Goal: Task Accomplishment & Management: Complete application form

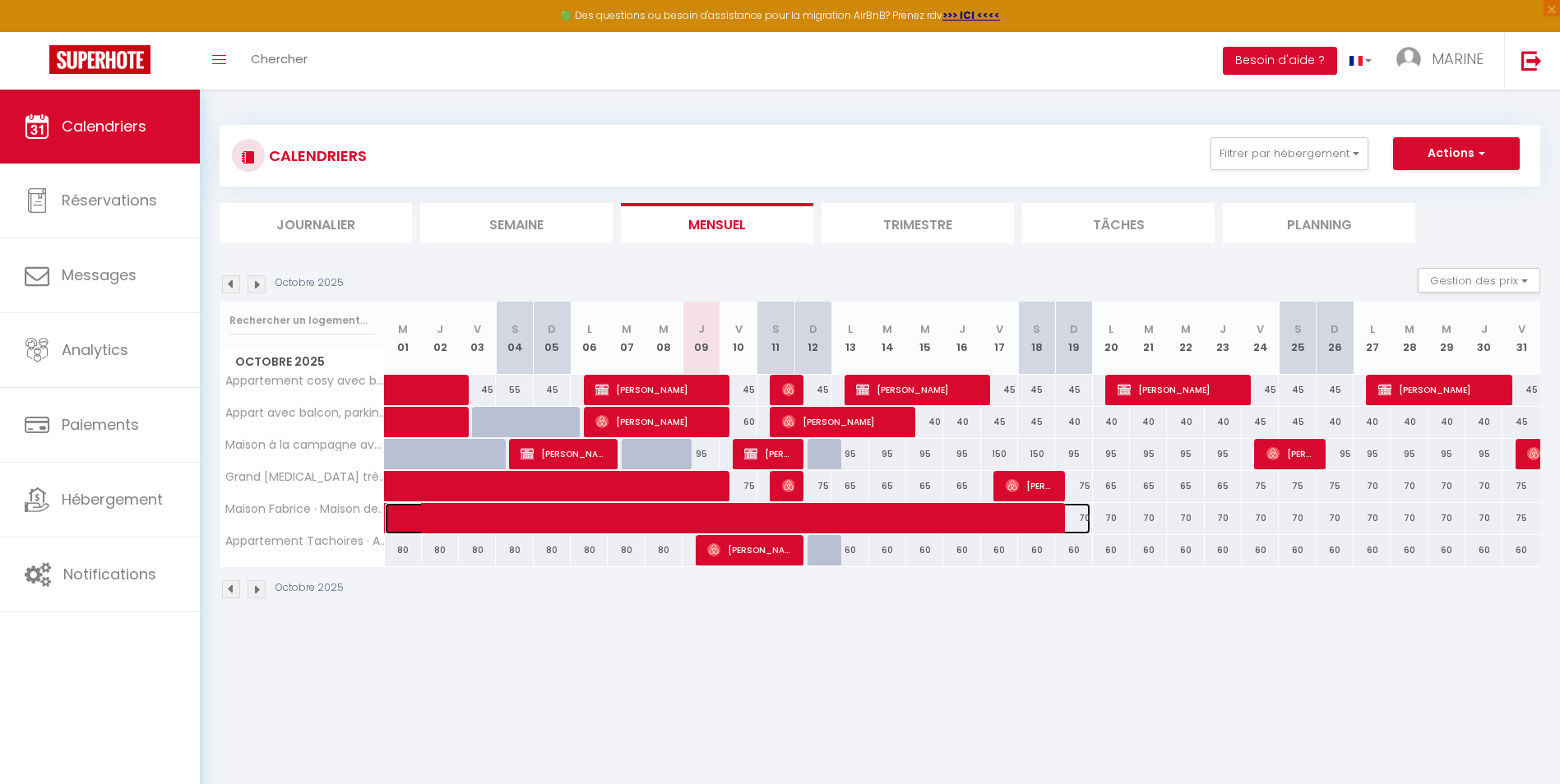
click at [618, 508] on span at bounding box center [750, 518] width 681 height 31
select select "OK"
select select "1"
select select "0"
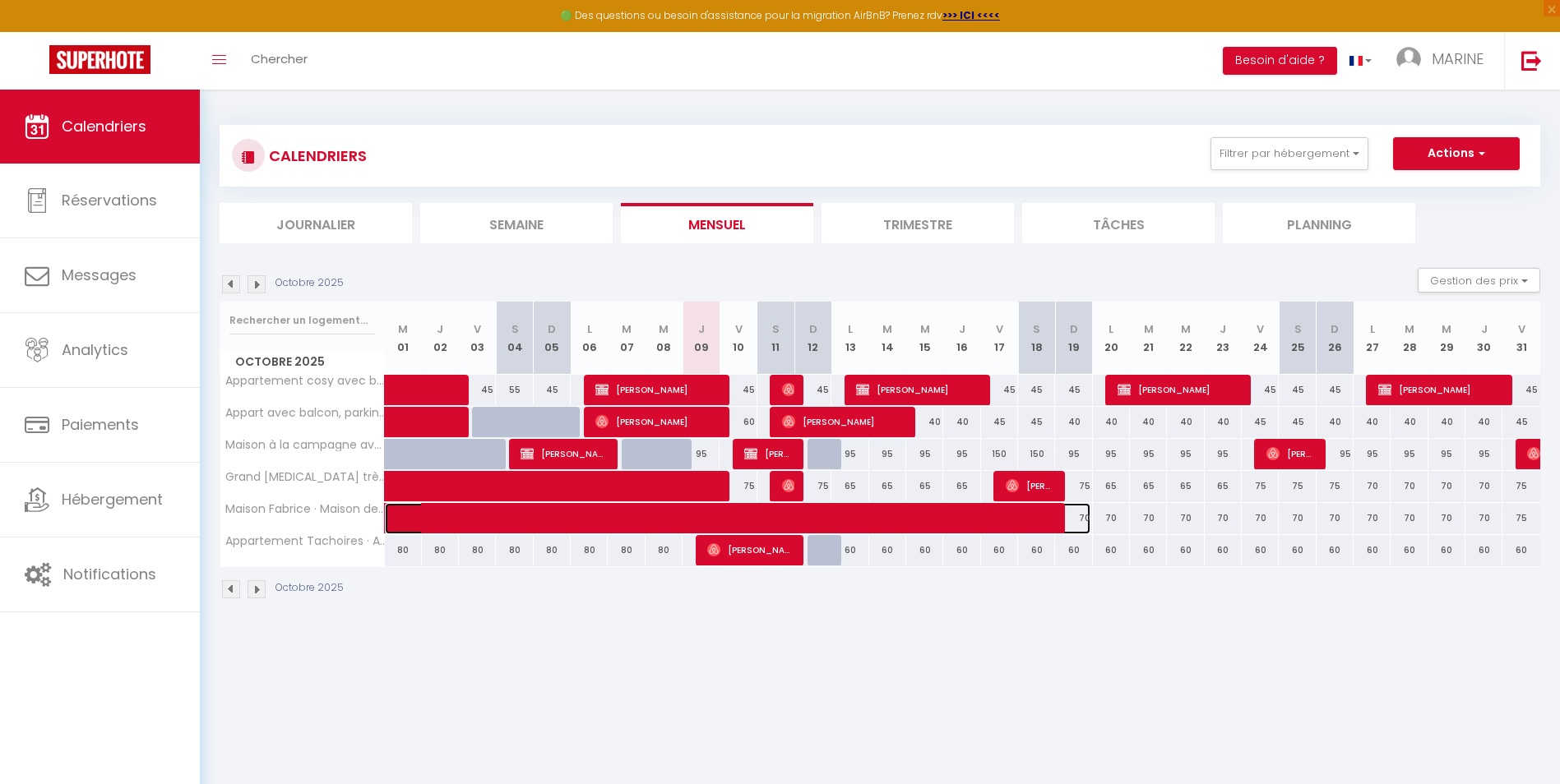
select select "0"
select select
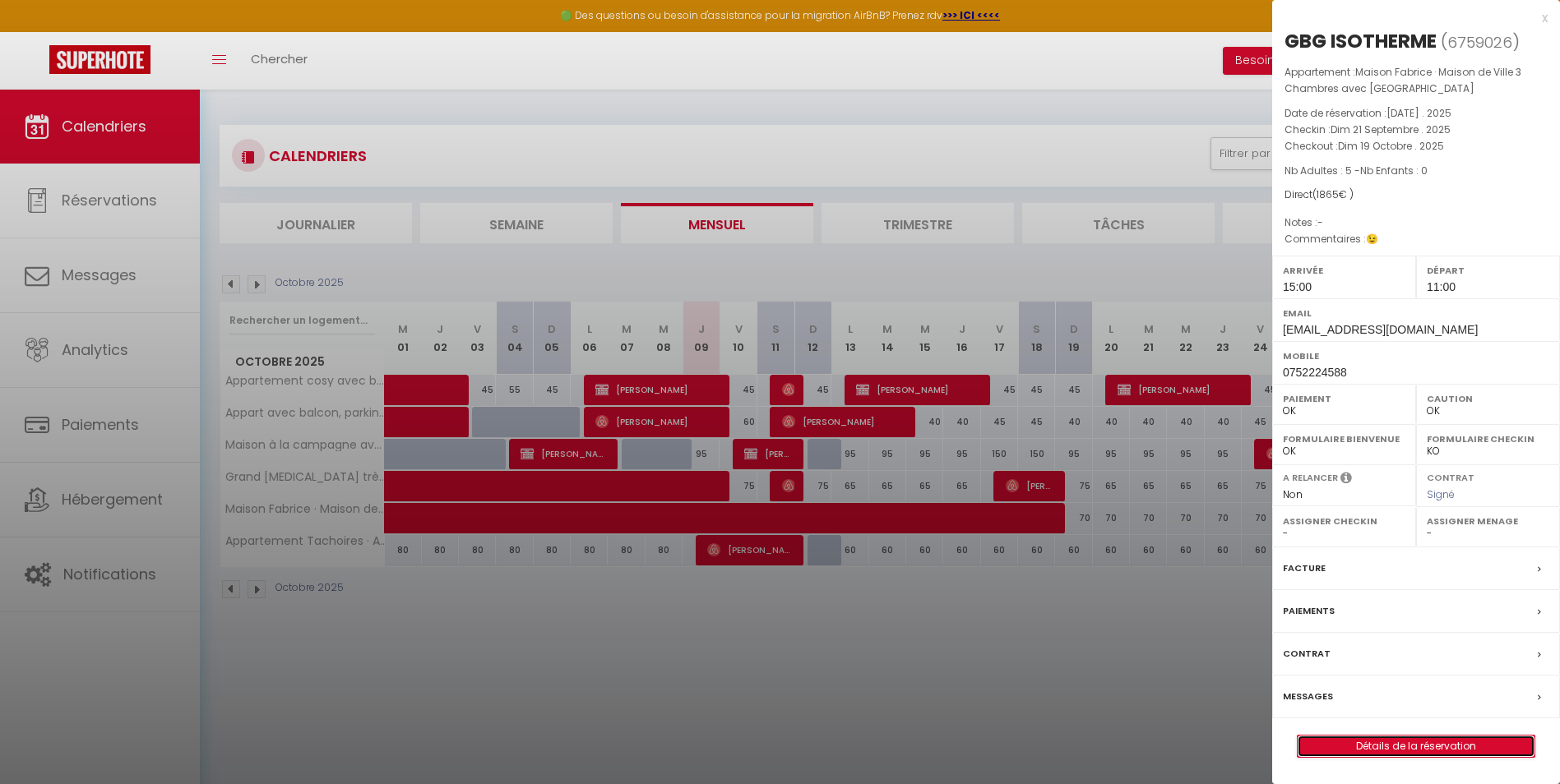
click at [1397, 746] on link "Détails de la réservation" at bounding box center [1416, 746] width 237 height 21
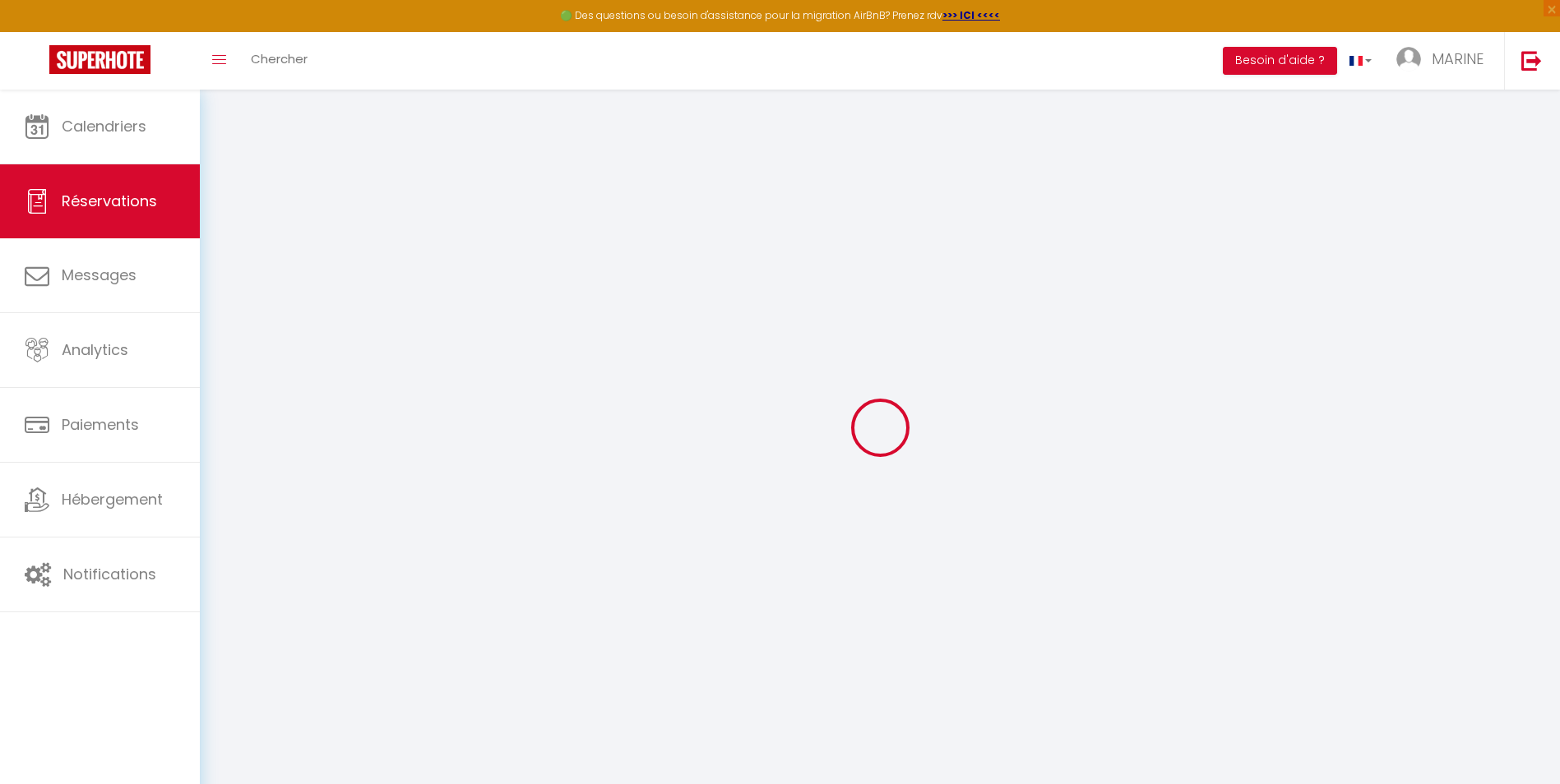
type input "GBG"
type input "ISOTHERME"
type input "[EMAIL_ADDRESS][DOMAIN_NAME]"
type input "0752224588"
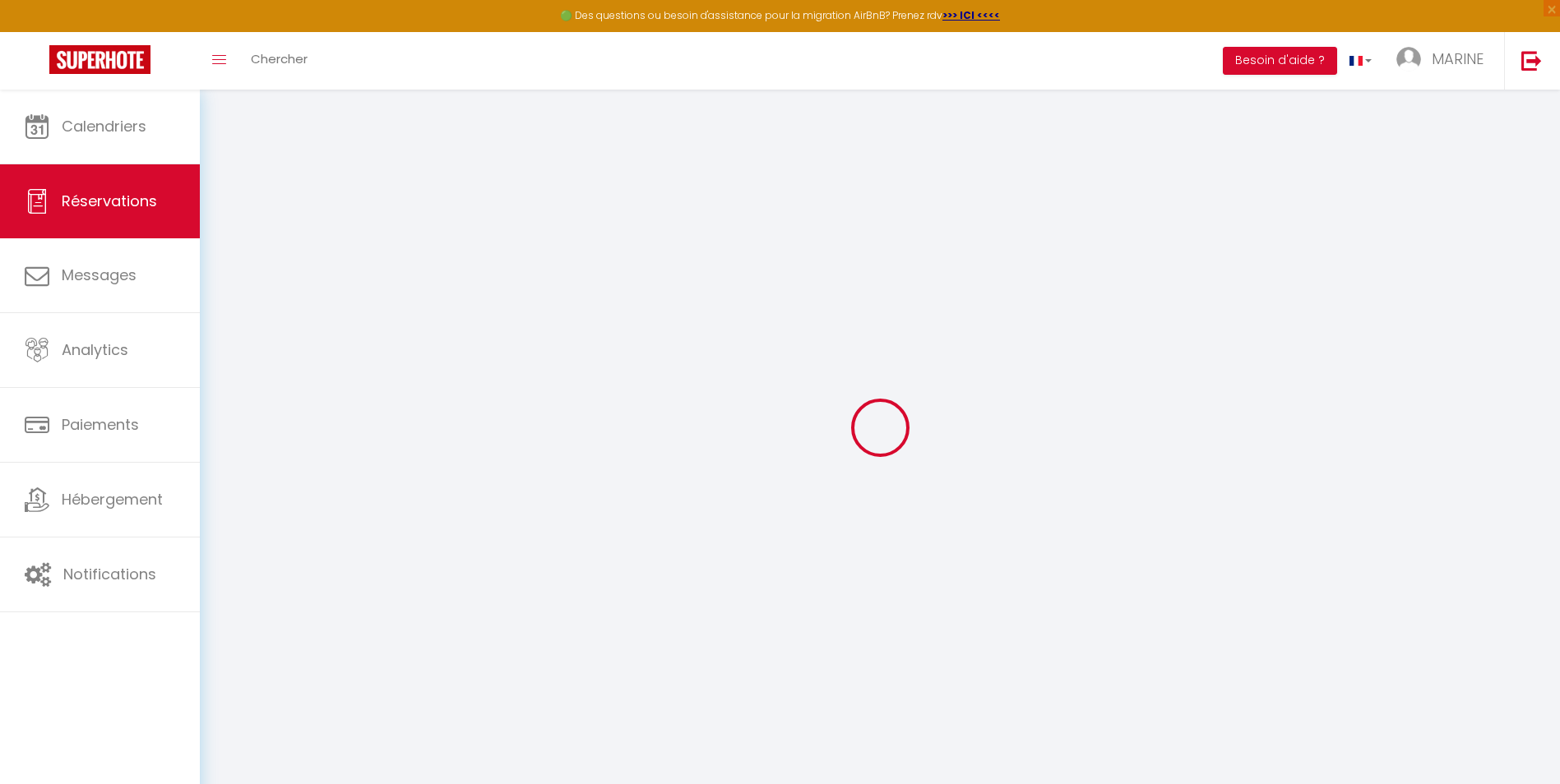
type input "0752224588"
select select "FR"
select select "53302"
select select "1"
type input "Dim 21 Septembre 2025"
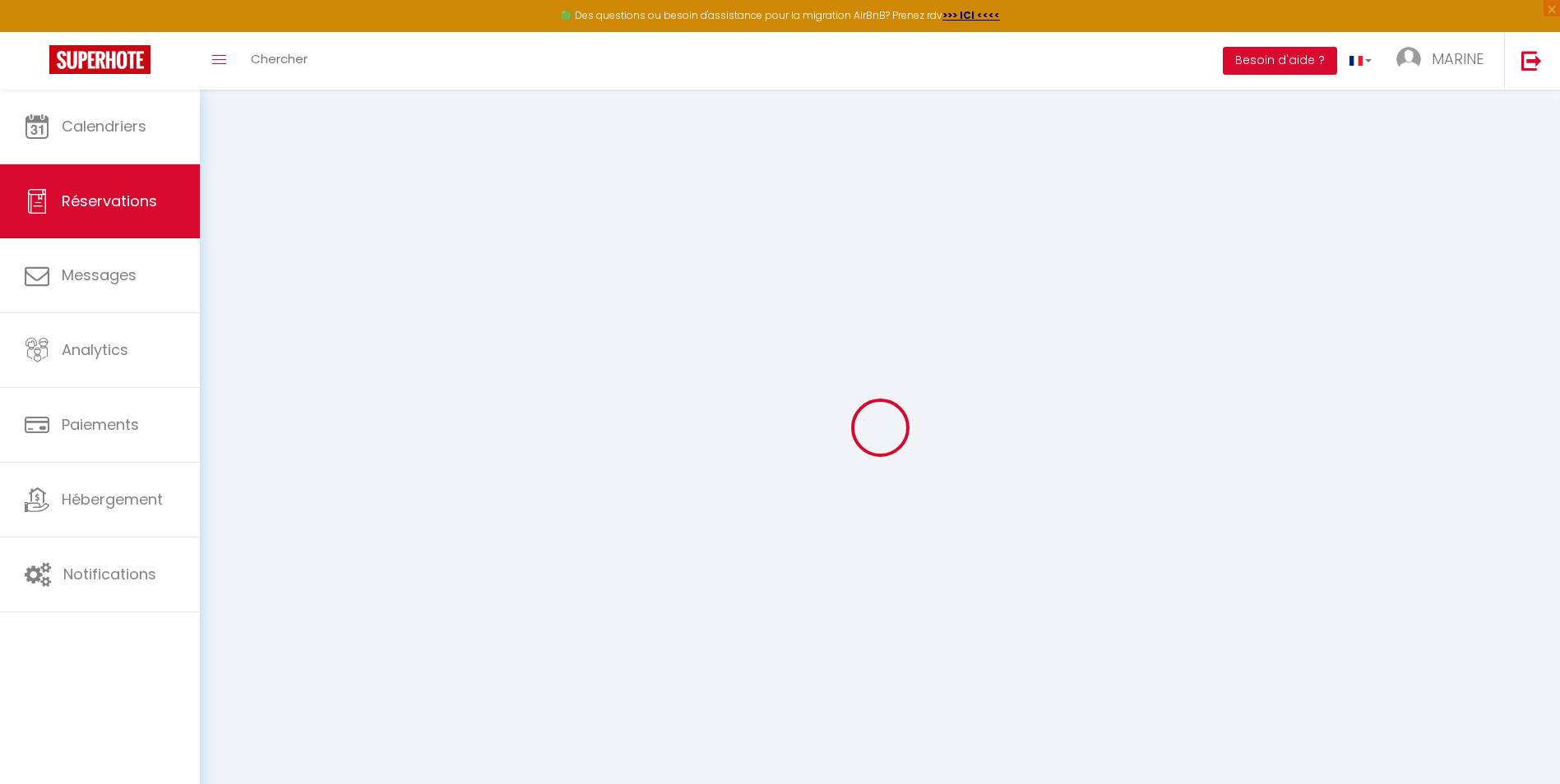
select select
type input "Dim 19 Octobre 2025"
select select
type input "5"
select select "12"
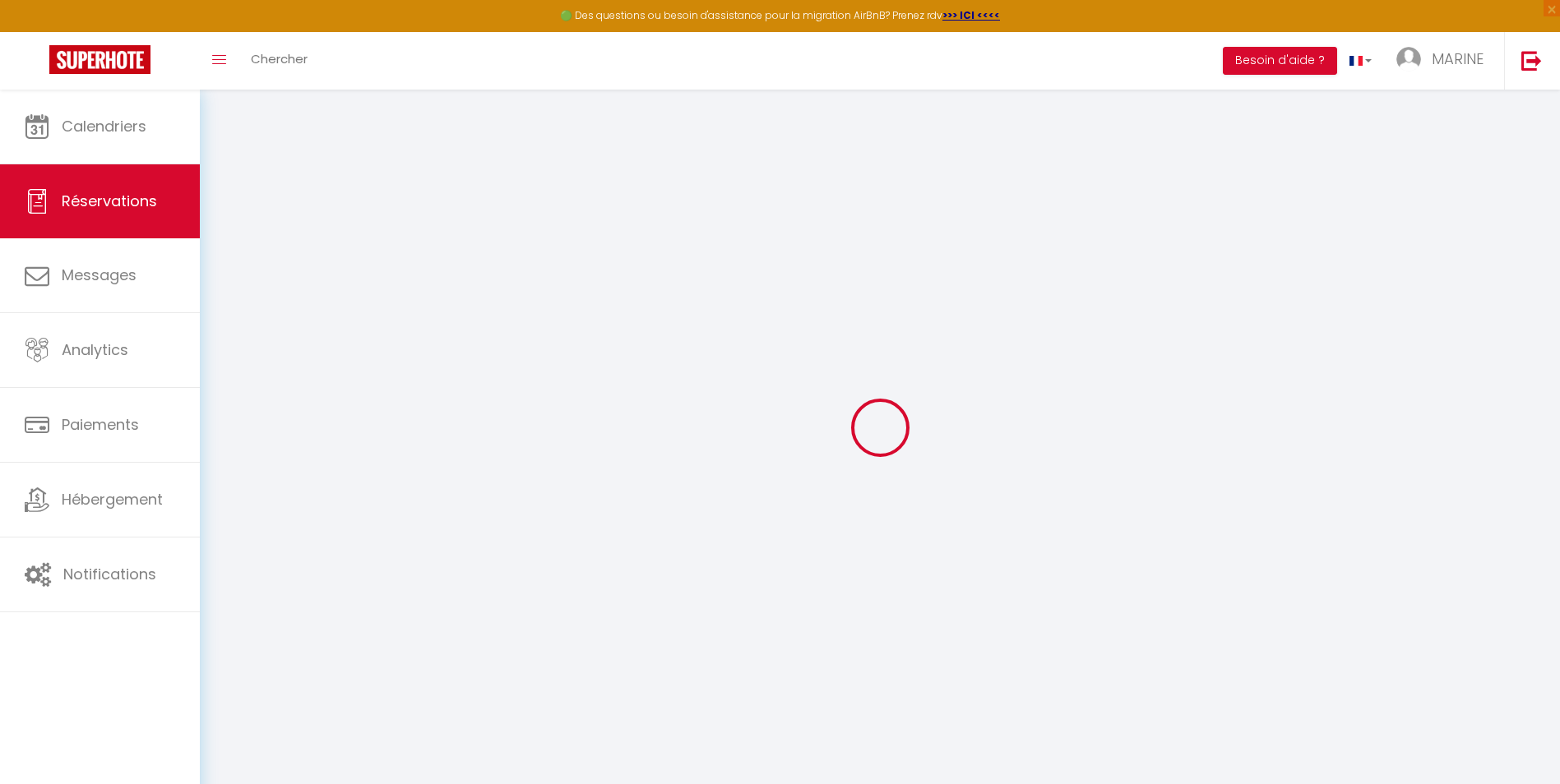
select select
type input "1820"
checkbox input "false"
type input "0"
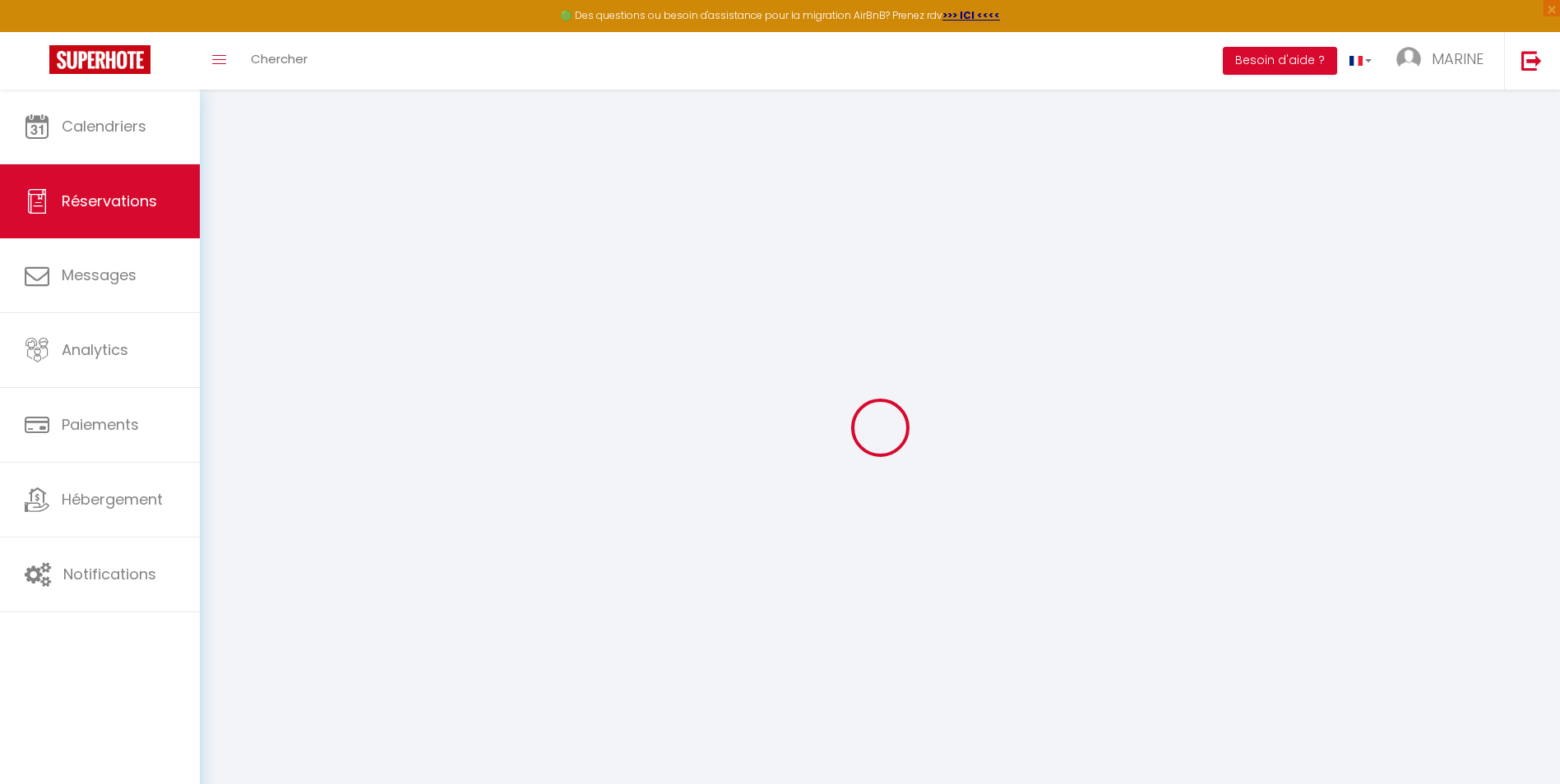
type input "0"
select select
select select "15"
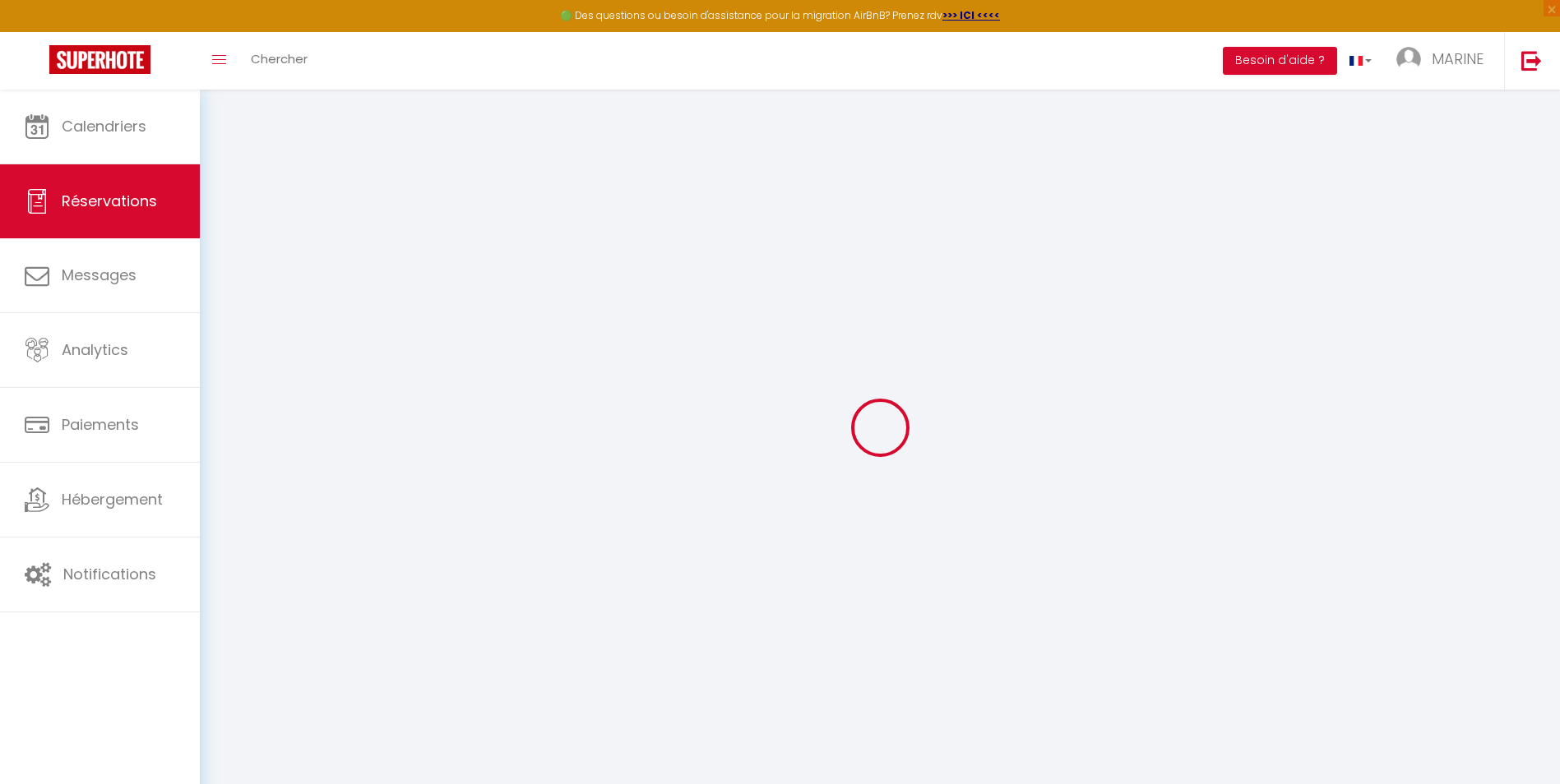
checkbox input "false"
select select
checkbox input "false"
select select
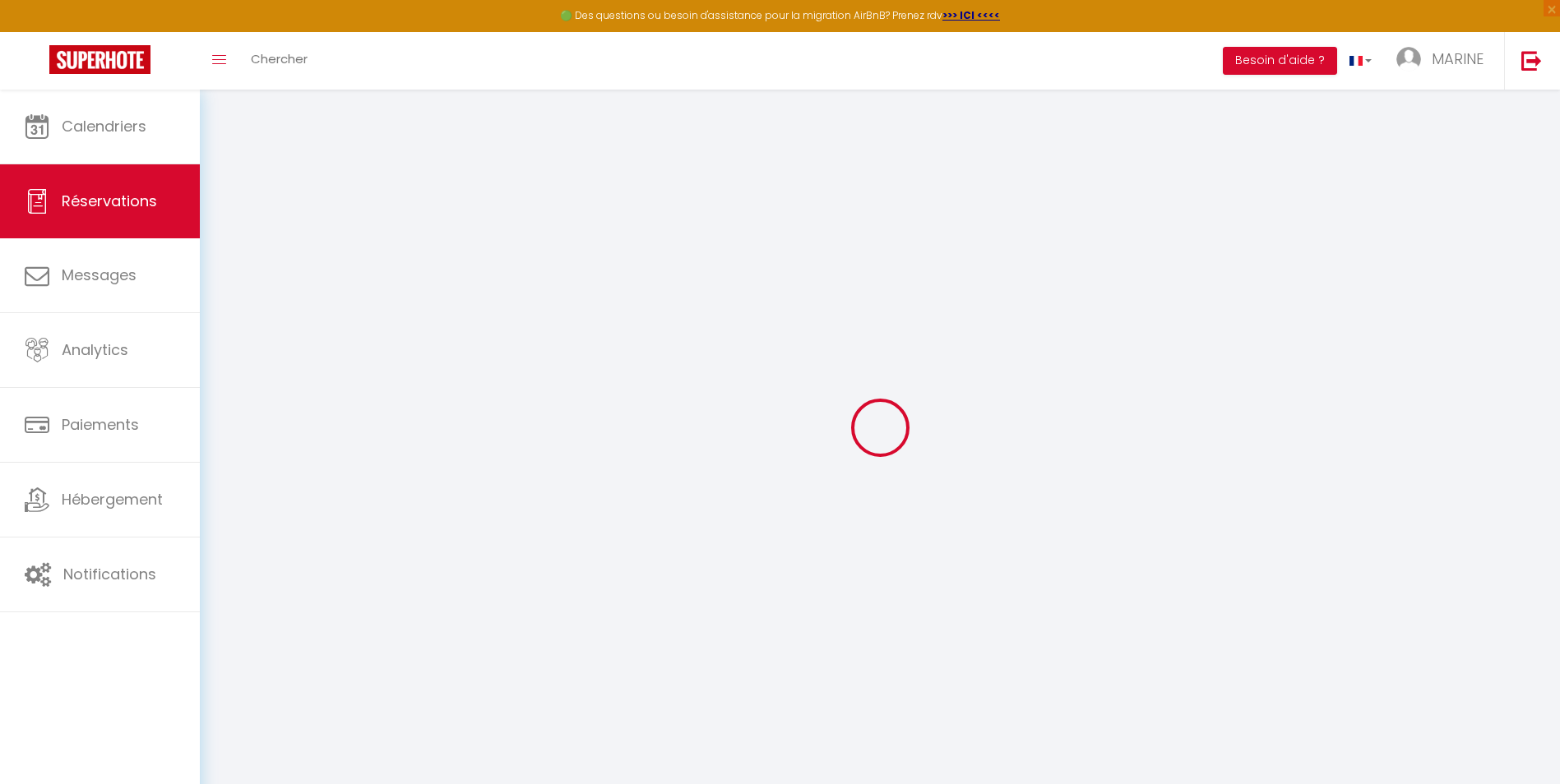
select select
checkbox input "false"
type textarea "😉"
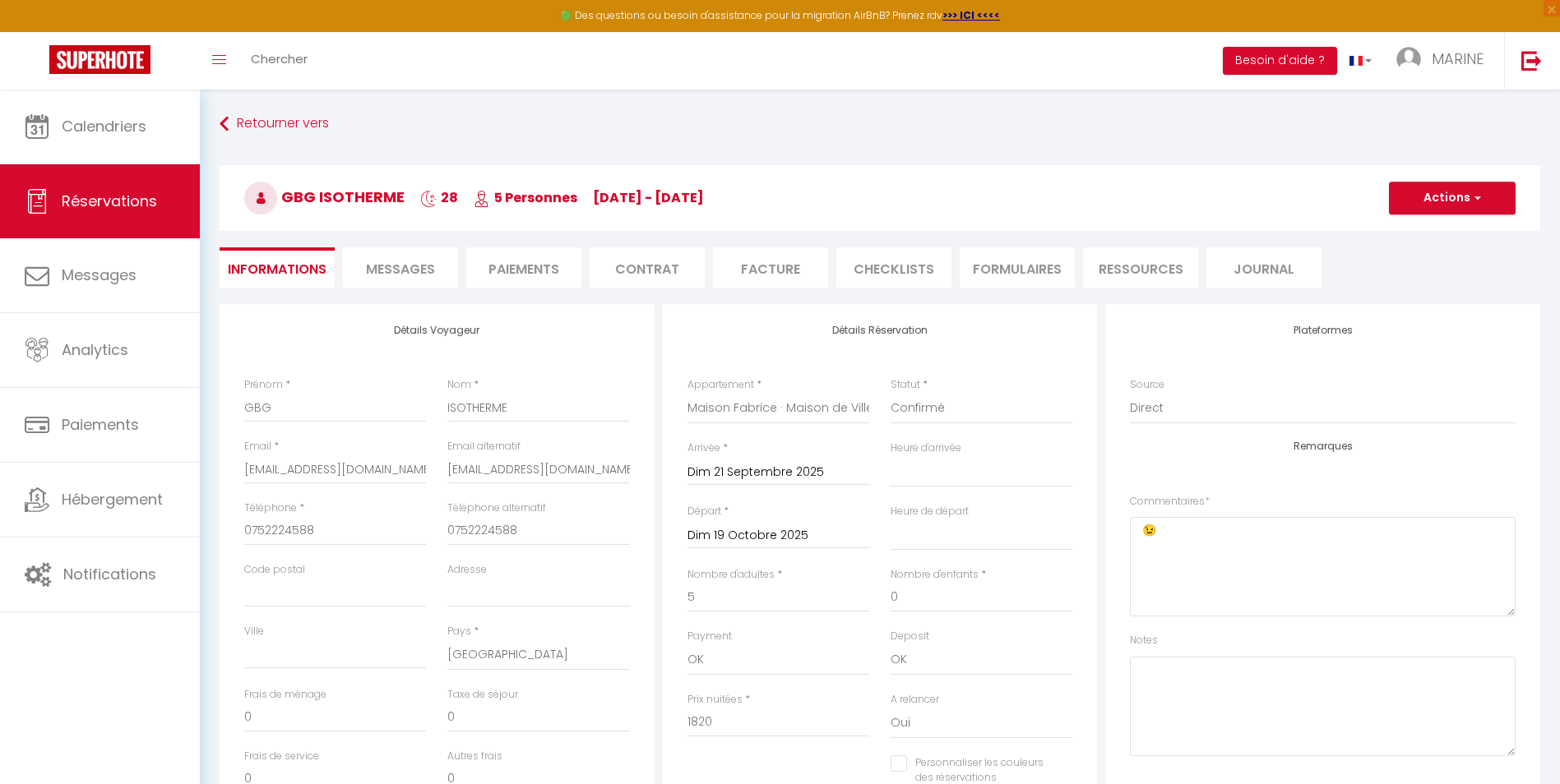
type input "45"
select select
checkbox input "false"
select select "15:00"
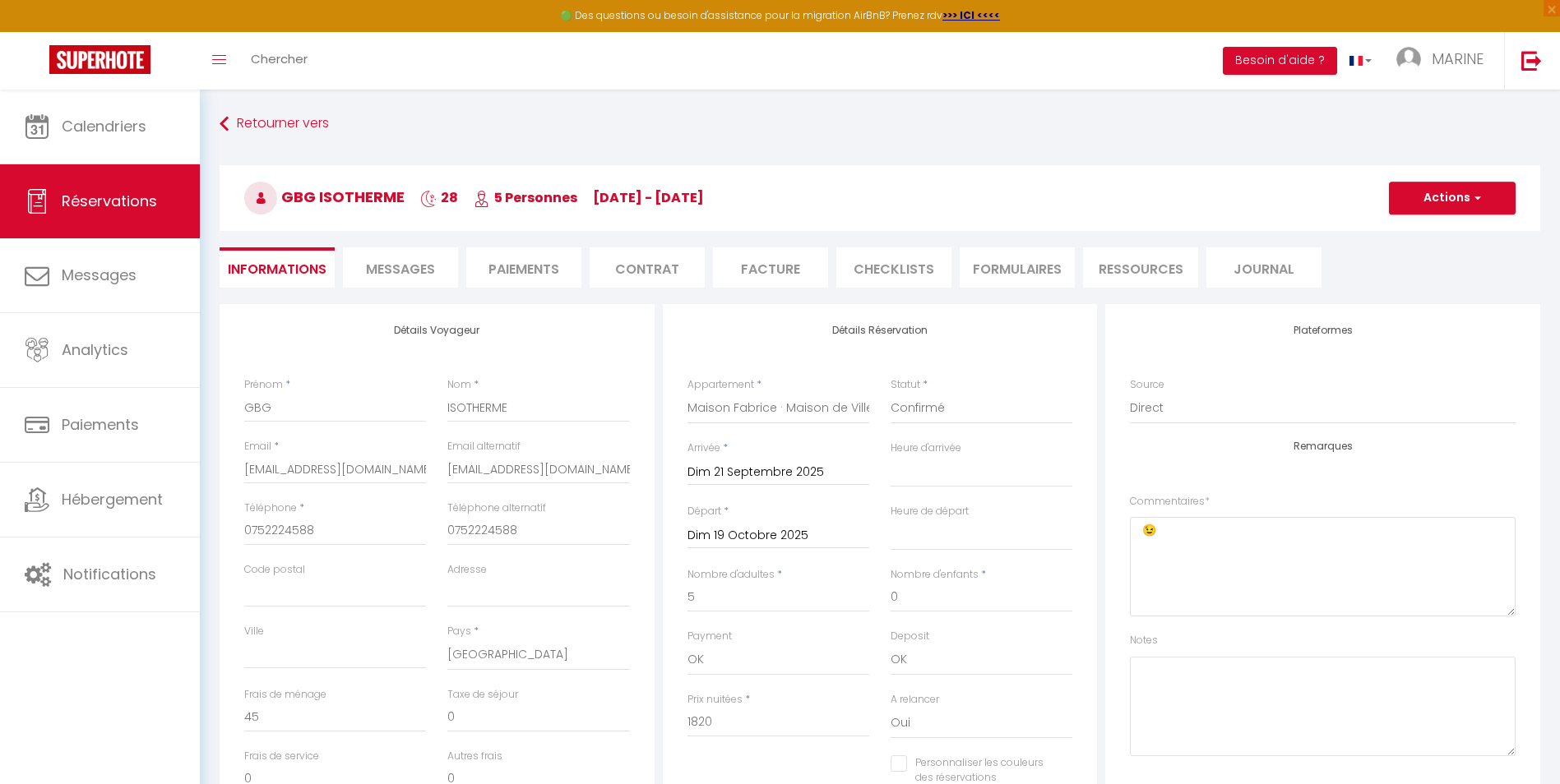
select select "11:00"
drag, startPoint x: 528, startPoint y: 537, endPoint x: 438, endPoint y: 538, distance: 90.0
click at [438, 538] on div "Téléphone alternatif 0752224588" at bounding box center [539, 531] width 203 height 62
checkbox input "false"
click at [344, 599] on input "Code postal" at bounding box center [335, 593] width 182 height 30
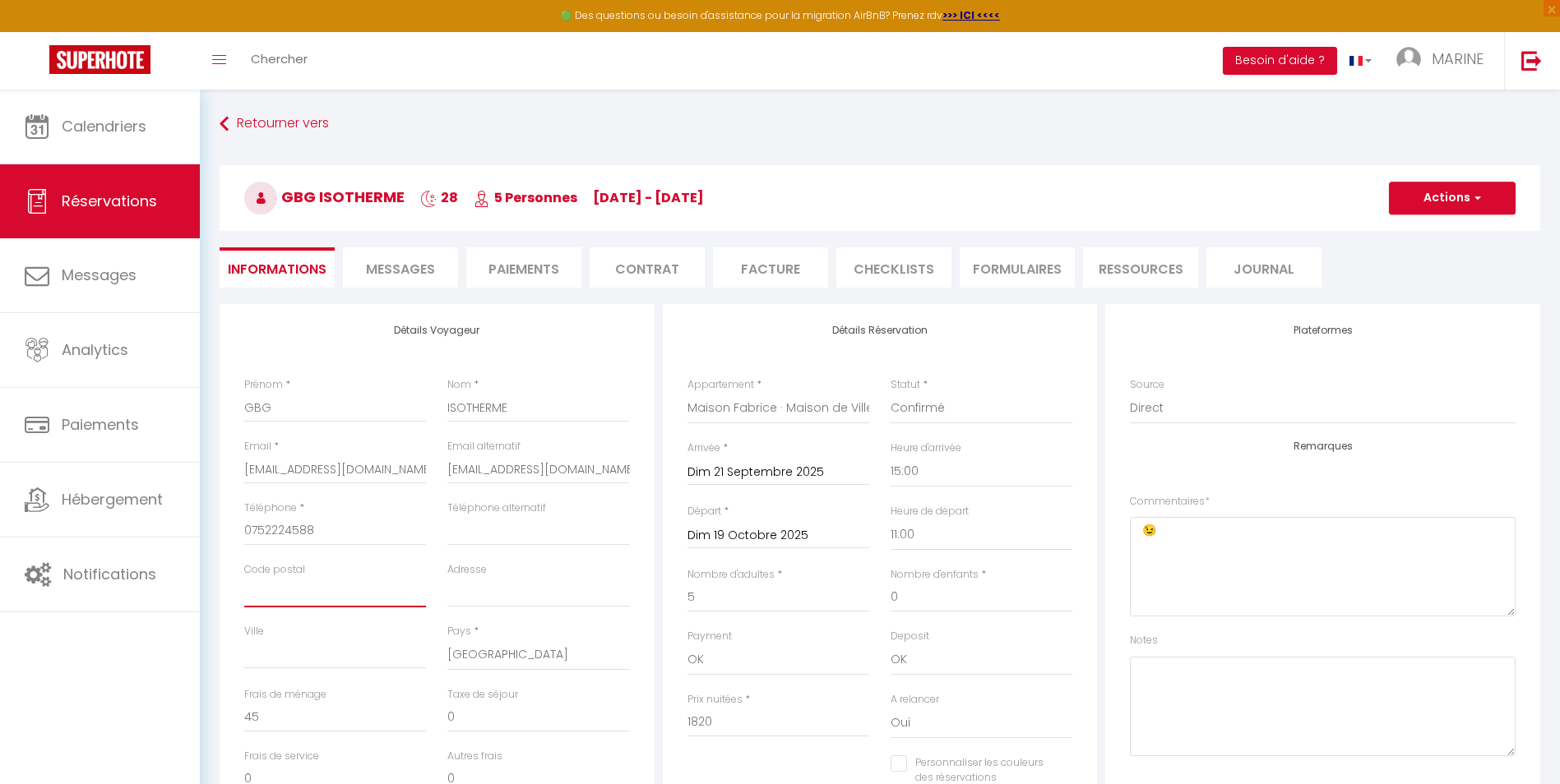
type input "9"
checkbox input "false"
type input "93"
checkbox input "false"
type input "931"
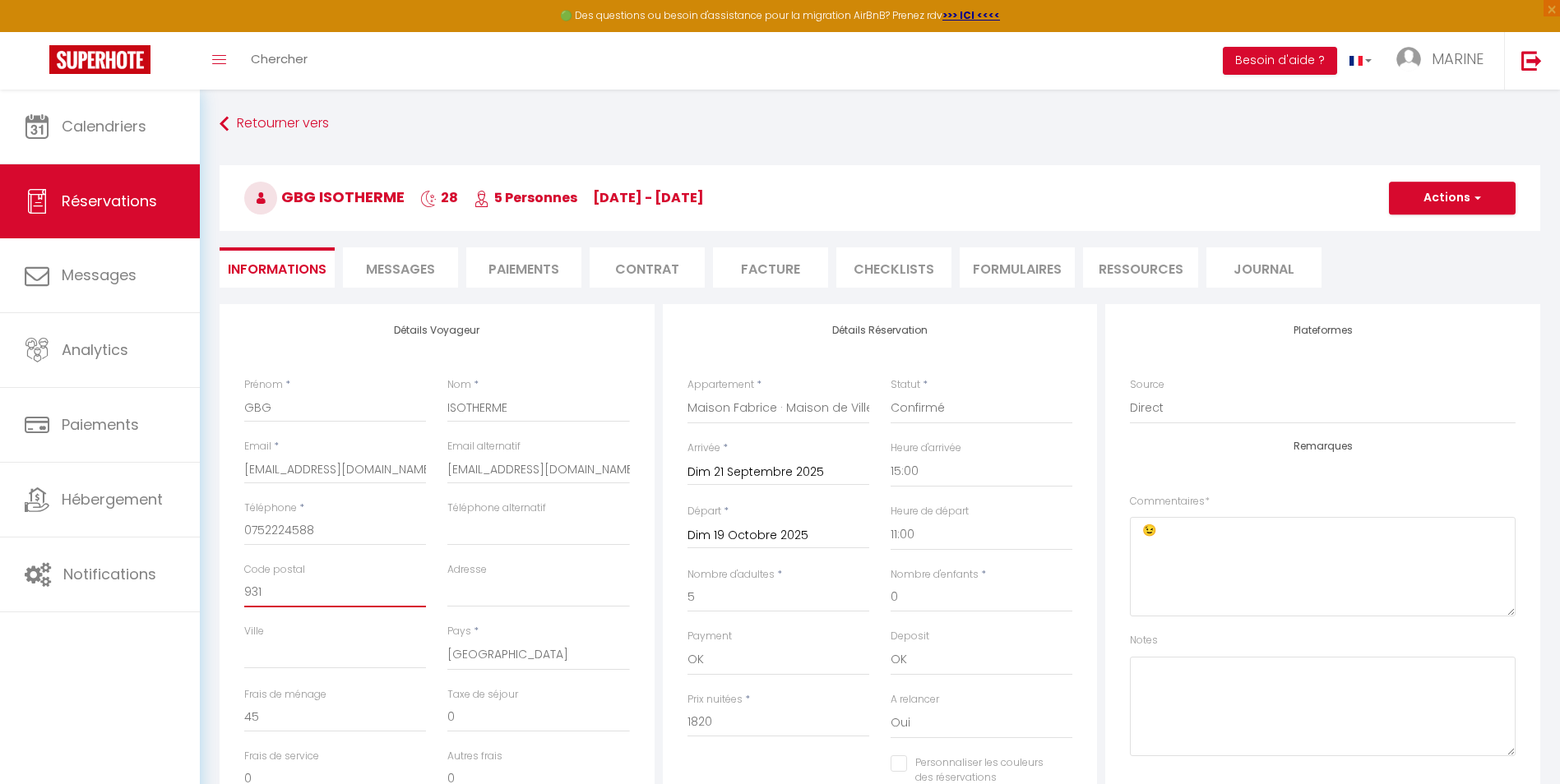
checkbox input "false"
type input "9310"
checkbox input "false"
type input "93100"
checkbox input "false"
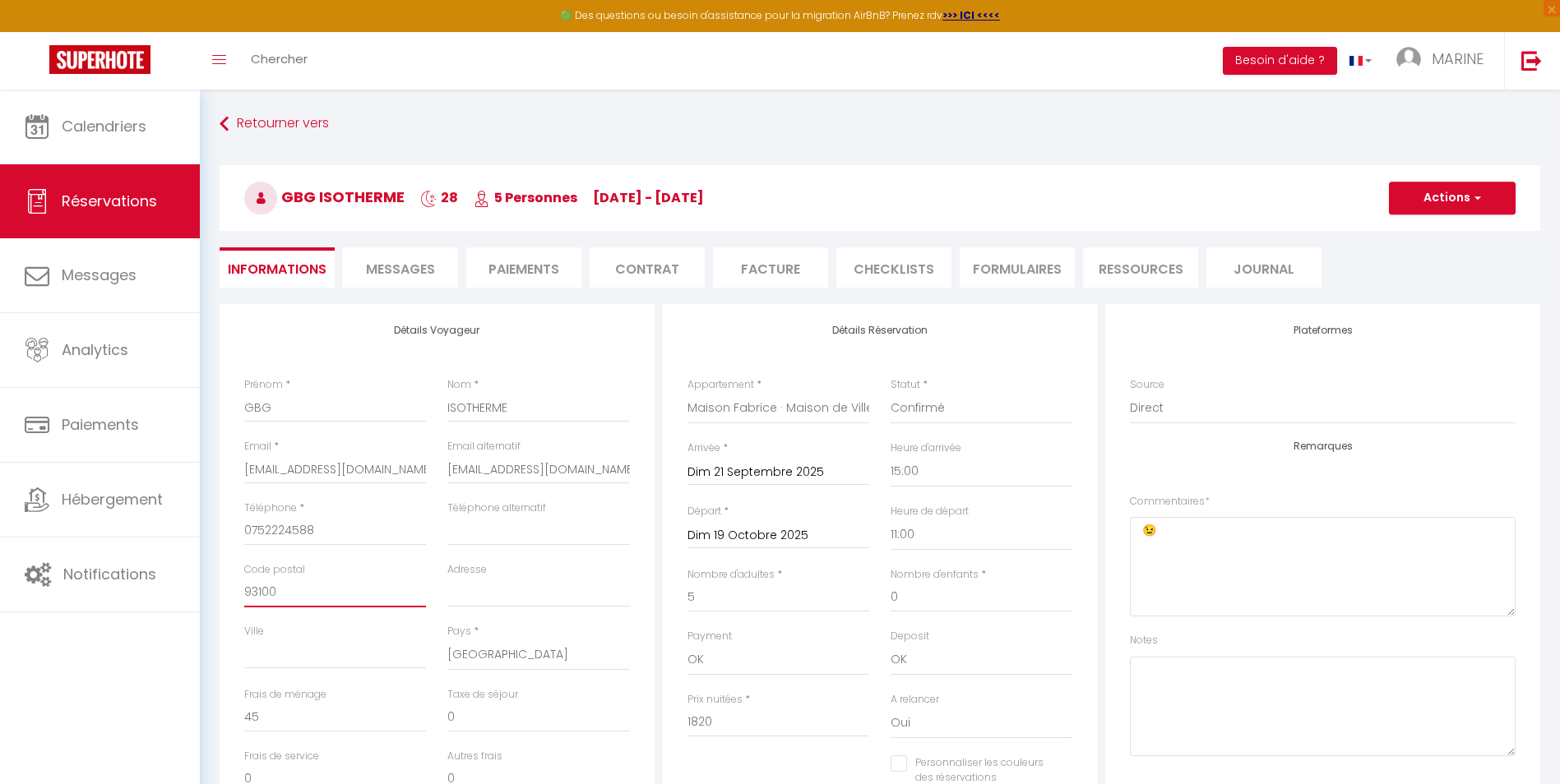
type input "93100"
click at [480, 594] on input "Adresse" at bounding box center [538, 593] width 182 height 30
type input "2"
checkbox input "false"
type input "27"
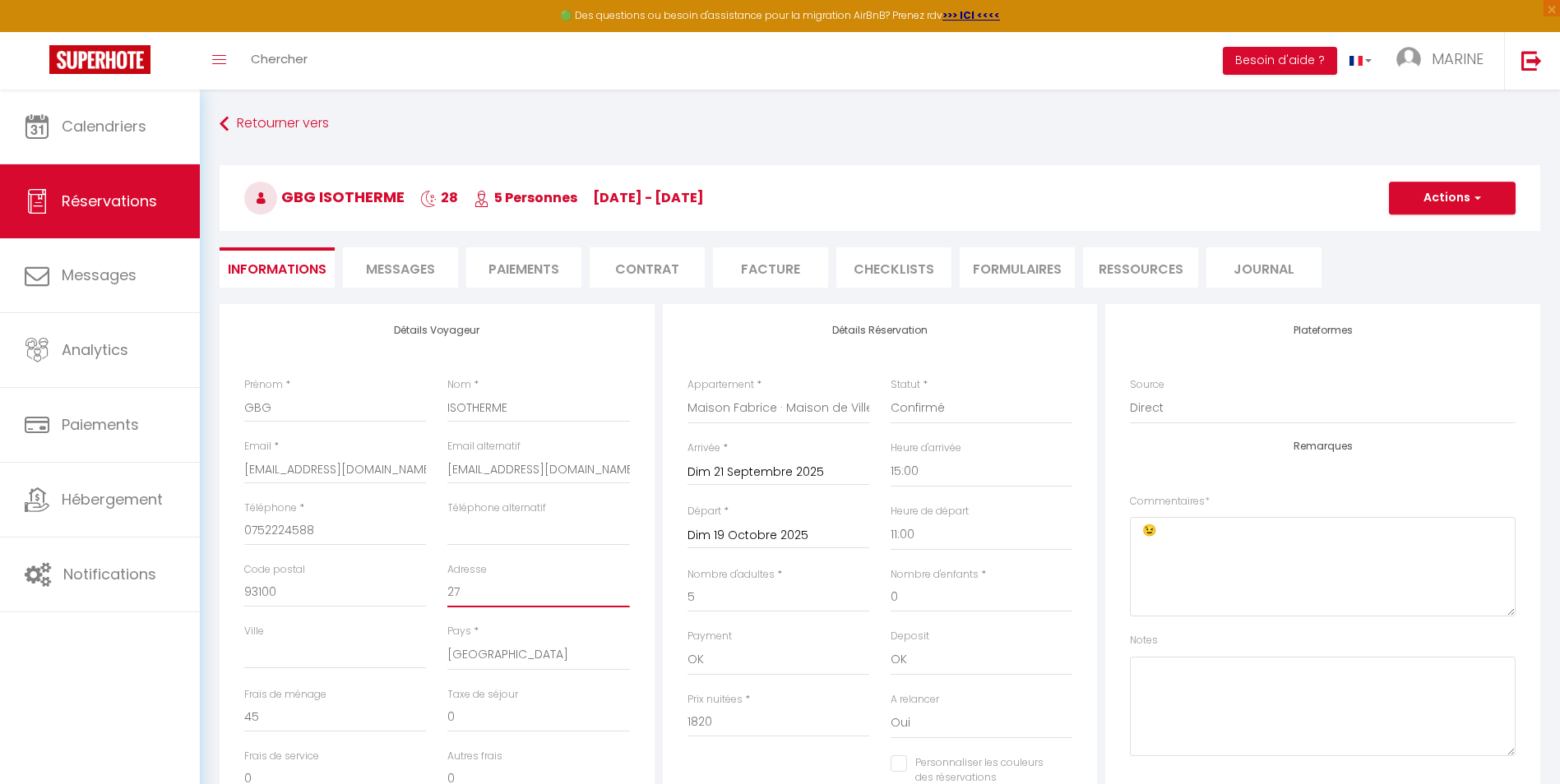
checkbox input "false"
type input "278"
checkbox input "false"
type input "278R"
checkbox input "false"
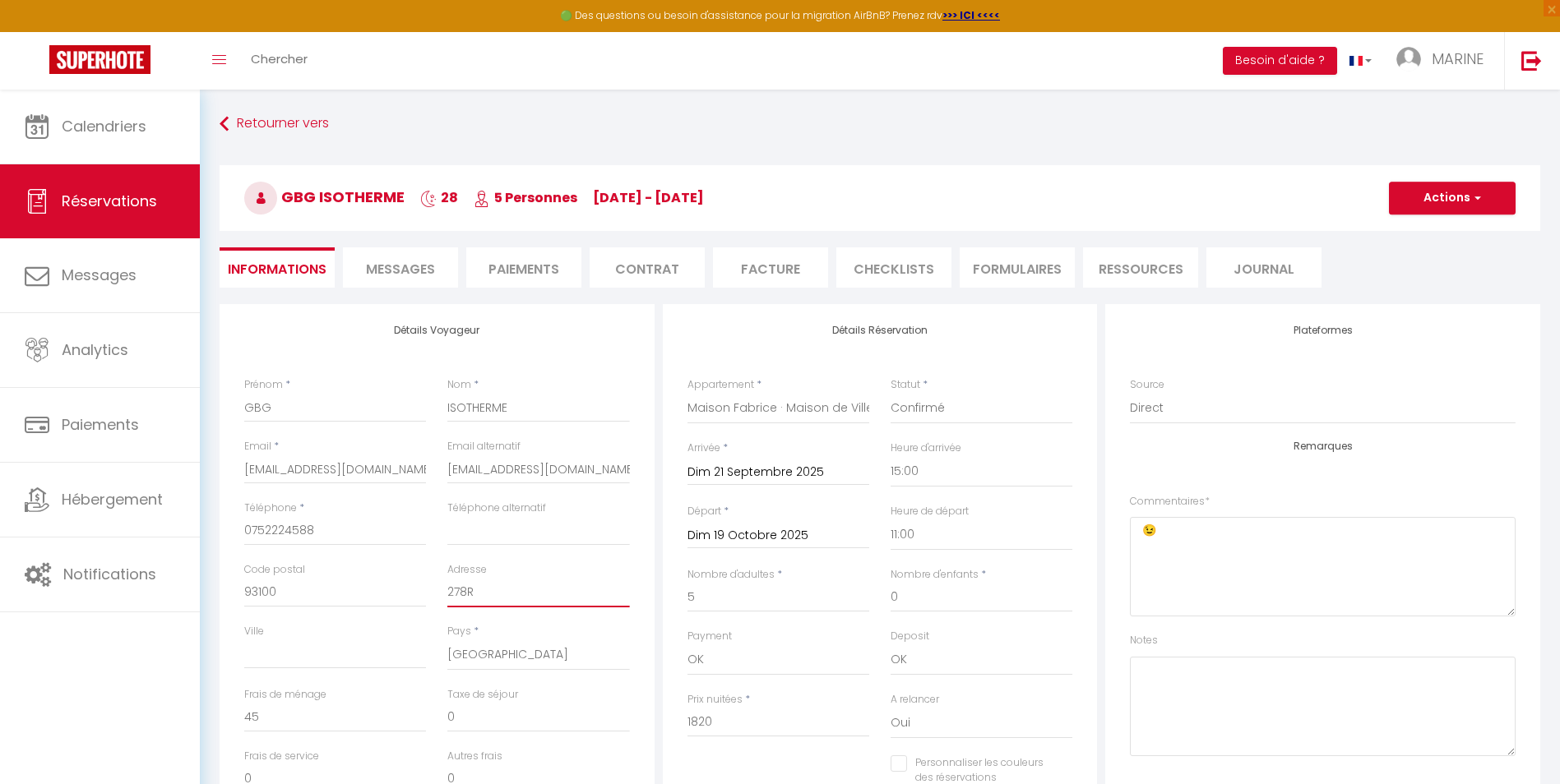
type input "278Ru"
checkbox input "false"
type input "278Rue"
checkbox input "false"
type input "278Rue"
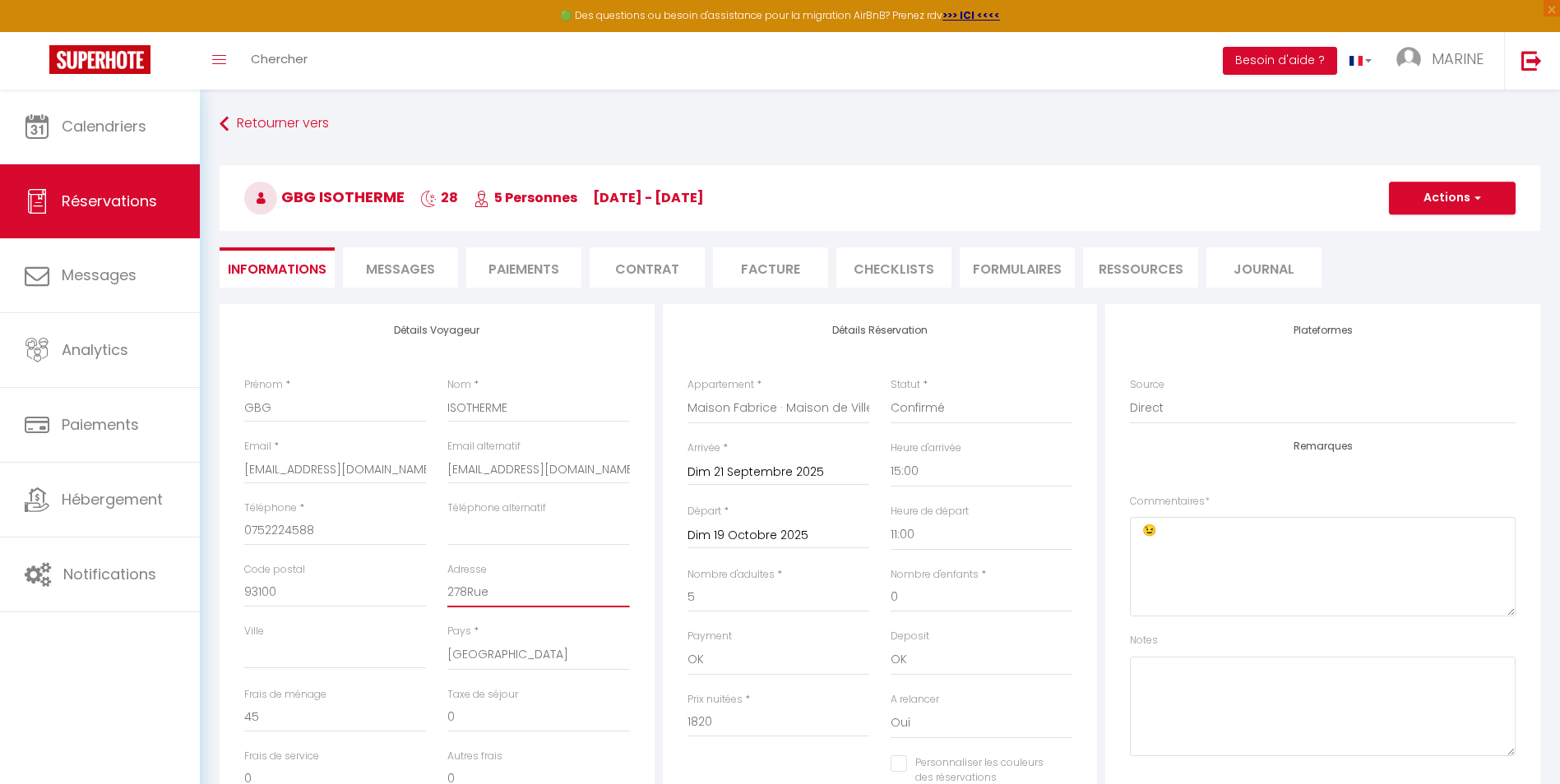
checkbox input "false"
type input "278Rue R"
checkbox input "false"
type input "278Rue Ro"
checkbox input "false"
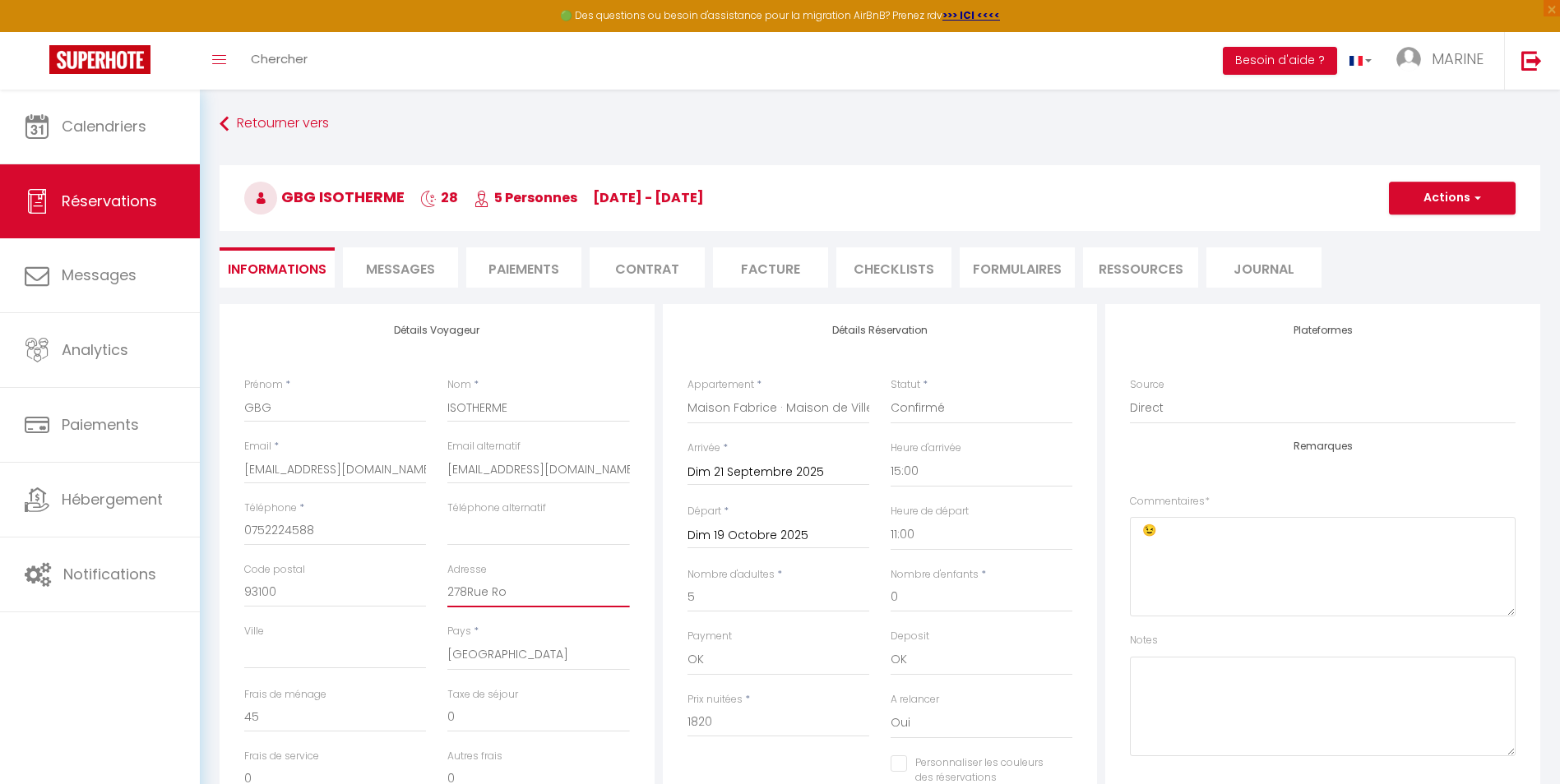
type input "278Rue Ros"
checkbox input "false"
type input "278Rue Rosn"
checkbox input "false"
type input "278Rue Rosny"
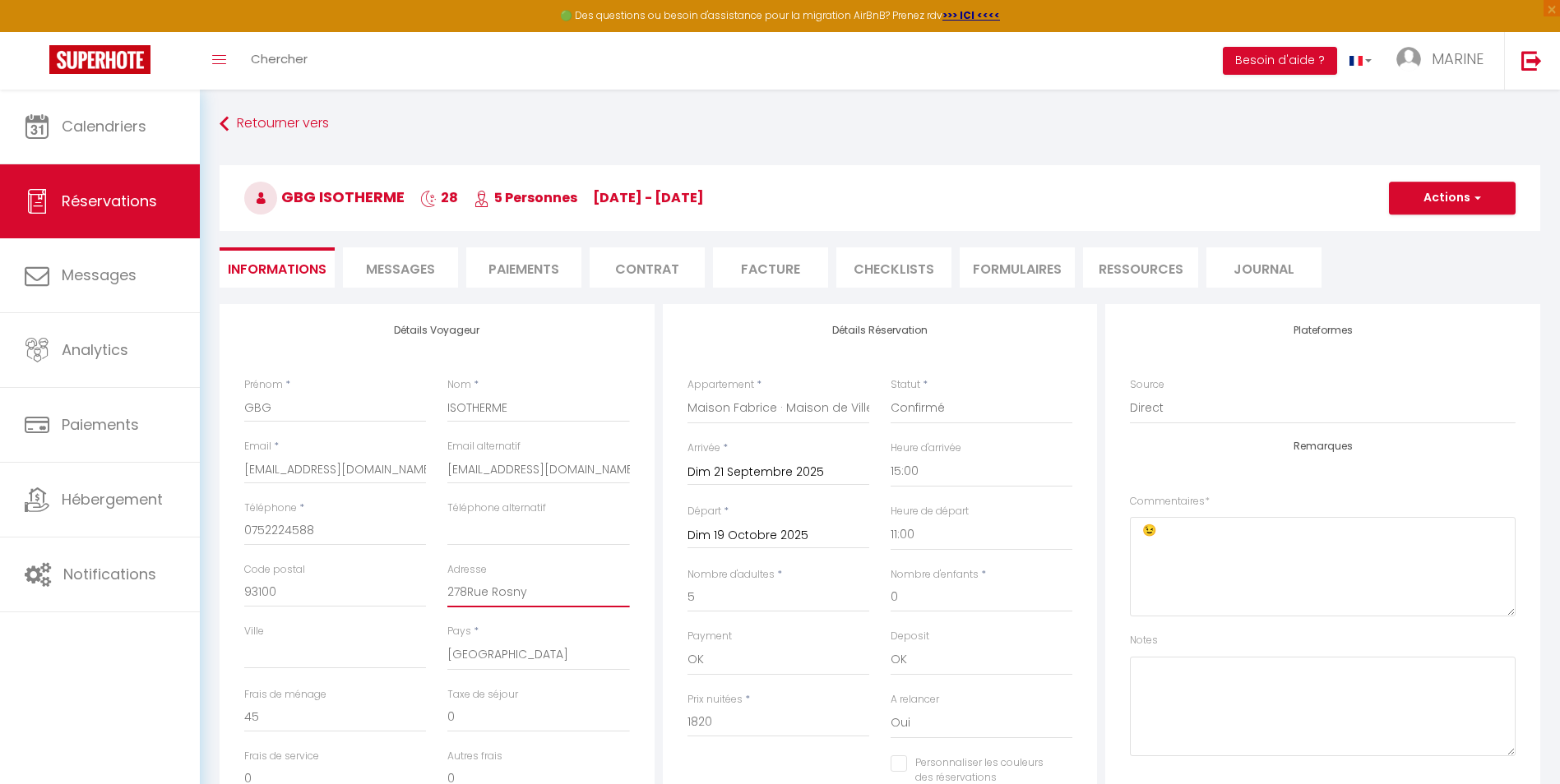
checkbox input "false"
click at [467, 591] on input "278Rue Rosny" at bounding box center [538, 593] width 182 height 30
type input "[STREET_ADDRESS]"
checkbox input "false"
type input "[STREET_ADDRESS]"
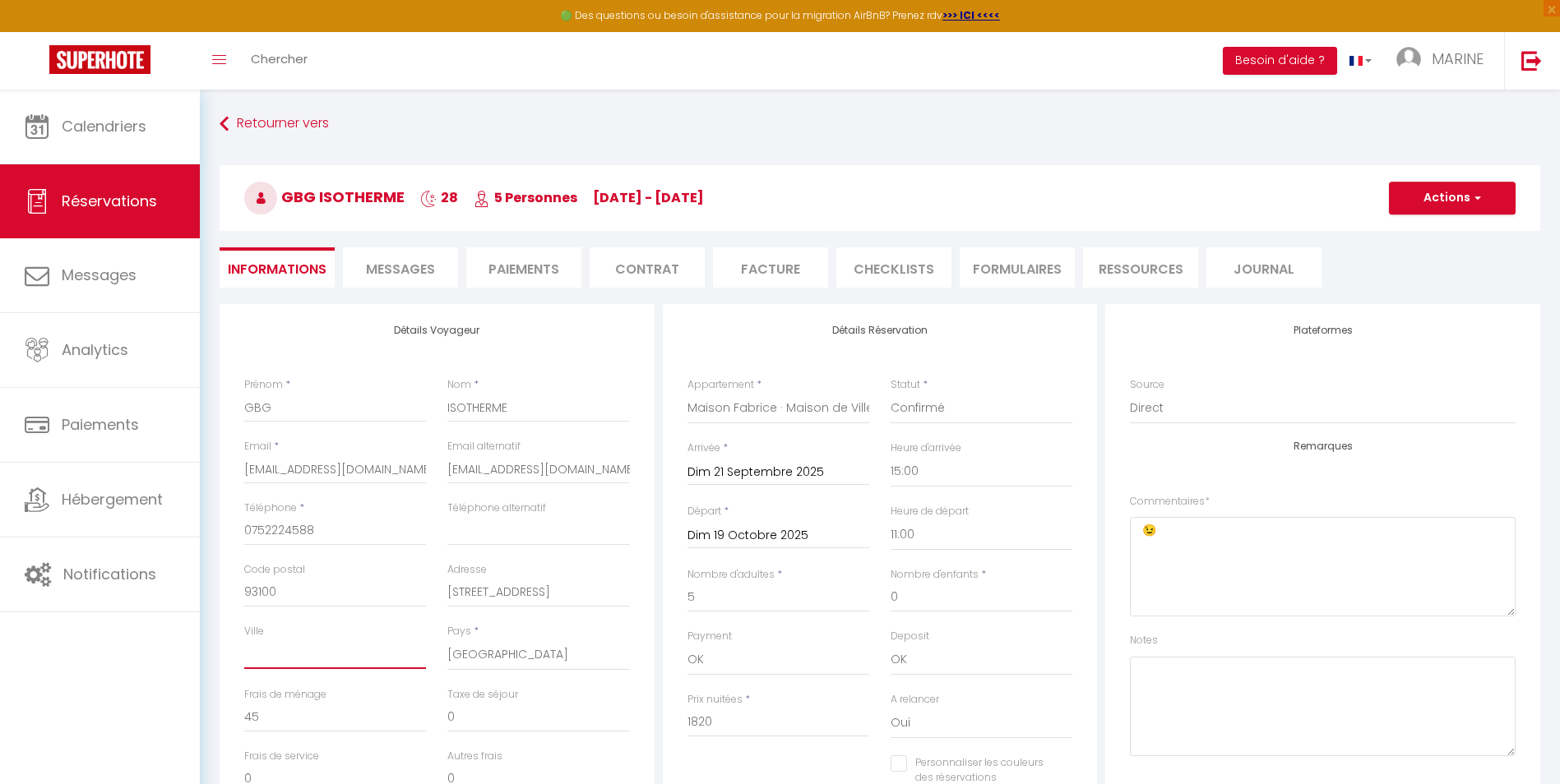
click at [272, 660] on input "Ville" at bounding box center [335, 654] width 182 height 30
type input "M"
checkbox input "false"
type input "MO"
checkbox input "false"
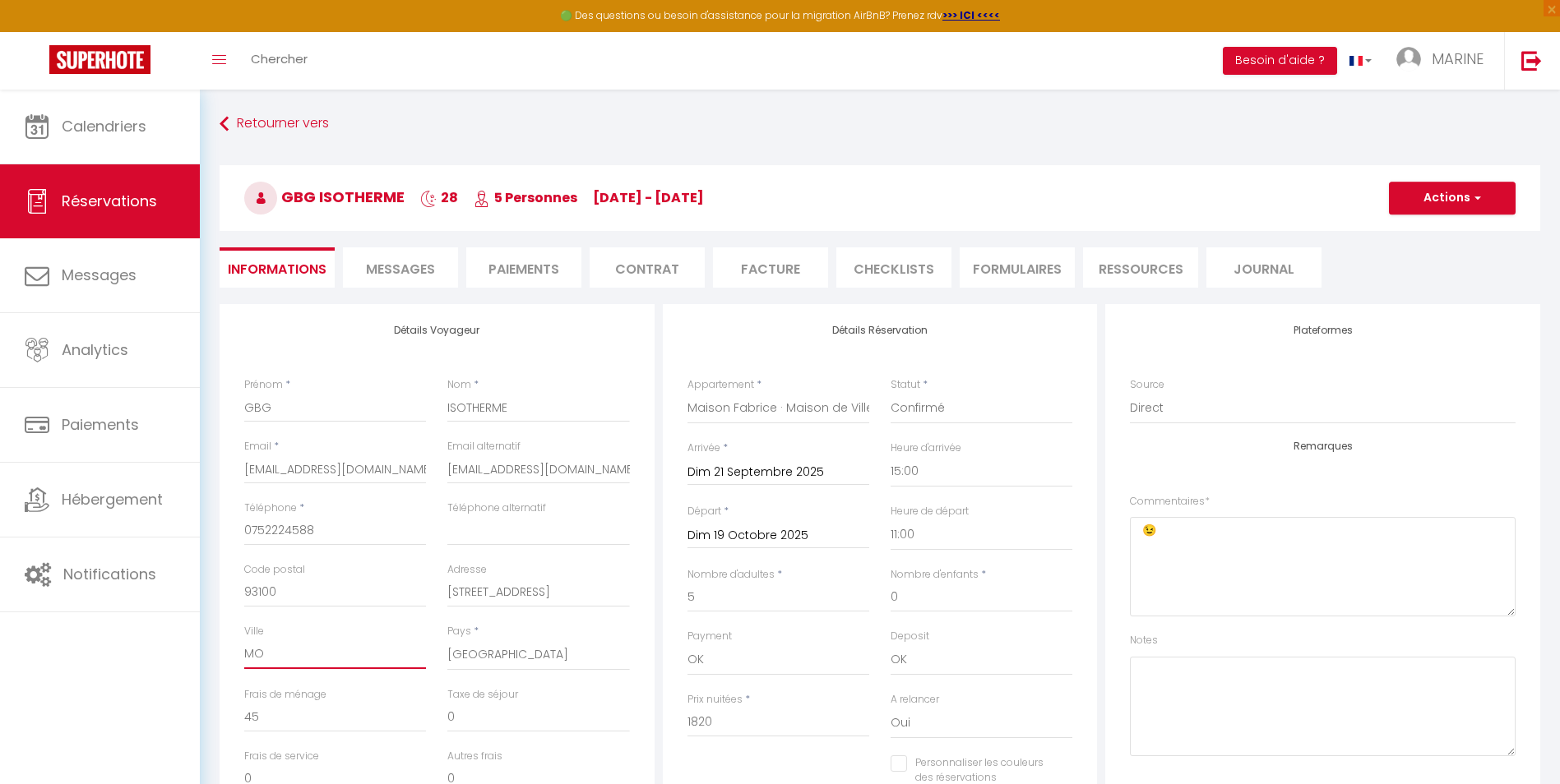
type input "MON"
checkbox input "false"
type input "MONT"
checkbox input "false"
type input "MONTR"
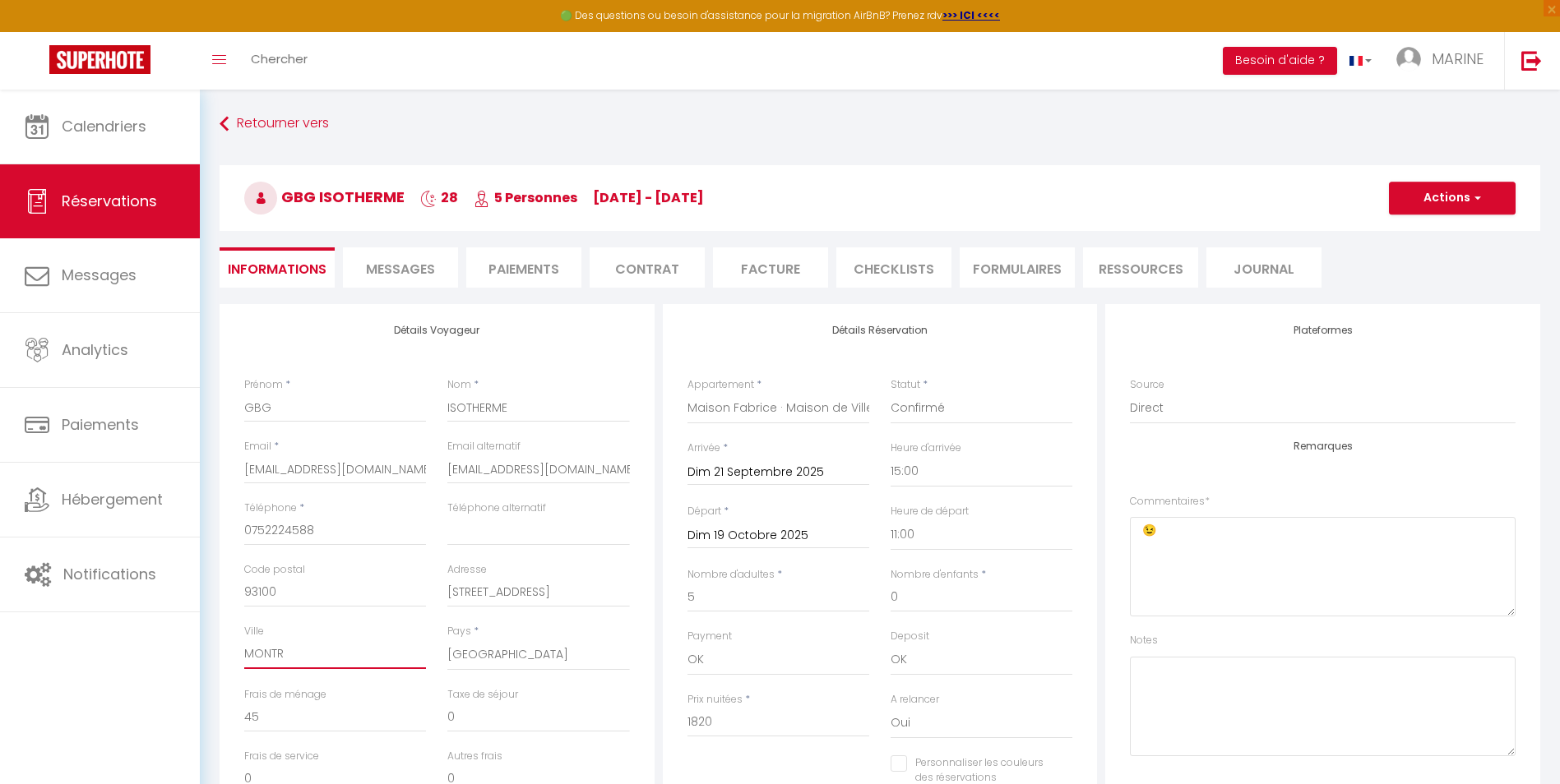
checkbox input "false"
type input "MONTRE"
checkbox input "false"
type input "MONTREU"
checkbox input "false"
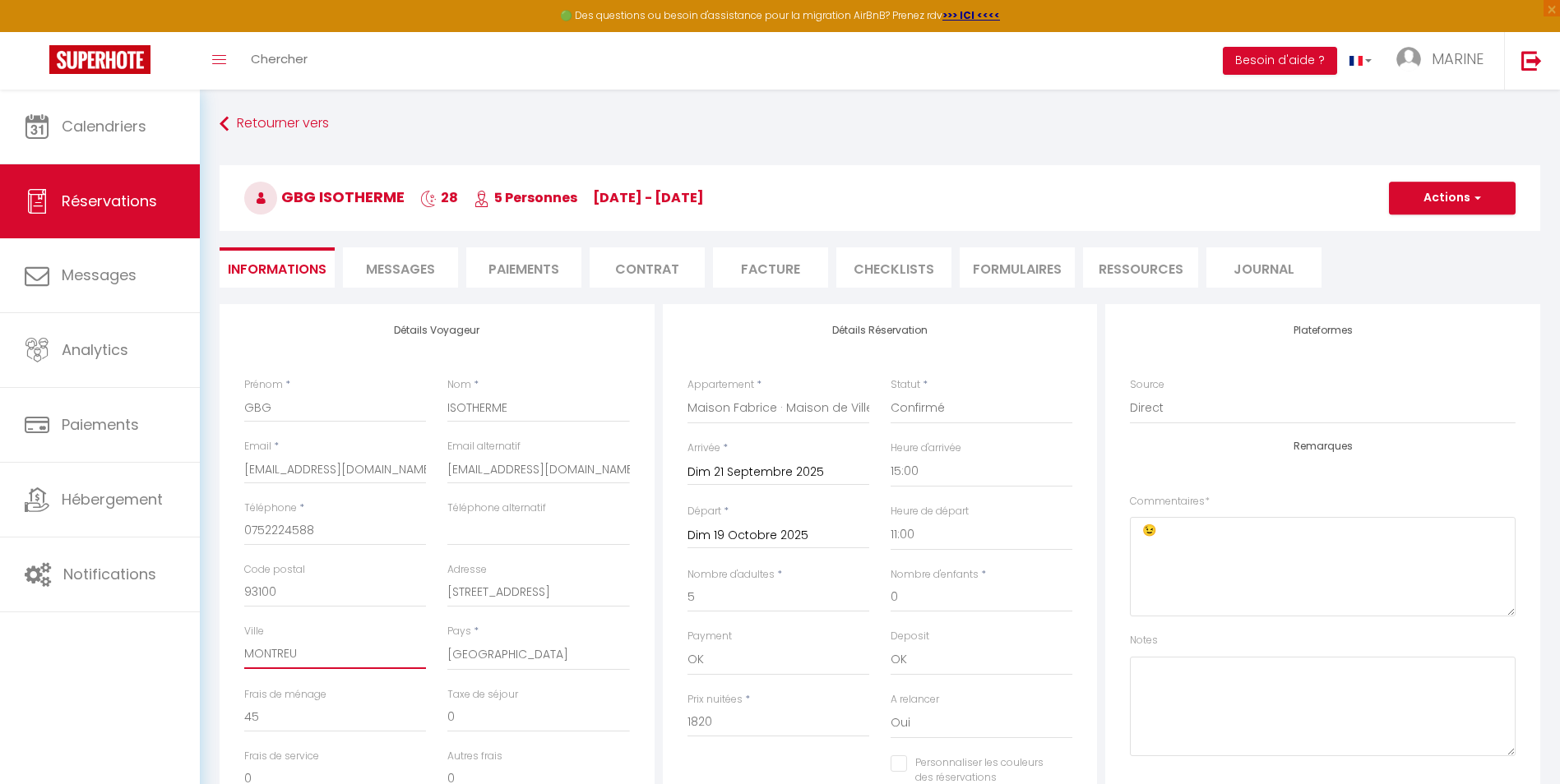
type input "MONTREUI"
checkbox input "false"
type input "MONTREUIL"
checkbox input "false"
type input "MONTREUIL"
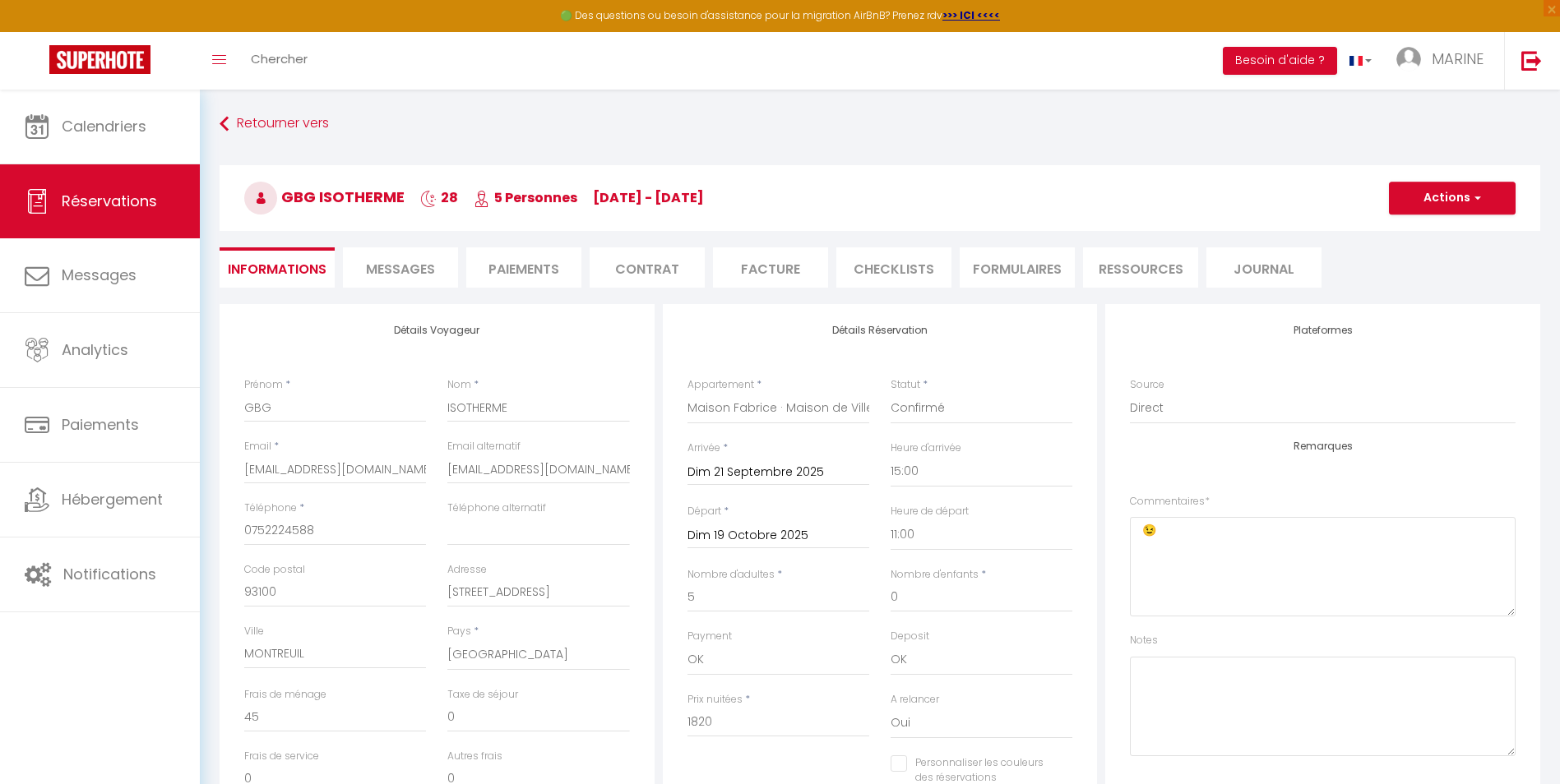
click at [210, 657] on div "Détails Voyageur Prénom * GBG Nom * ISOTHERME Email * gbg.isotherme@gmail.com E…" at bounding box center [880, 757] width 1342 height 906
drag, startPoint x: 1159, startPoint y: 545, endPoint x: 1115, endPoint y: 546, distance: 44.0
click at [1115, 546] on div "Plateformes Source Direct [DOMAIN_NAME] [DOMAIN_NAME] Chalet montagne Expedia G…" at bounding box center [1323, 549] width 435 height 489
click at [1435, 202] on button "Actions" at bounding box center [1452, 198] width 127 height 33
click at [1414, 233] on link "Enregistrer" at bounding box center [1436, 234] width 130 height 21
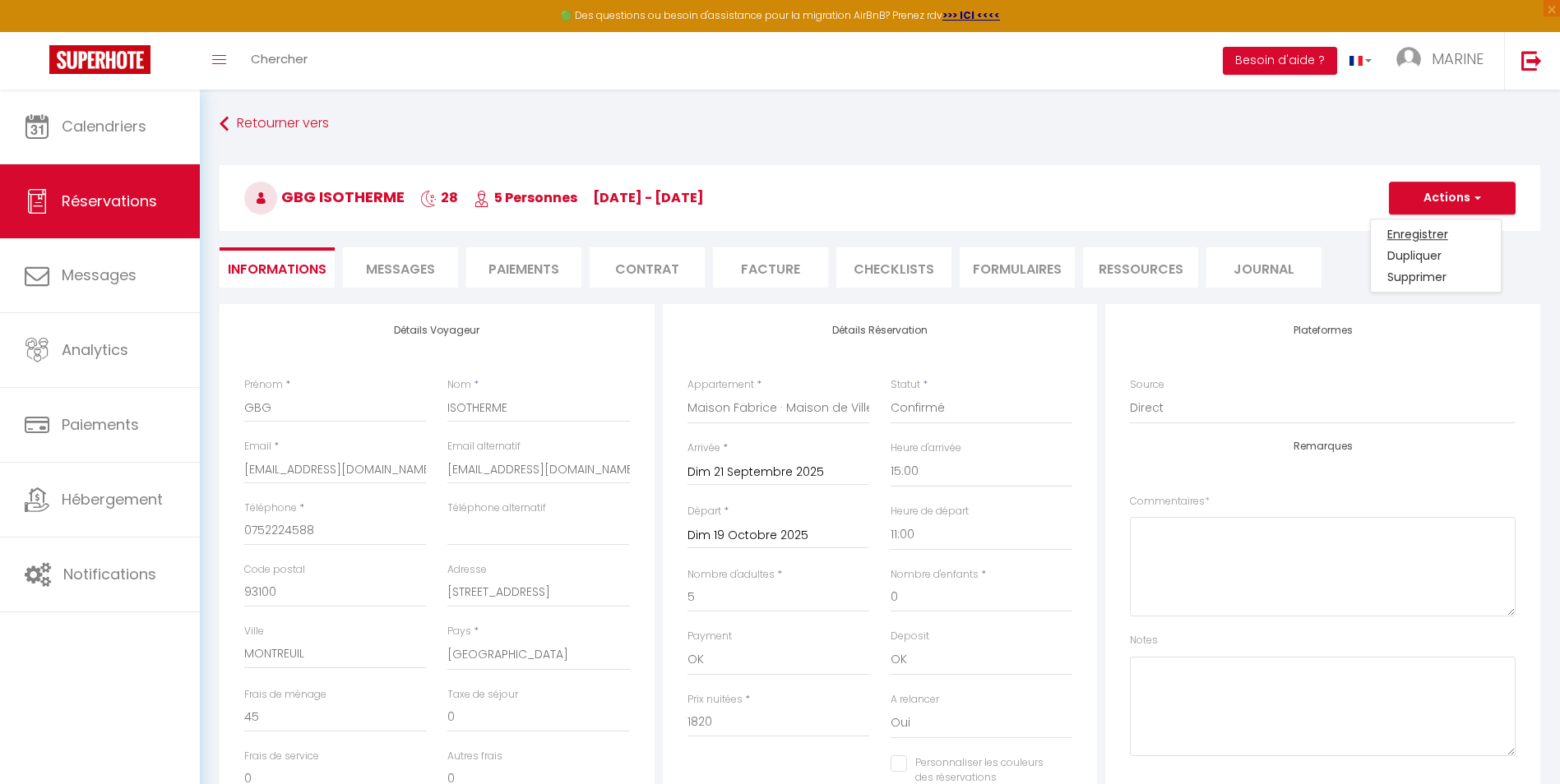
select select "not_cancelled"
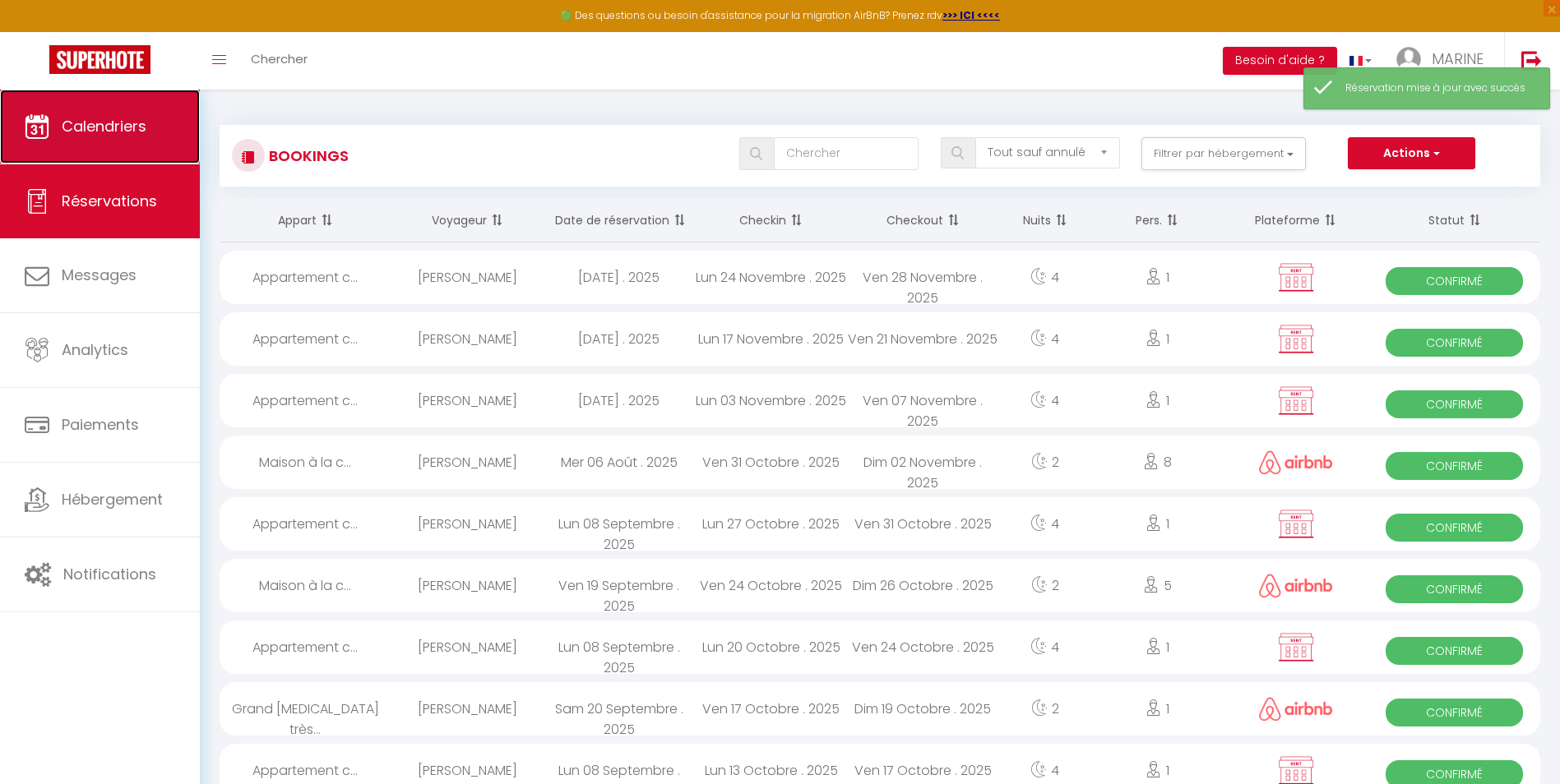
click at [68, 112] on link "Calendriers" at bounding box center [100, 126] width 200 height 74
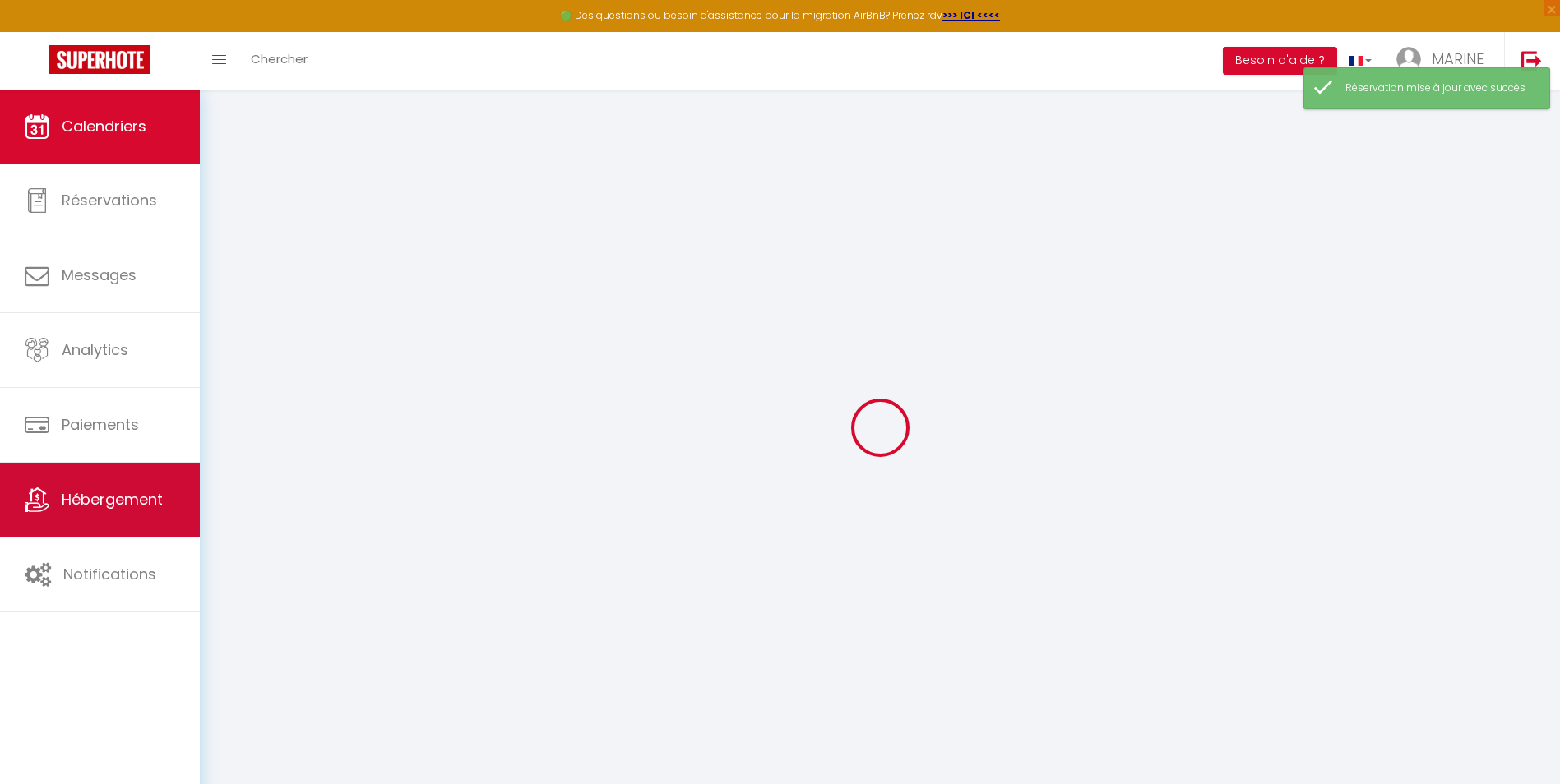
select select
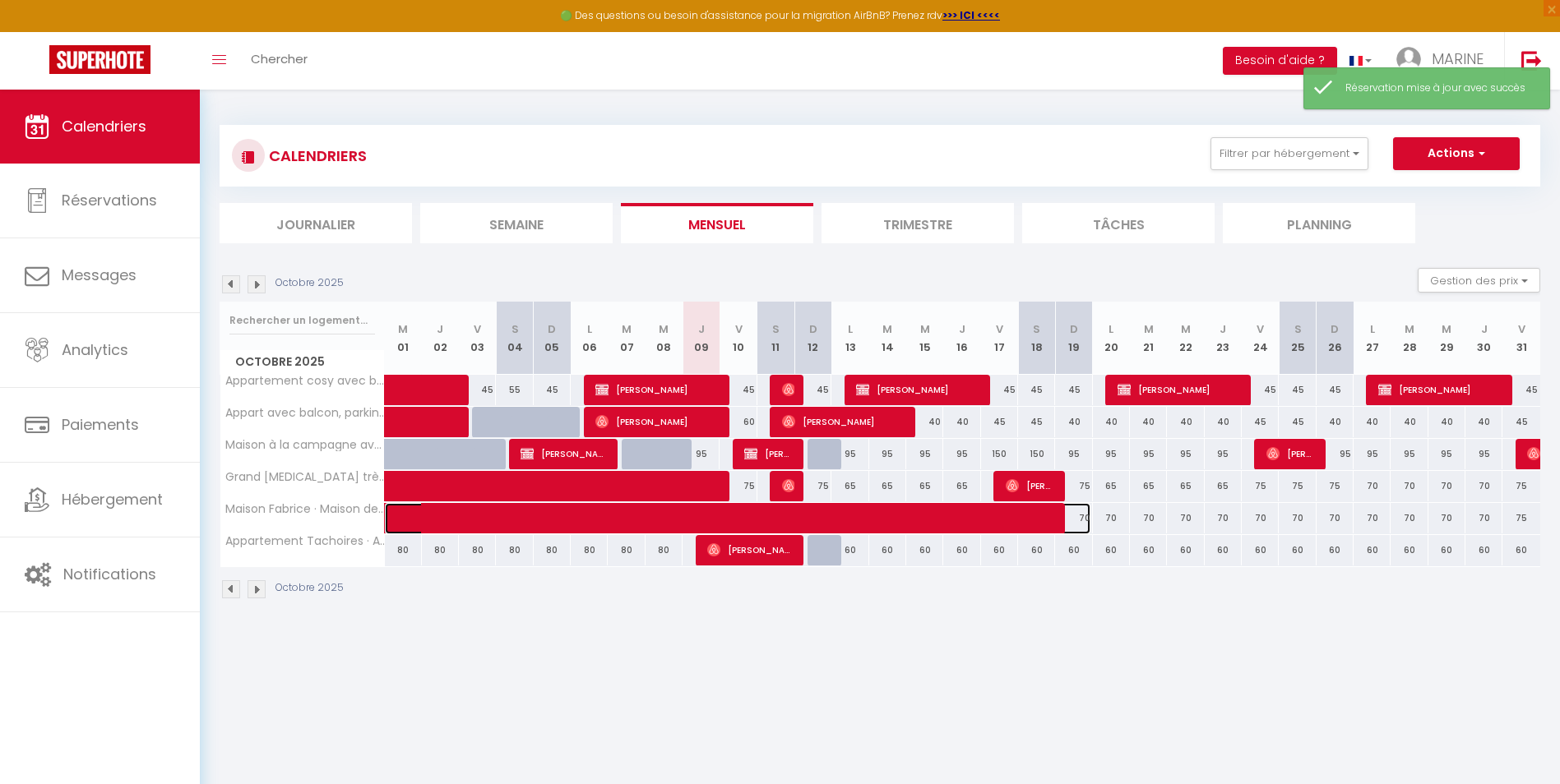
click at [547, 522] on span at bounding box center [750, 518] width 681 height 31
select select "OK"
select select "1"
select select "0"
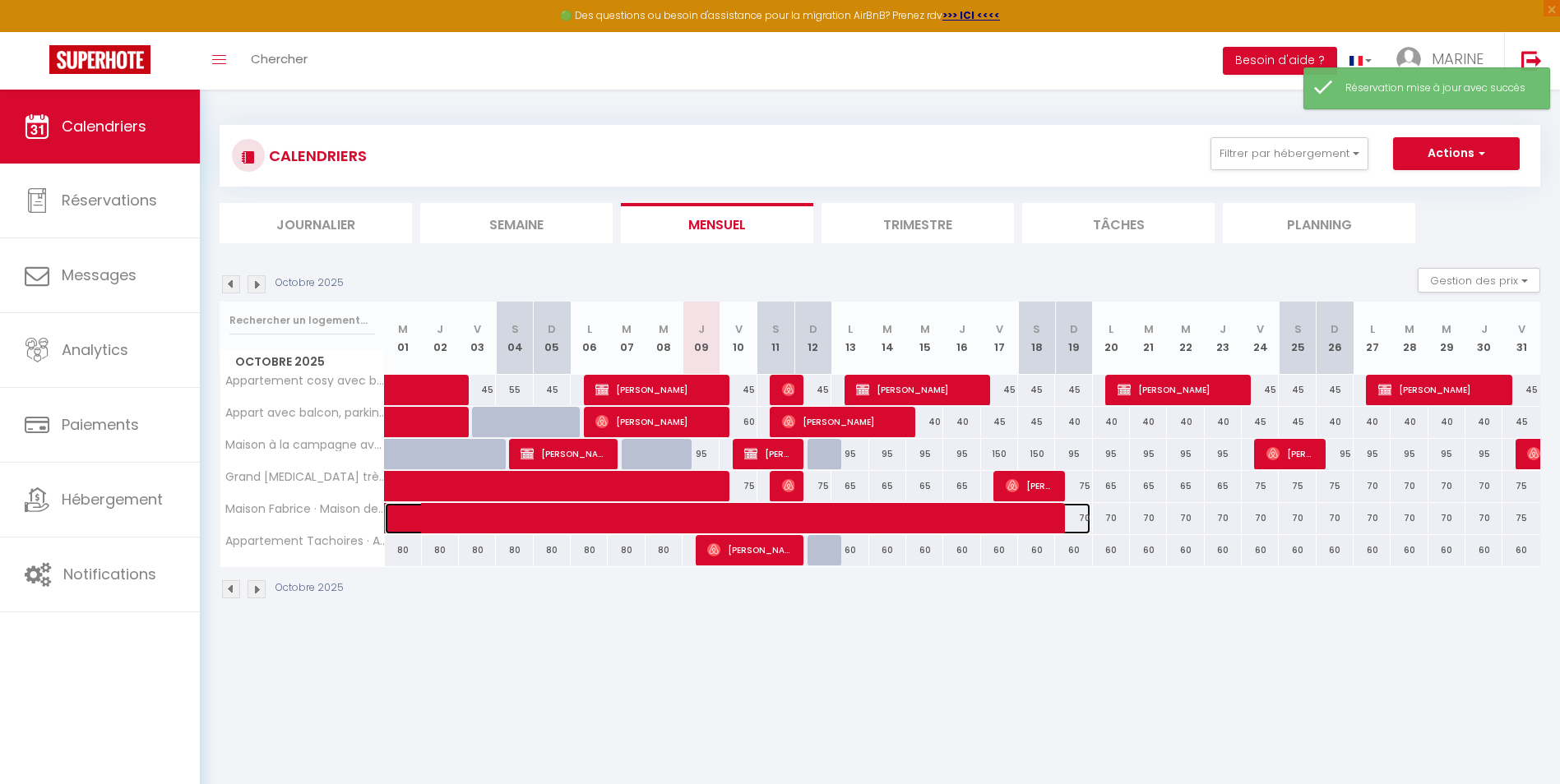
select select "0"
select select
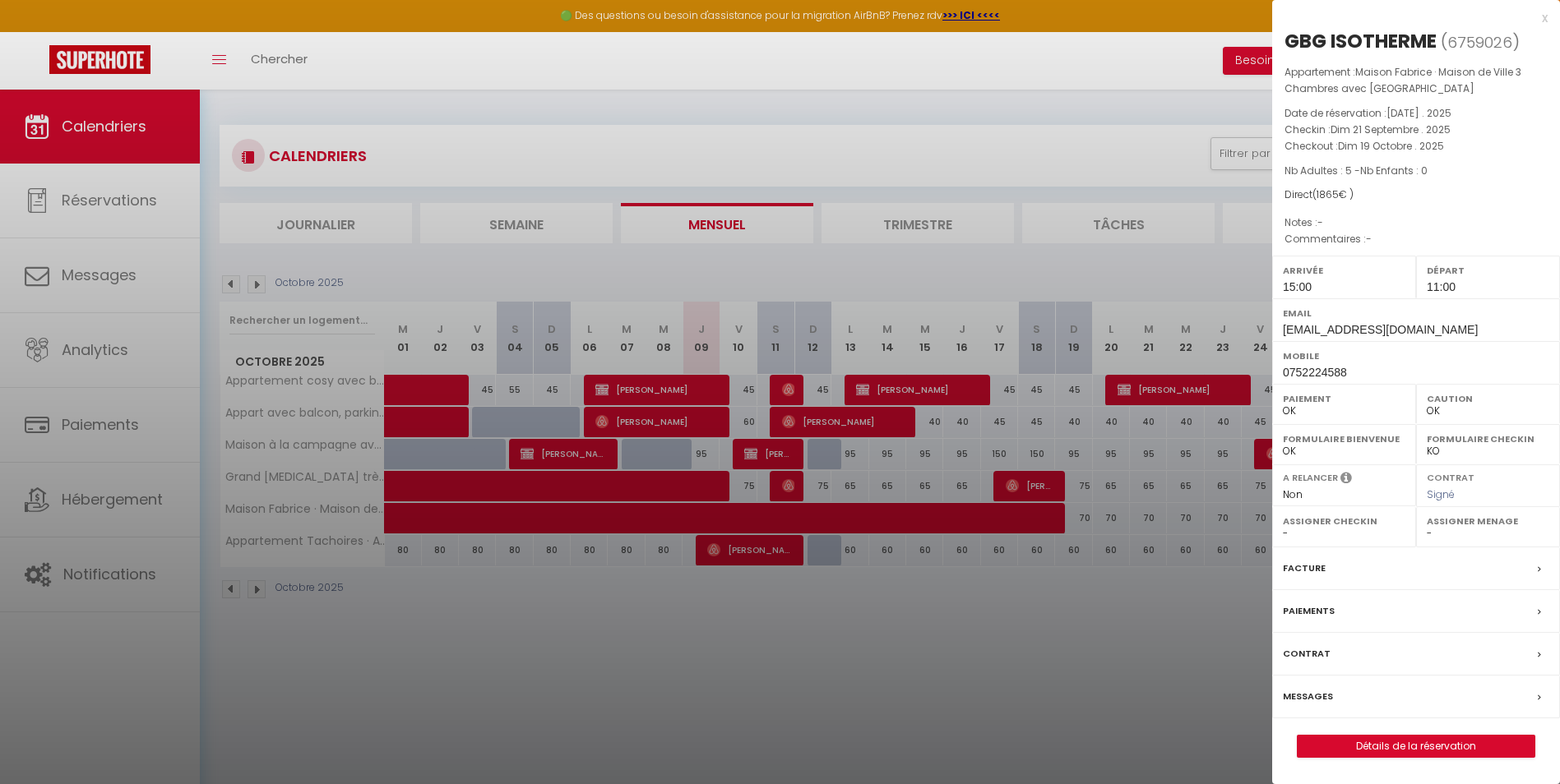
click at [1293, 560] on label "Facture" at bounding box center [1304, 568] width 42 height 17
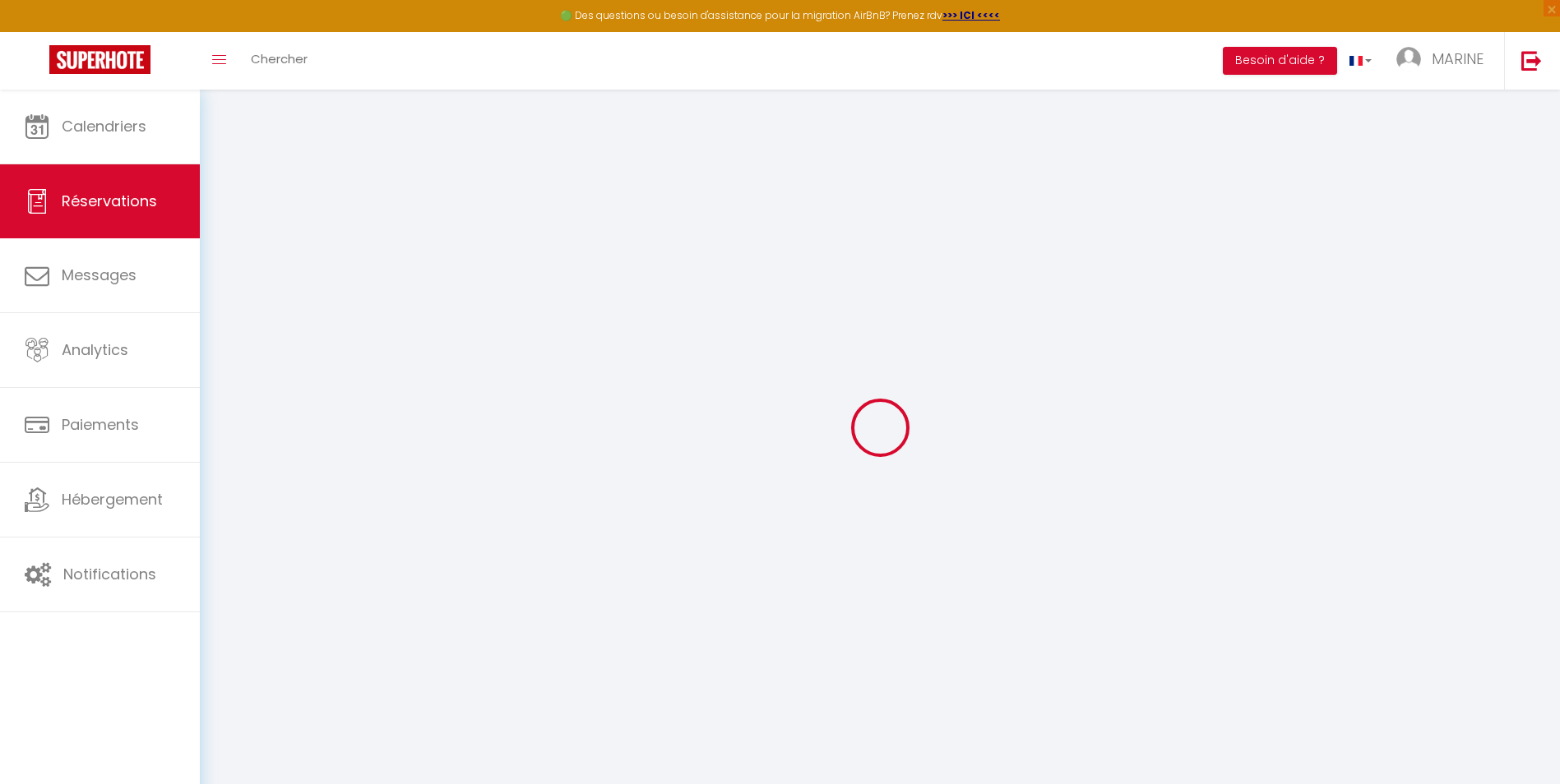
select select "cleaning"
select select
checkbox input "false"
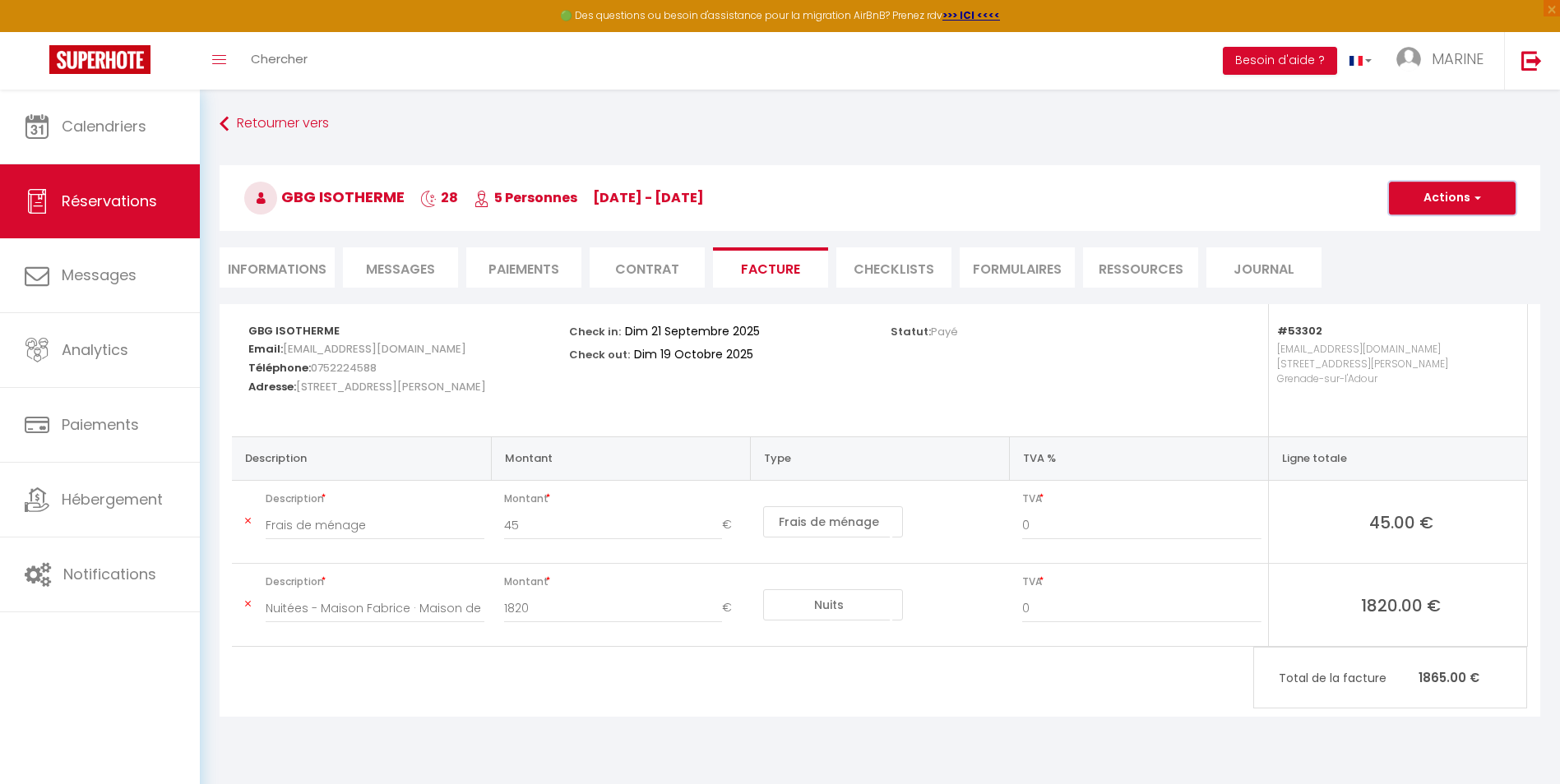
click at [1446, 196] on button "Actions" at bounding box center [1452, 198] width 127 height 33
click at [1429, 254] on link "Aperçu et éditer" at bounding box center [1440, 255] width 138 height 21
click at [283, 267] on li "Informations" at bounding box center [277, 268] width 115 height 41
select select "0"
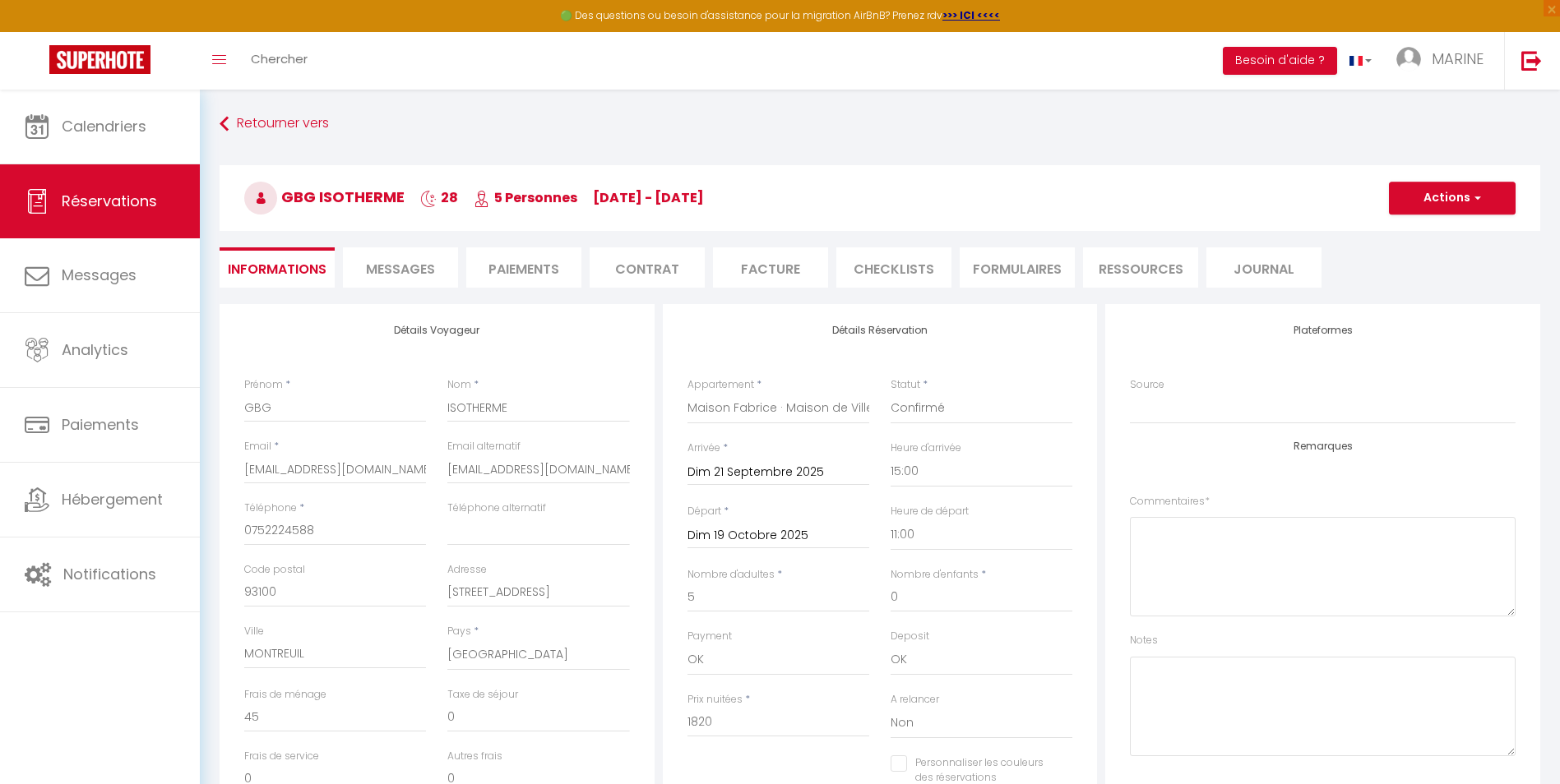
click at [749, 270] on li "Facture" at bounding box center [771, 268] width 115 height 41
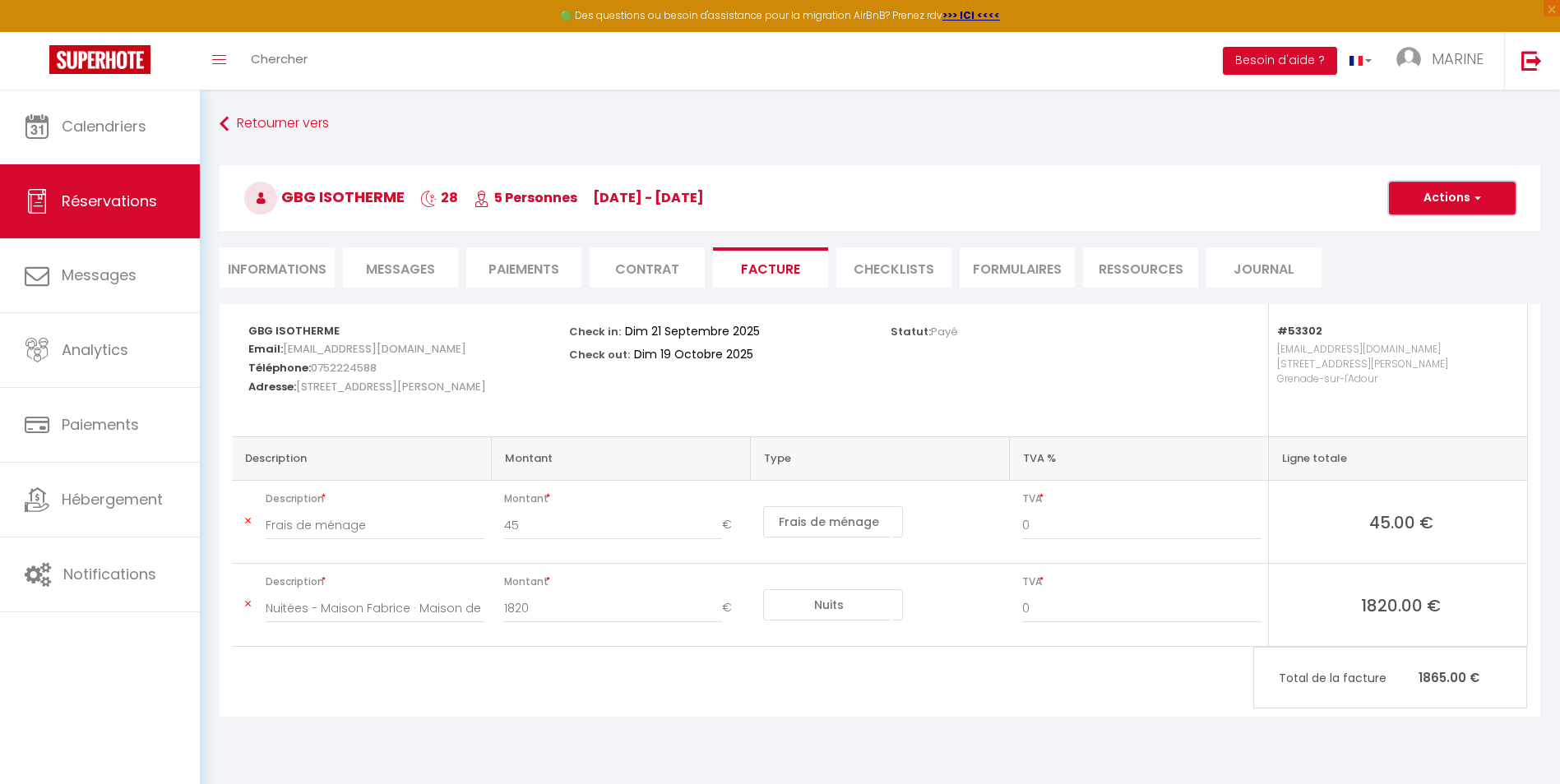
click at [1462, 196] on button "Actions" at bounding box center [1452, 198] width 127 height 33
click at [1419, 277] on link "Envoyer la facture" at bounding box center [1440, 277] width 138 height 21
type input "[EMAIL_ADDRESS][DOMAIN_NAME]"
select select "fr"
type input "Votre facture 6759026 - Maison Fabrice · Maison de Ville 3 Chambres avec Jardin…"
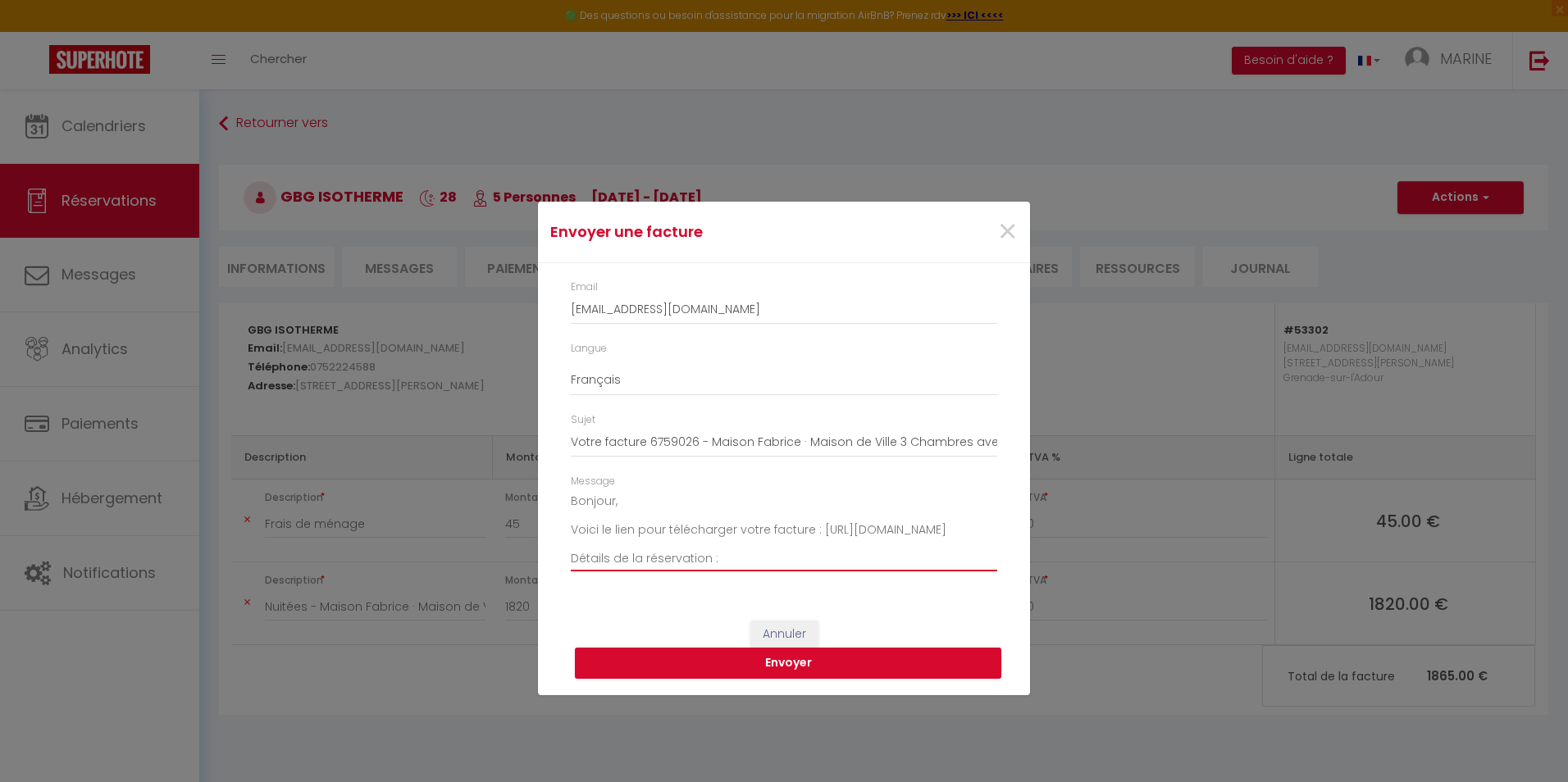
click at [571, 531] on textarea "Bonjour, Voici le lien pour télécharger votre facture : https://superhote.com/a…" at bounding box center [784, 530] width 427 height 83
click at [922, 530] on textarea "Bonjour, Comme demandé, voici le lien pour télécharger votre facture : https://…" at bounding box center [784, 530] width 427 height 83
drag, startPoint x: 572, startPoint y: 542, endPoint x: 1015, endPoint y: 571, distance: 443.9
click at [1015, 571] on div "Email gbg.isotherme@gmail.com Langue Anglais Français Espagnol Portugais Sujet …" at bounding box center [784, 434] width 493 height 341
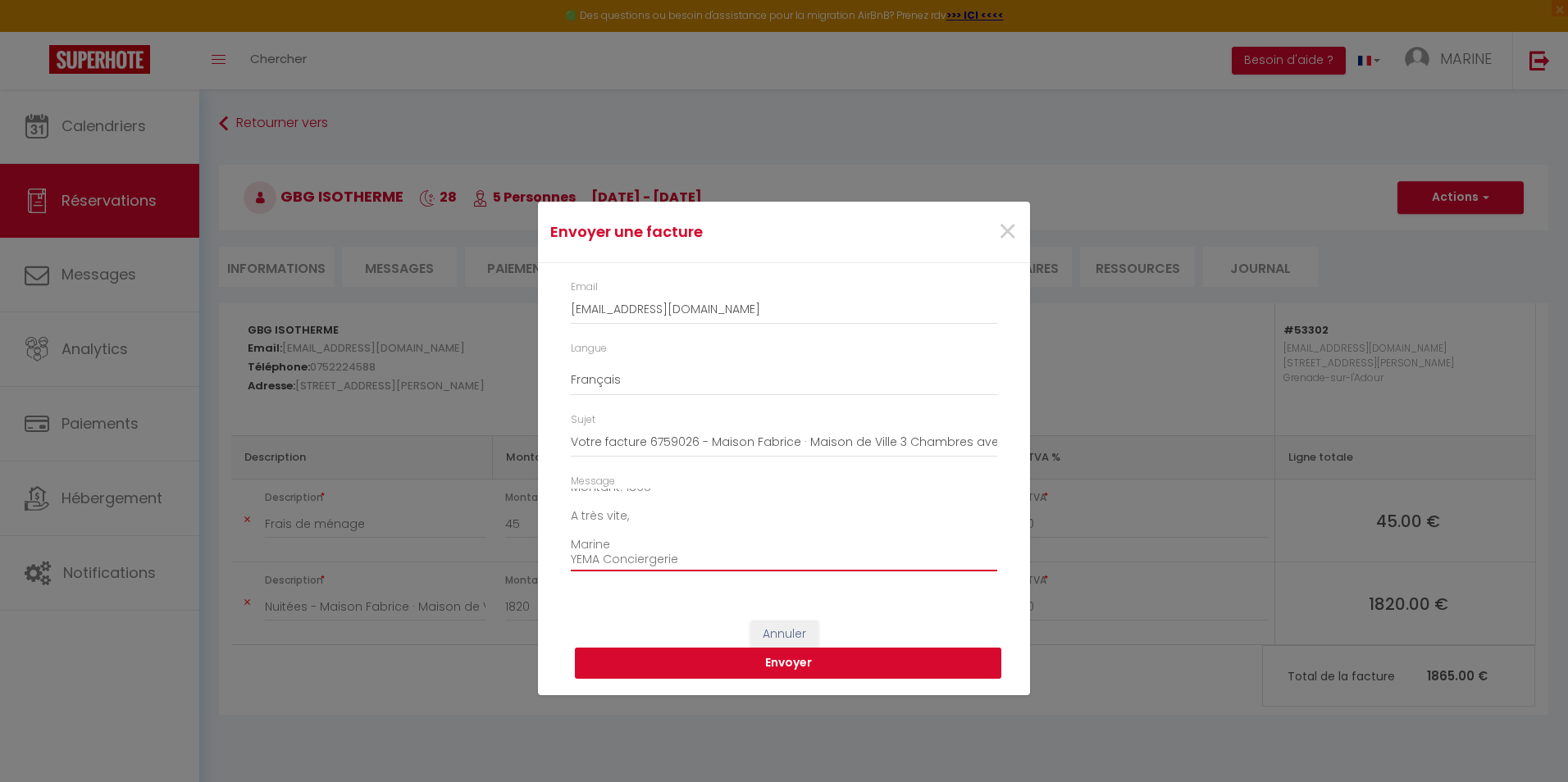
type textarea "Bonjour, Comme demandé, voici le lien pour télécharger votre facture suite à vo…"
click at [780, 663] on button "Envoyer" at bounding box center [788, 663] width 427 height 31
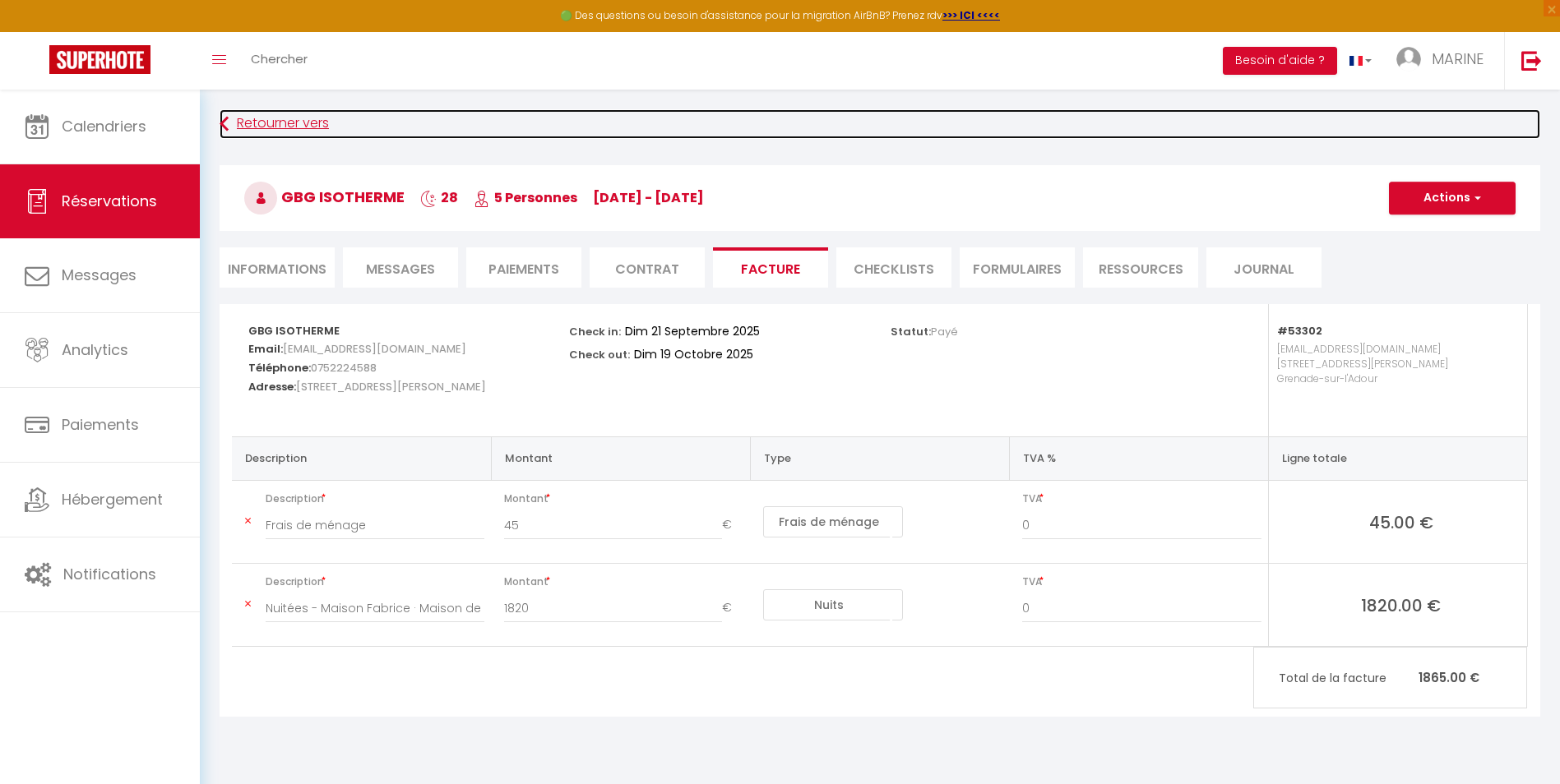
click at [246, 123] on link "Retourner vers" at bounding box center [879, 124] width 1320 height 30
select select "0"
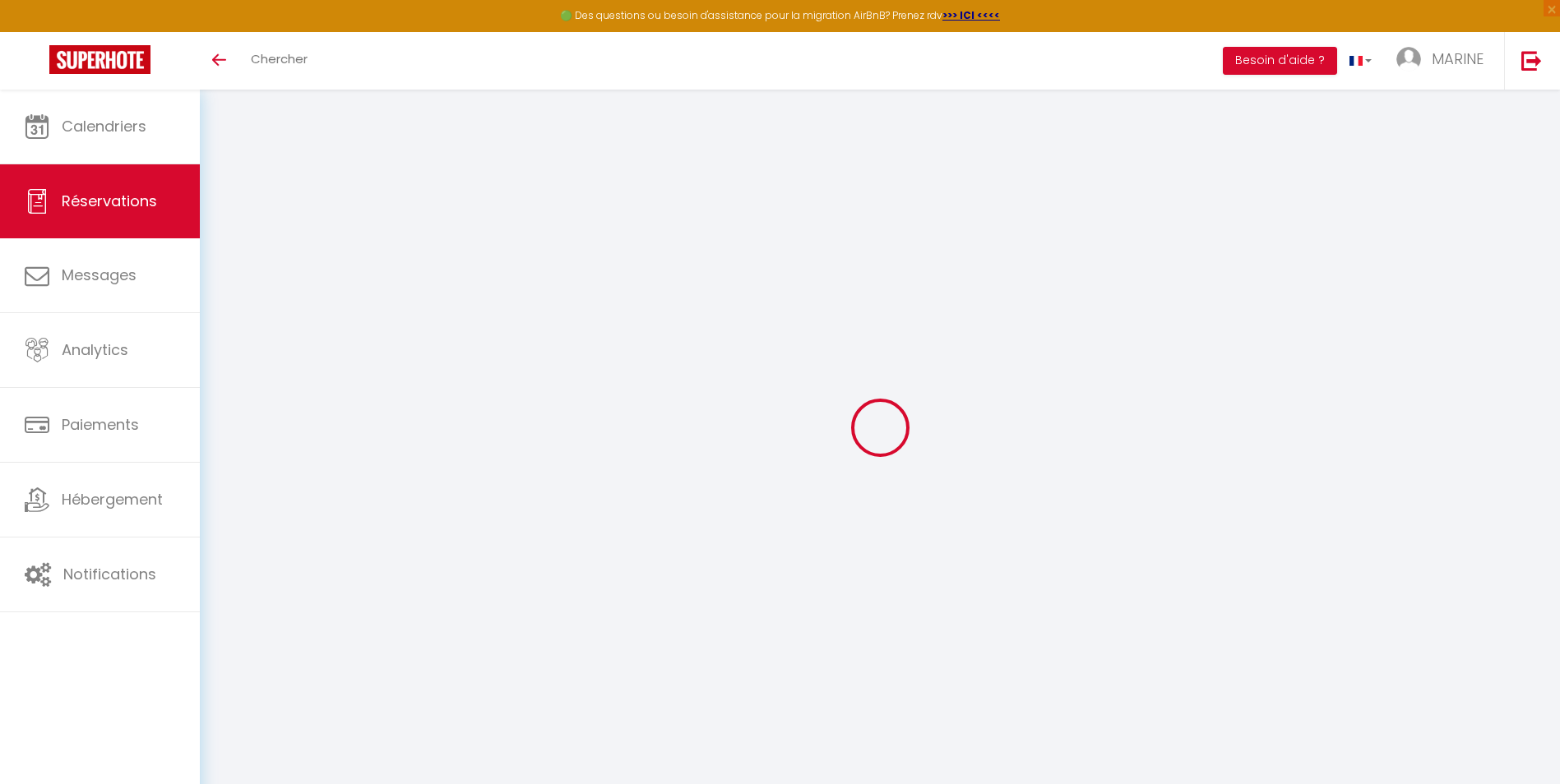
type input "GBG"
type input "ISOTHERME"
type input "[EMAIL_ADDRESS][DOMAIN_NAME]"
type input "0752224588"
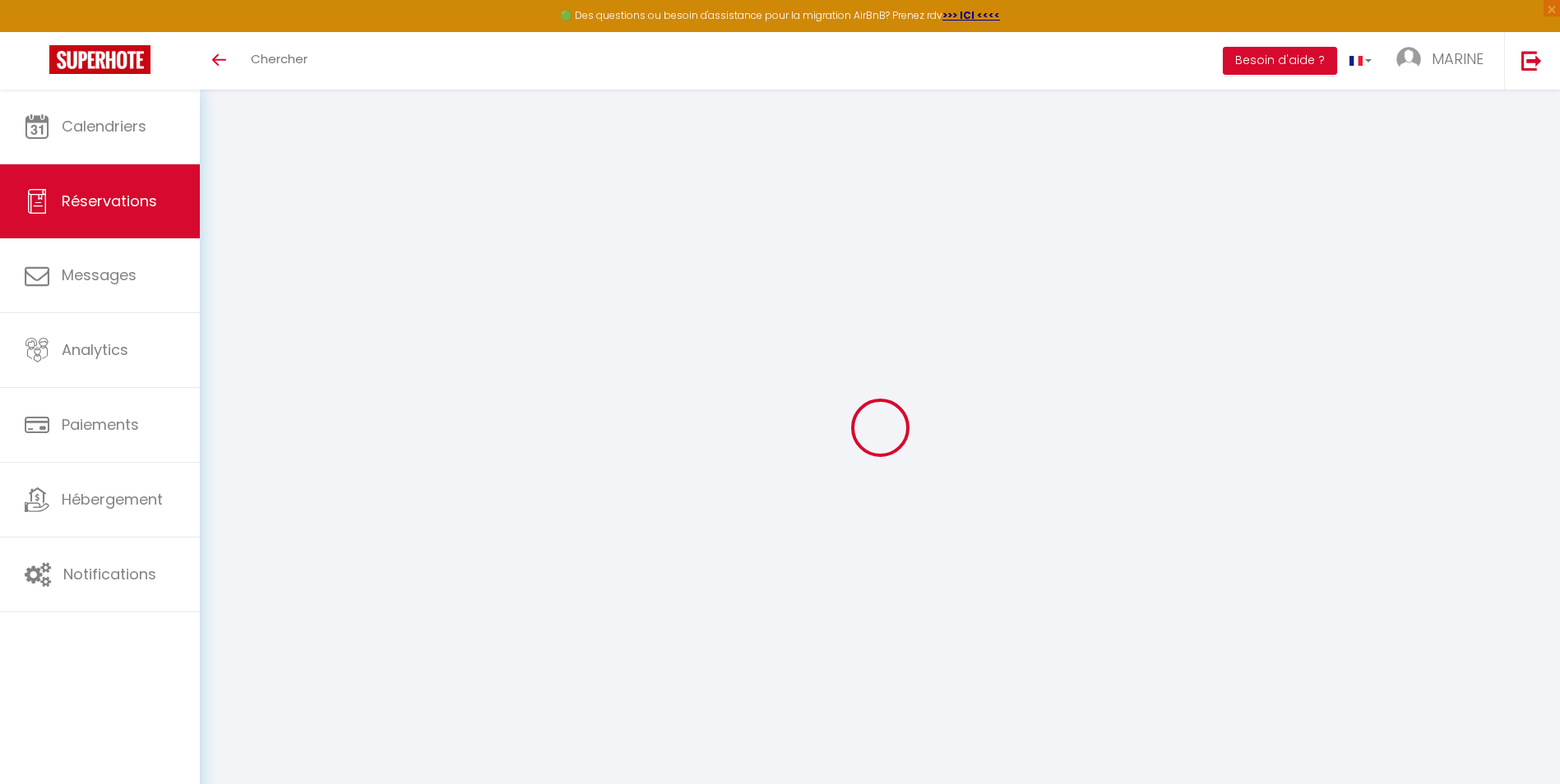
type input "93100"
type input "[STREET_ADDRESS]"
type input "MONTREUIL"
select select "FR"
select select "53302"
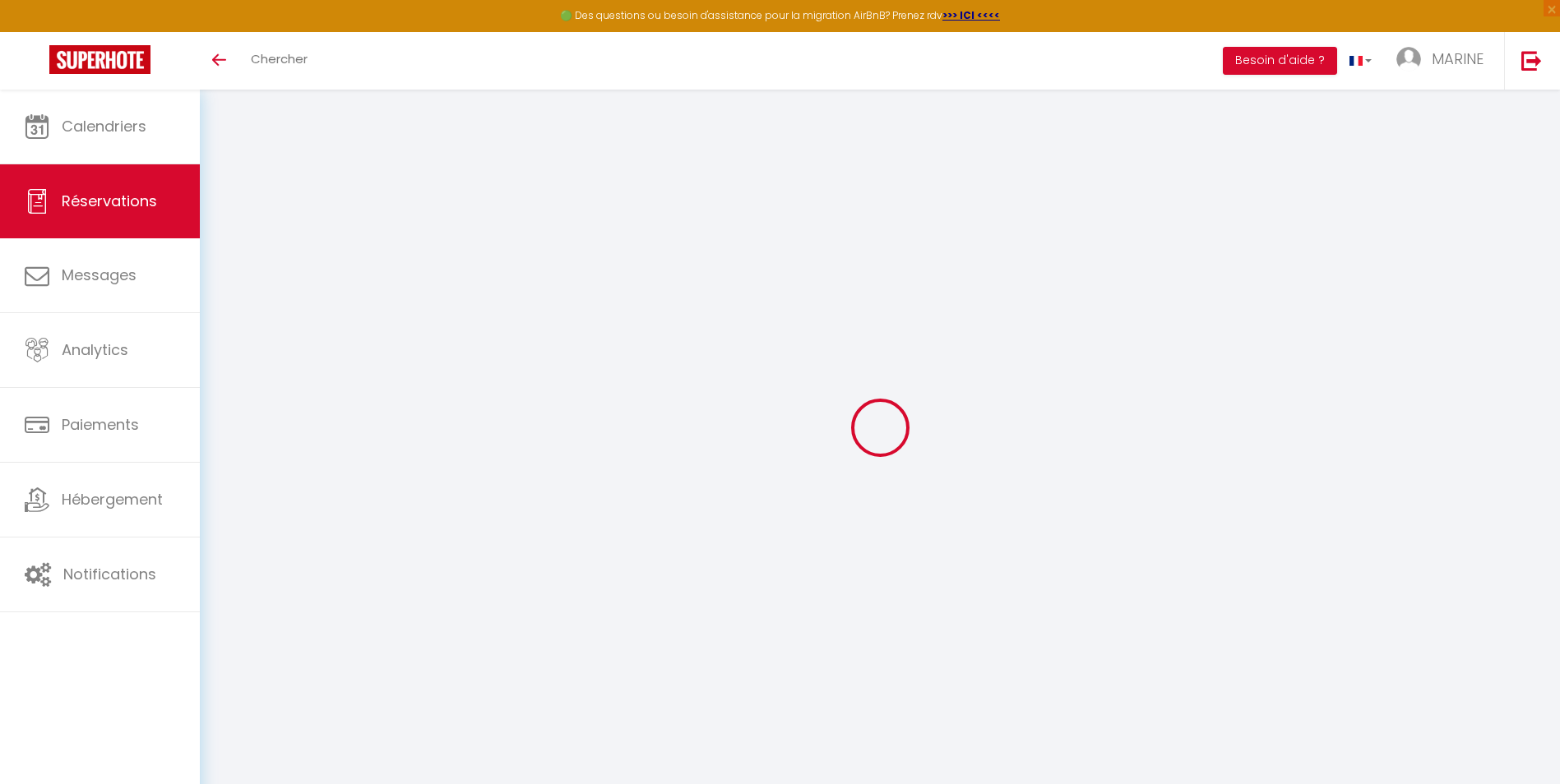
select select "1"
type input "Dim 21 Septembre 2025"
select select
type input "Dim 19 Octobre 2025"
select select
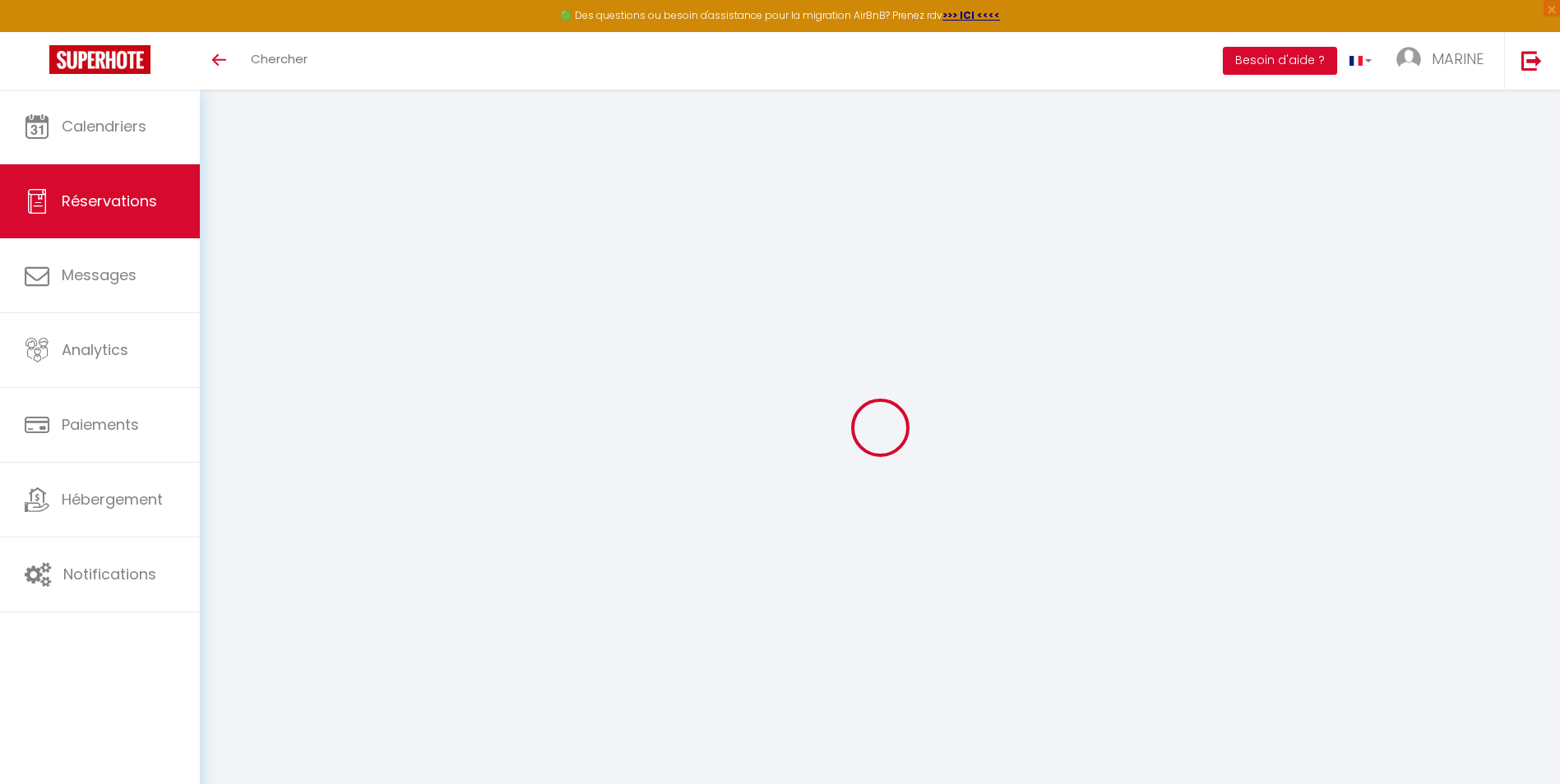
type input "5"
select select "12"
select select
type input "1820"
checkbox input "false"
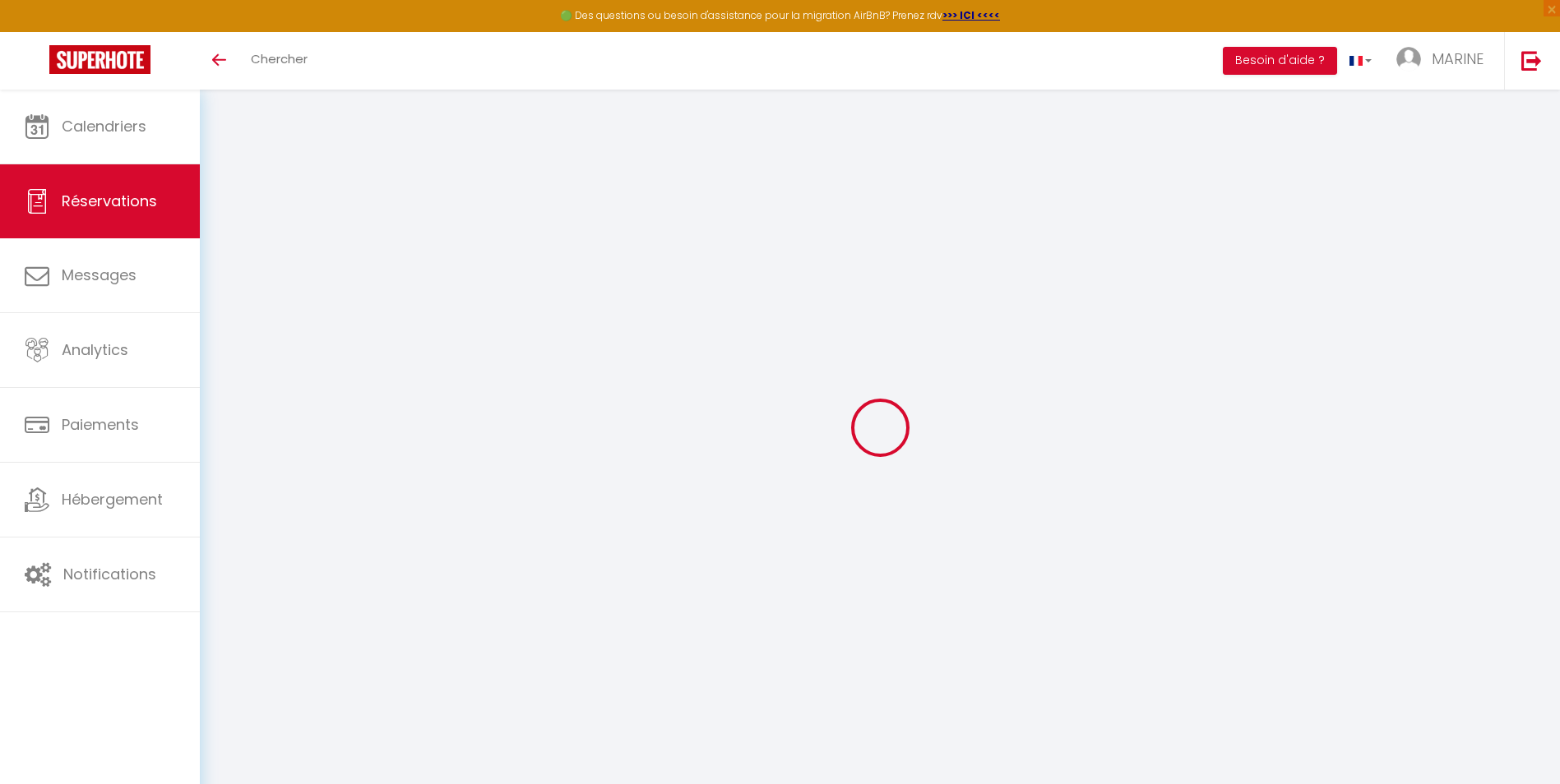
type input "0"
select select
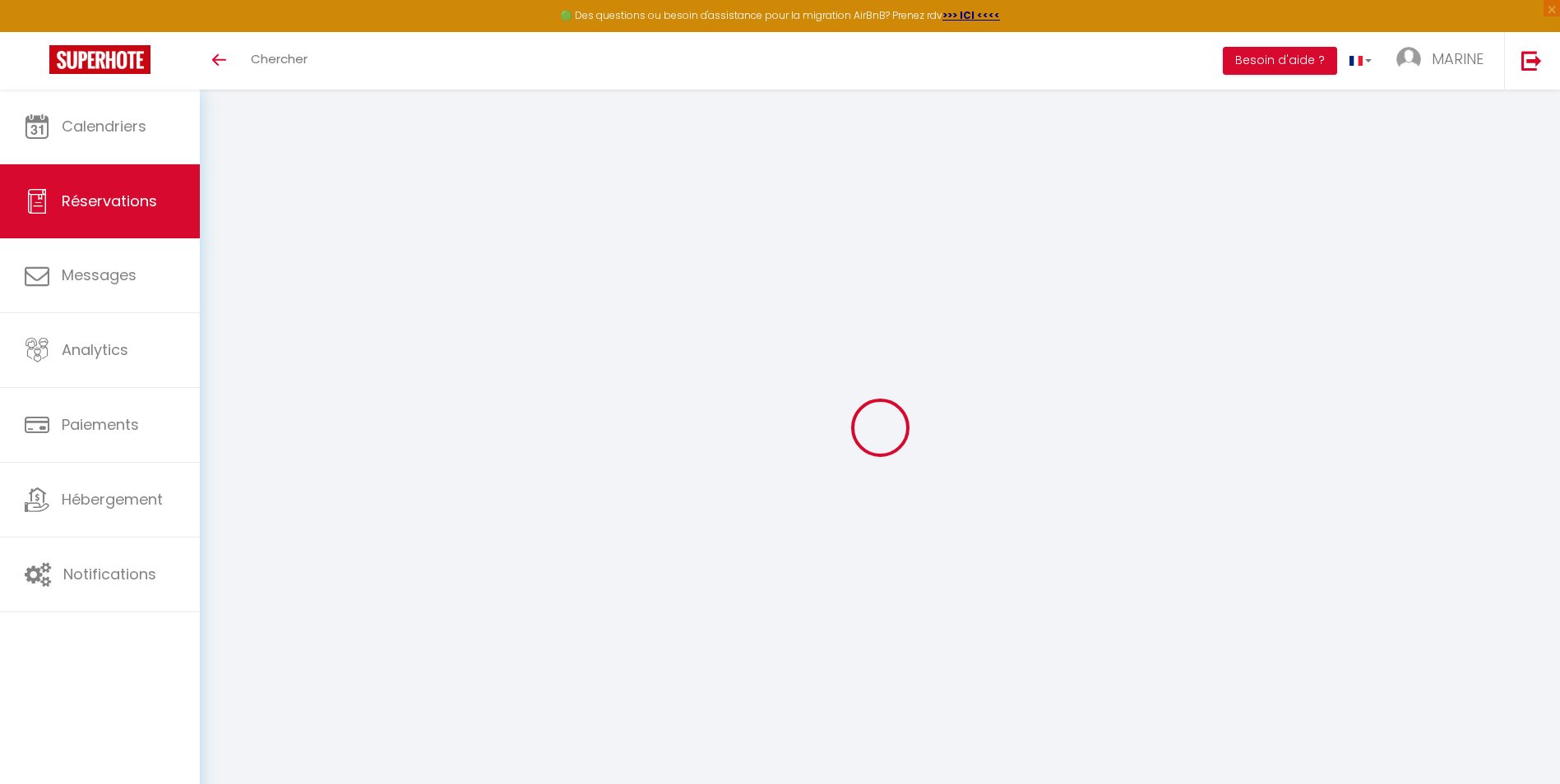
select select
select select "15"
checkbox input "false"
select select
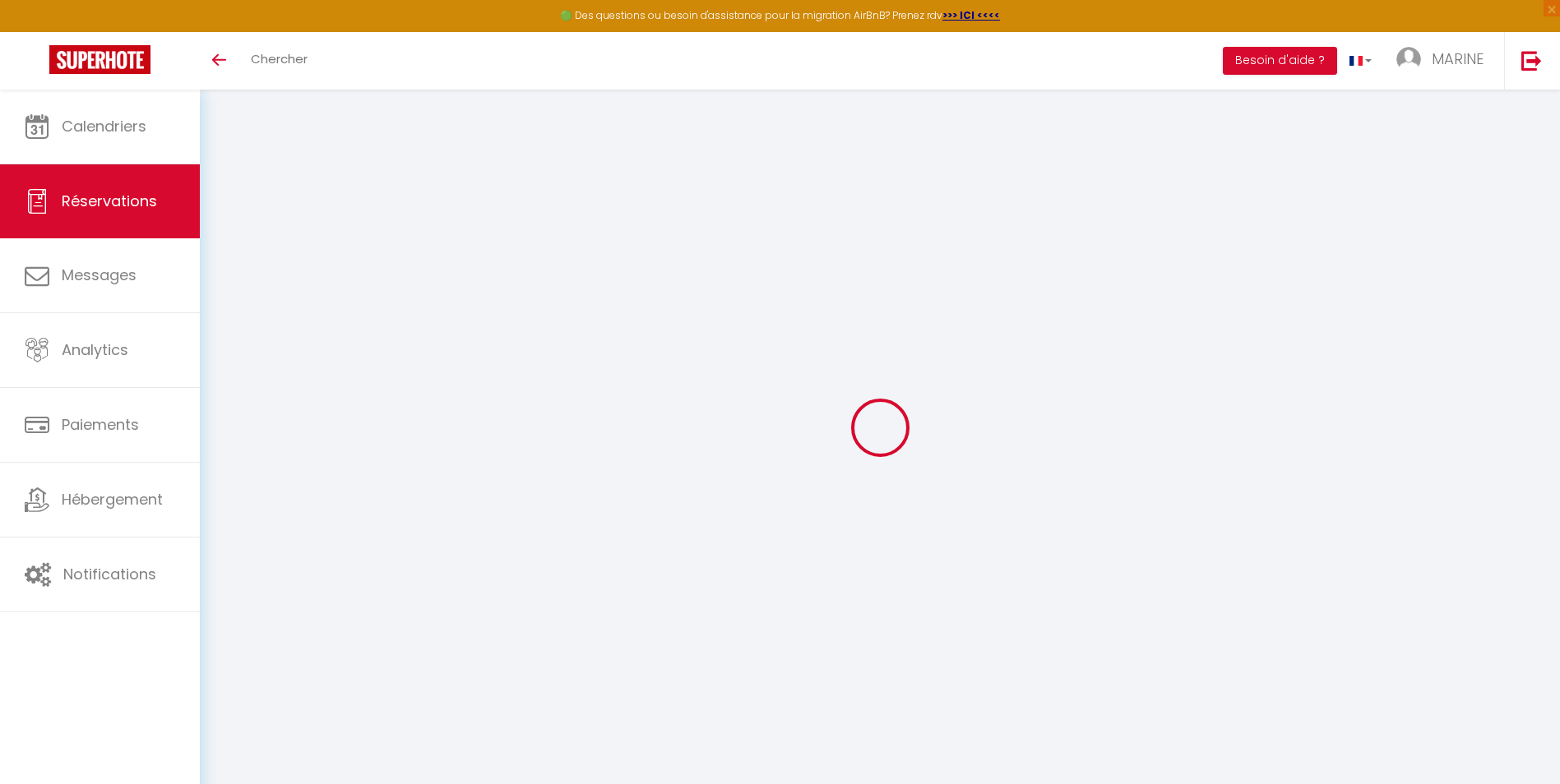
checkbox input "false"
select select
checkbox input "false"
select select
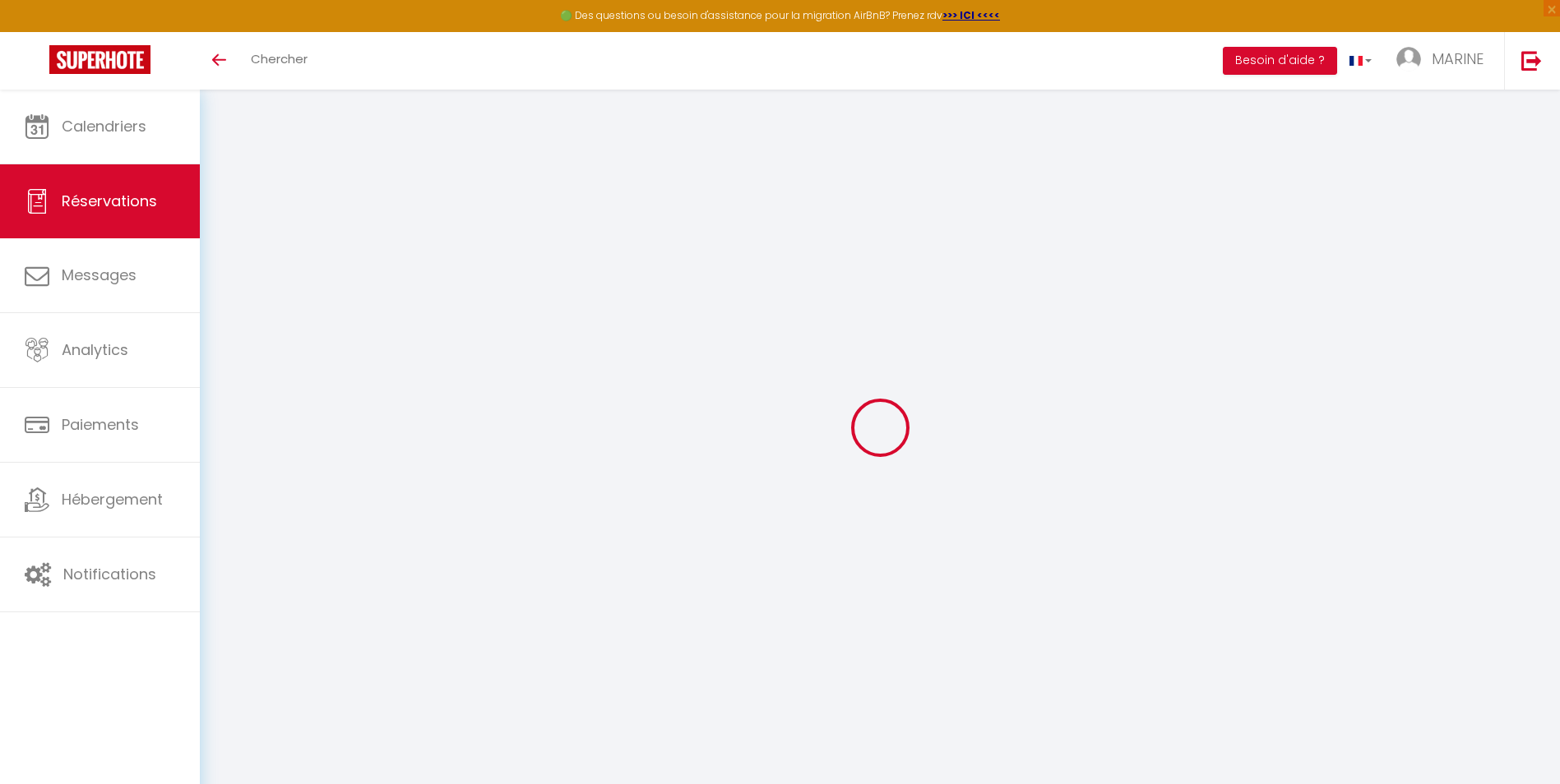
select select
checkbox input "false"
type input "45"
select select
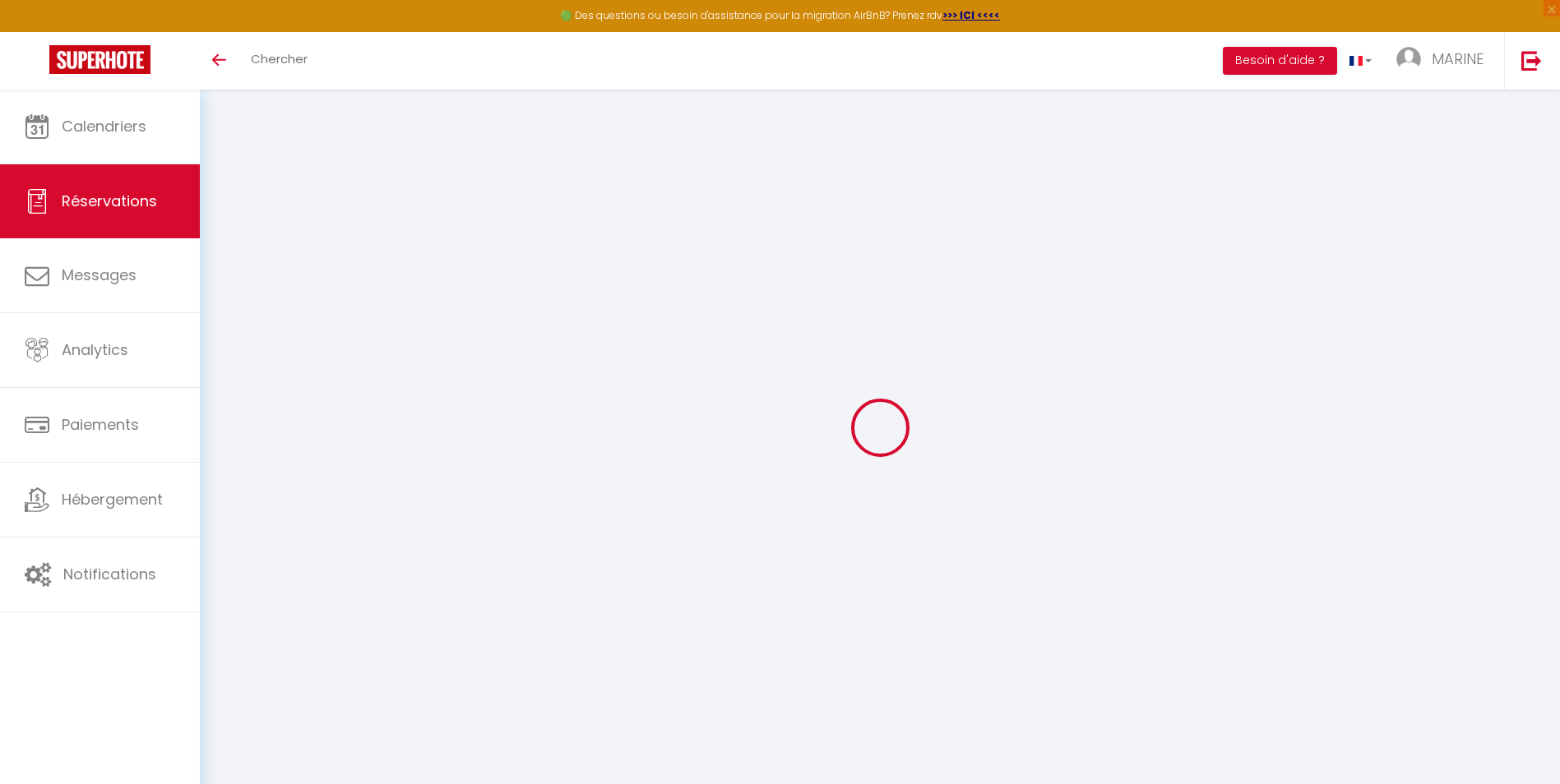
checkbox input "false"
select select "15:00"
select select "11:00"
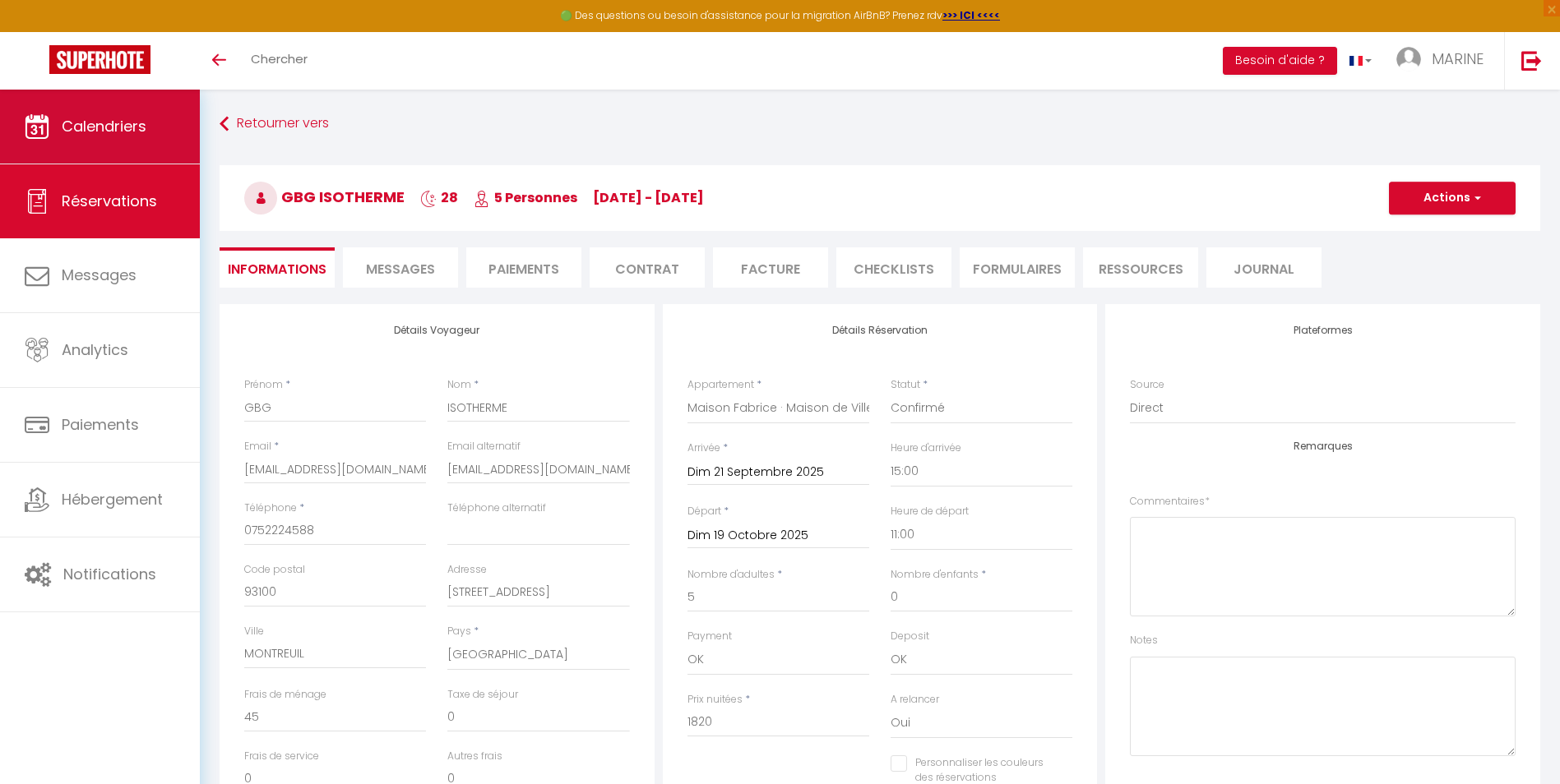
click at [81, 119] on span "Calendriers" at bounding box center [104, 126] width 85 height 20
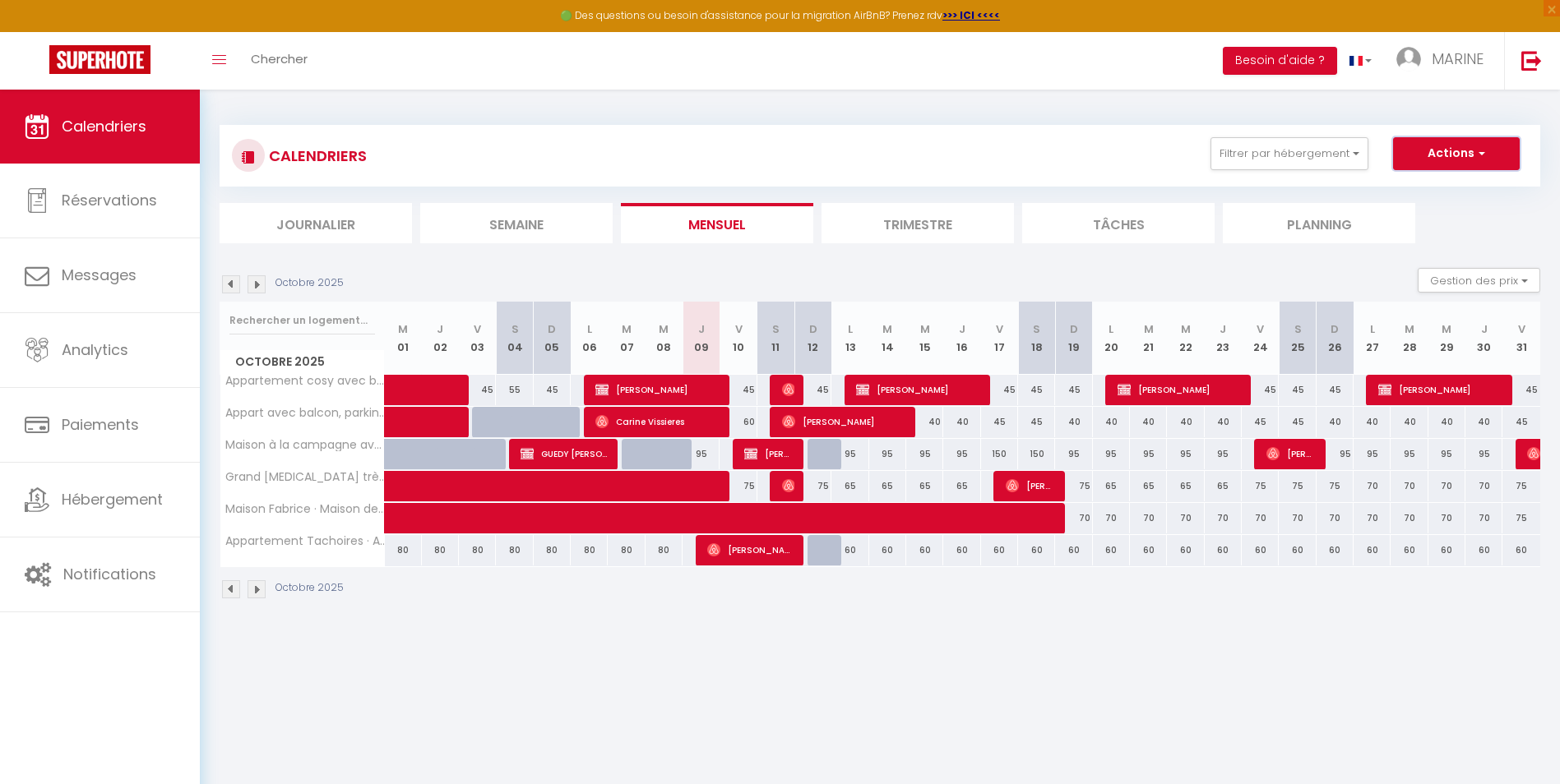
click at [1458, 151] on button "Actions" at bounding box center [1457, 153] width 127 height 33
click at [1407, 190] on link "Nouvelle réservation" at bounding box center [1439, 191] width 143 height 25
select select
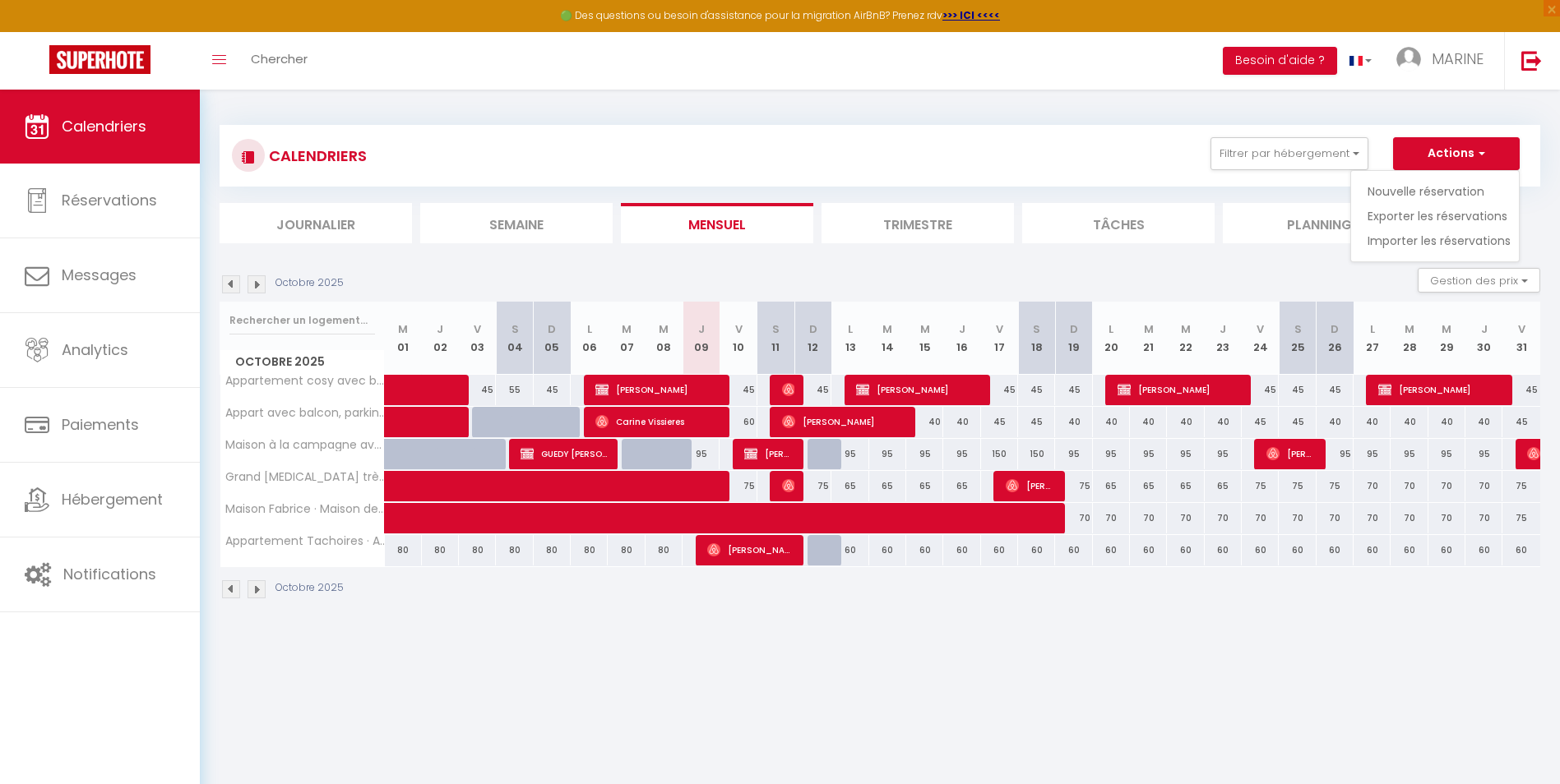
select select
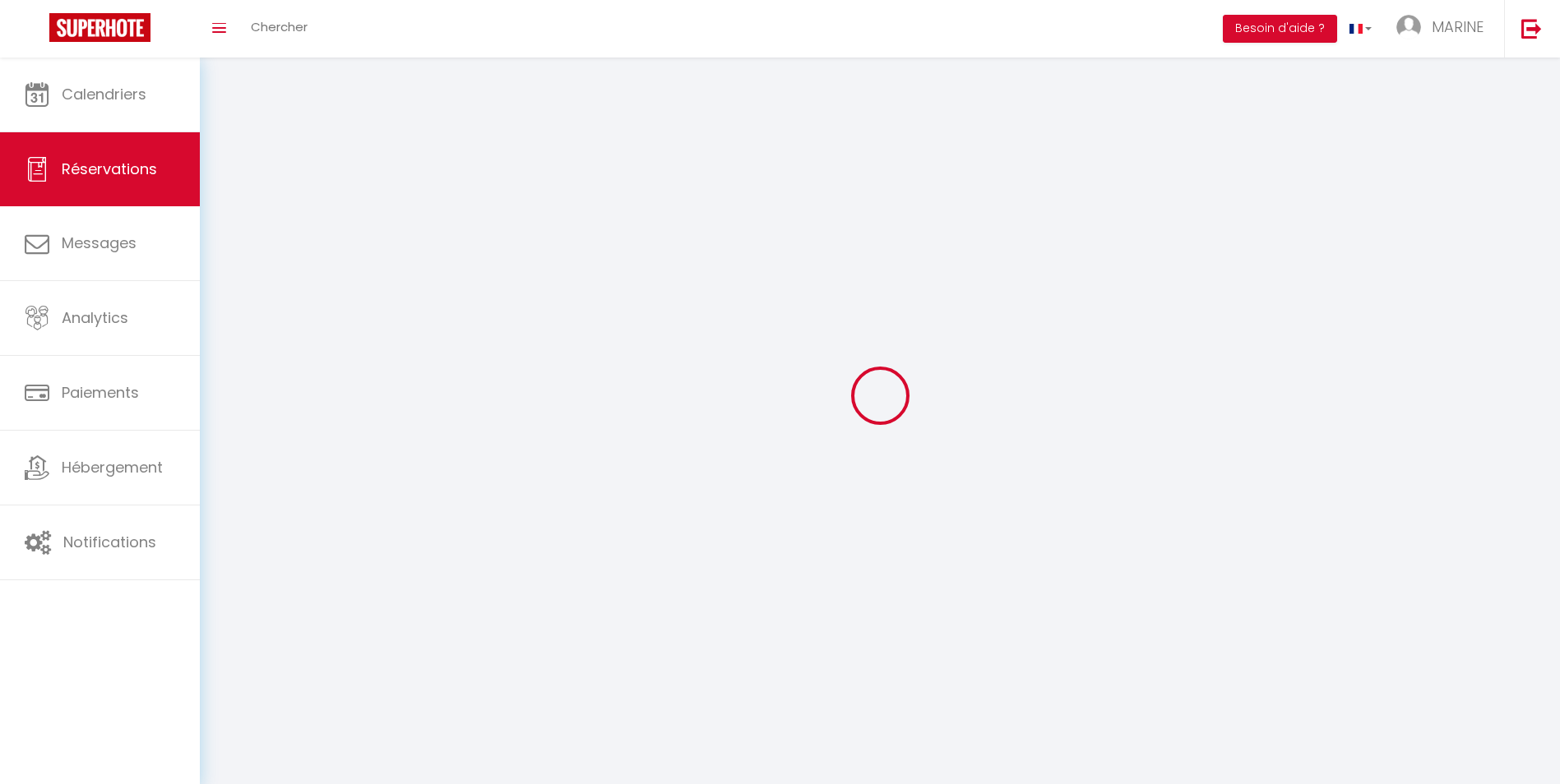
select select
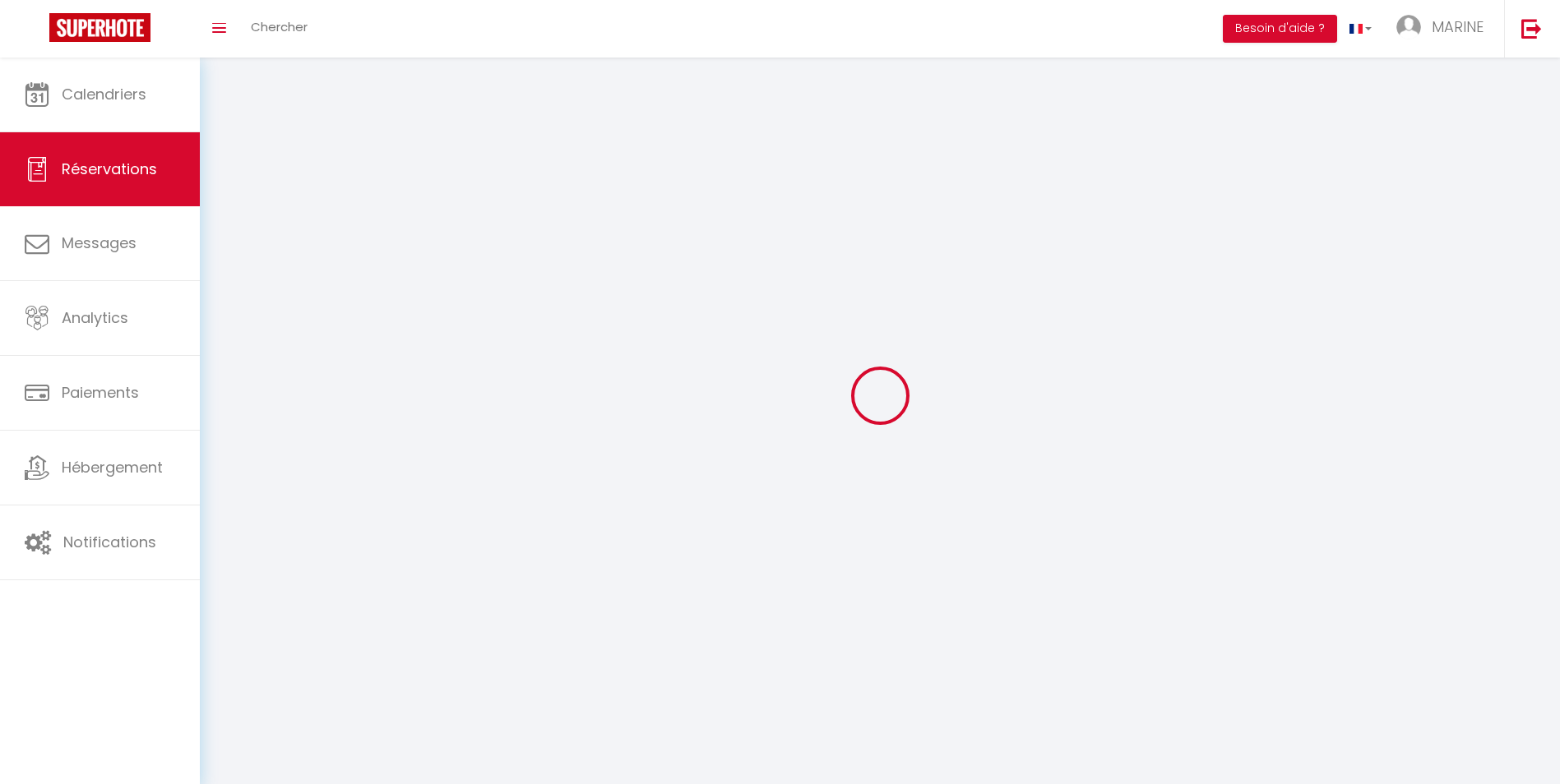
select select
checkbox input "false"
select select
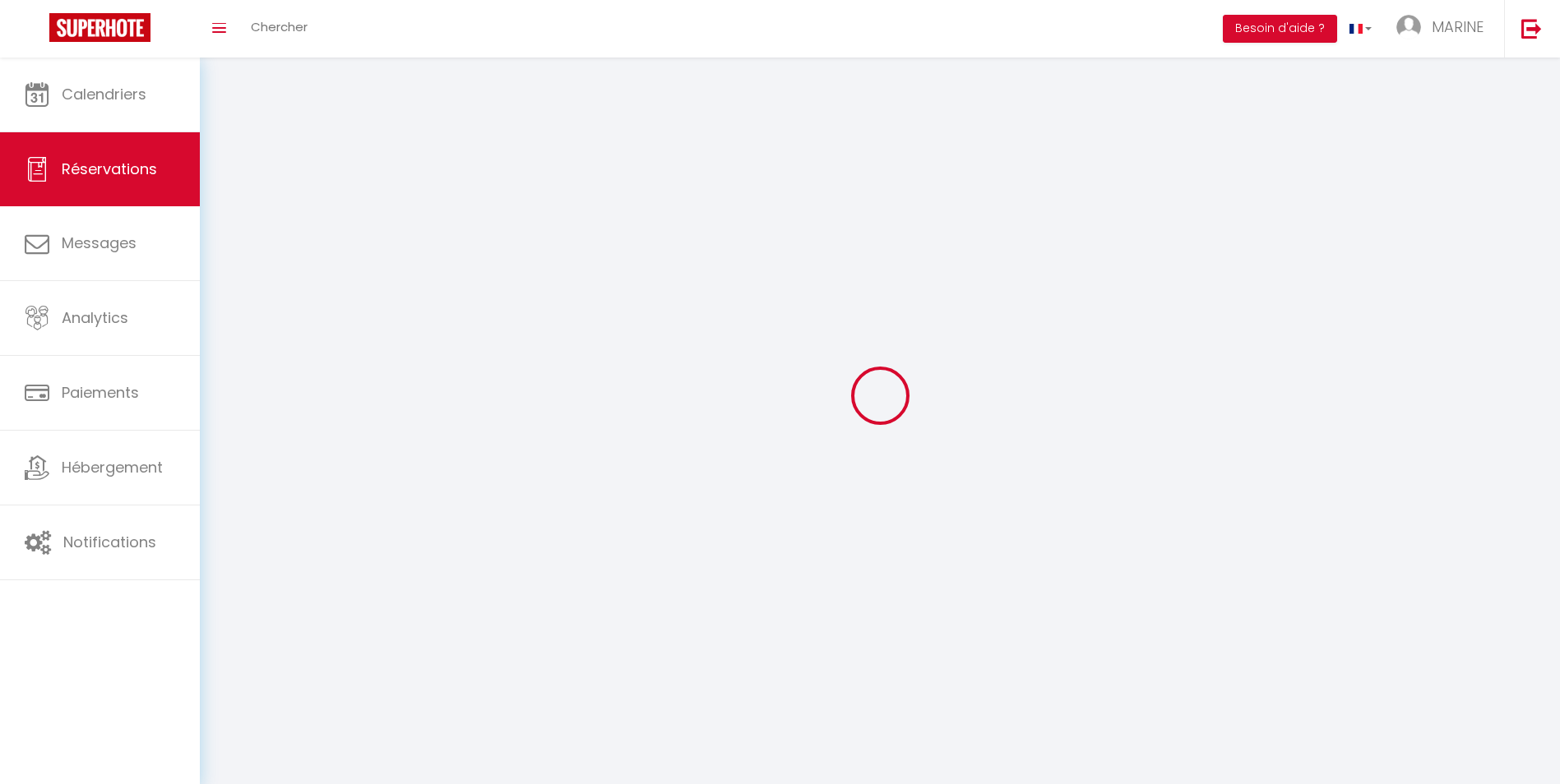
select select
checkbox input "false"
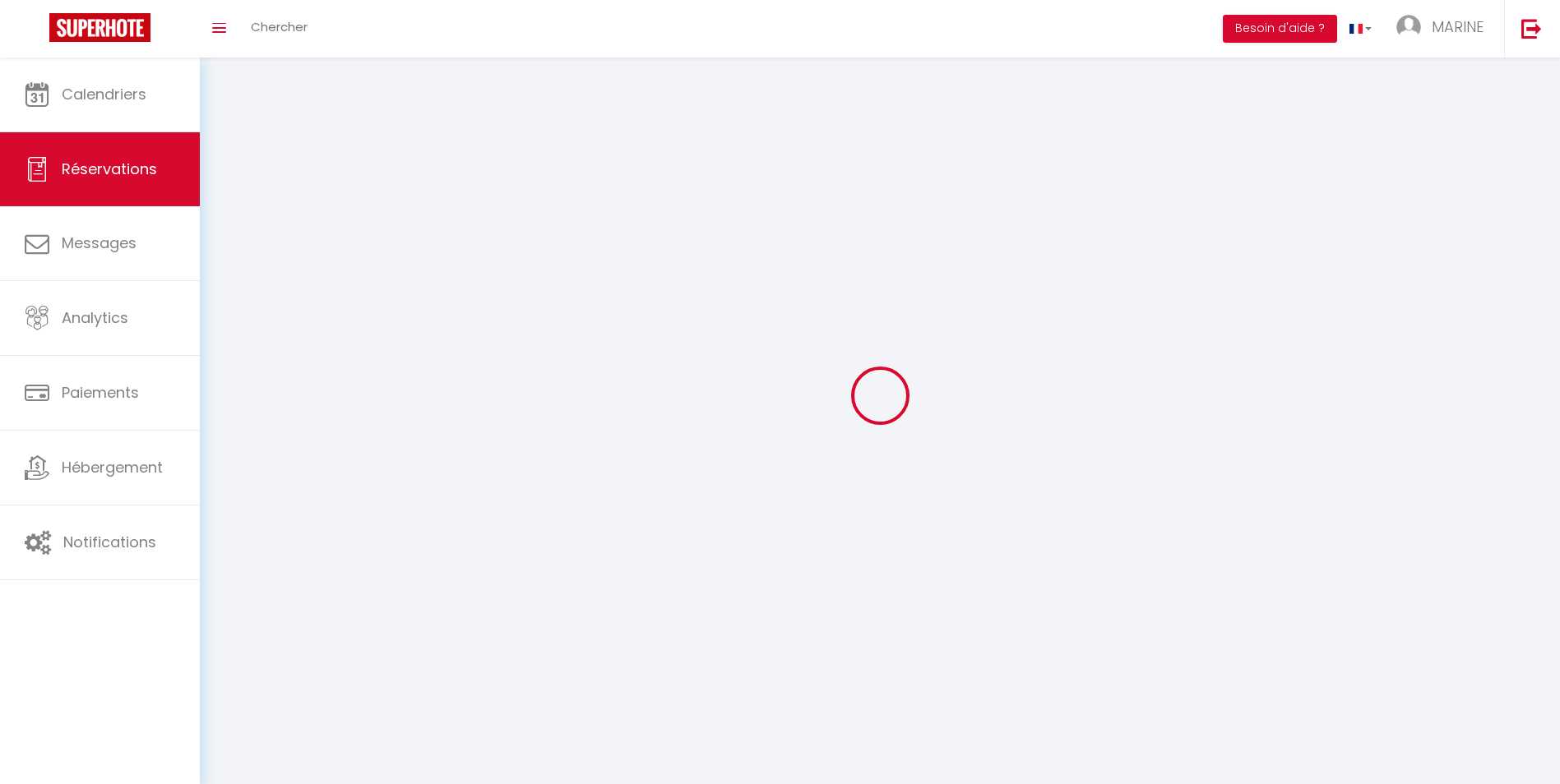
select select
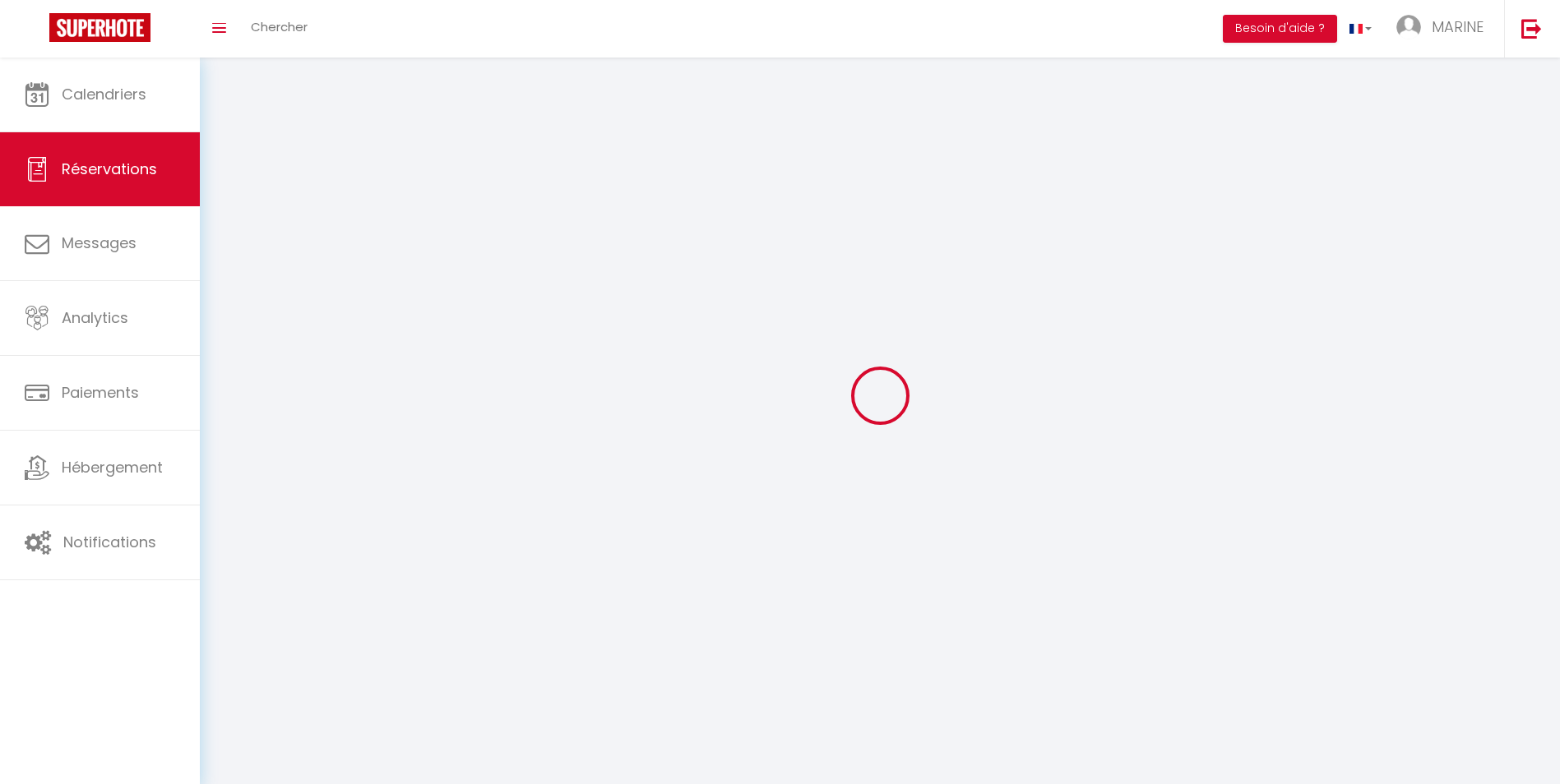
select select
checkbox input "false"
select select
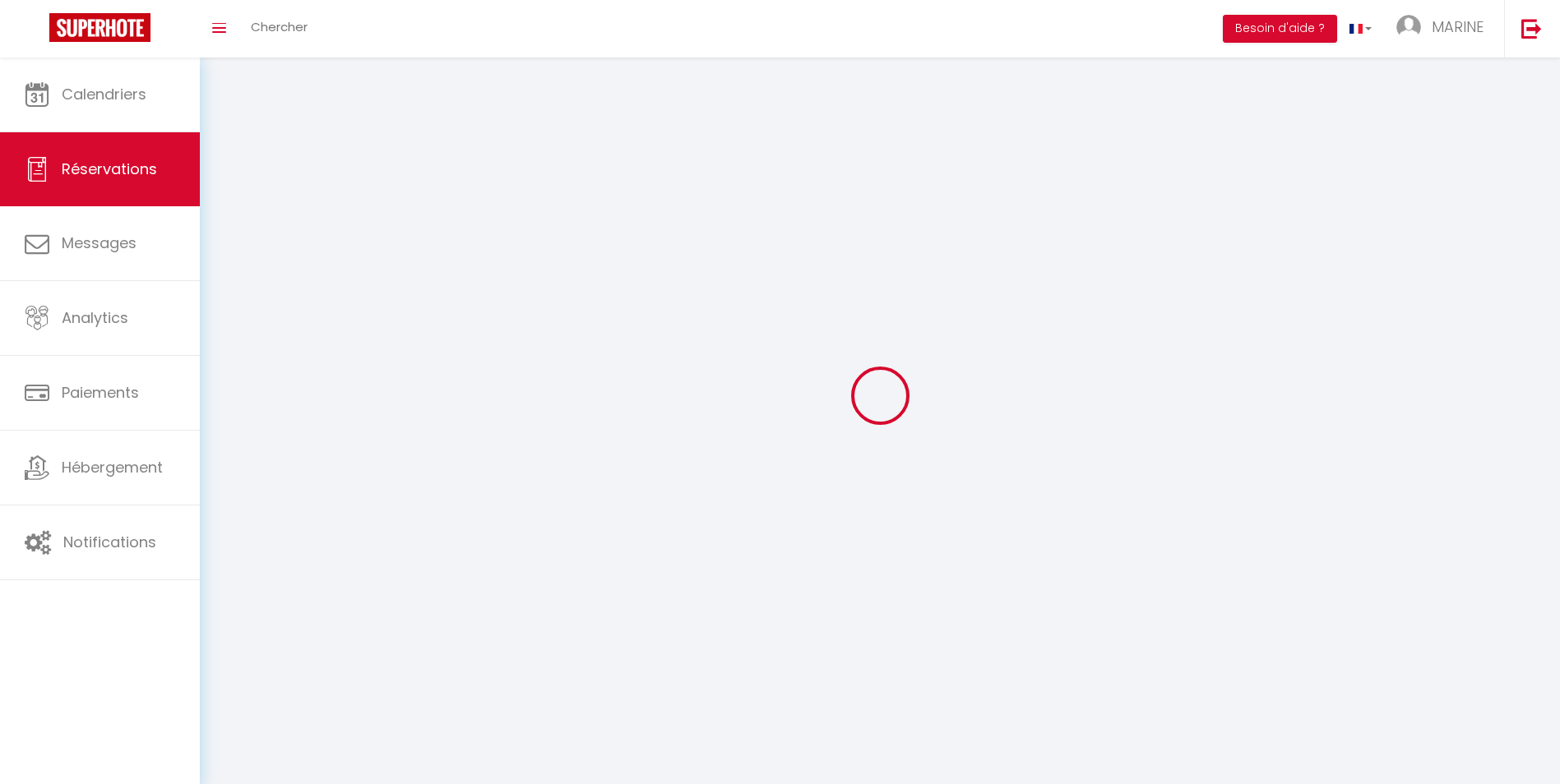
select select
checkbox input "false"
select select
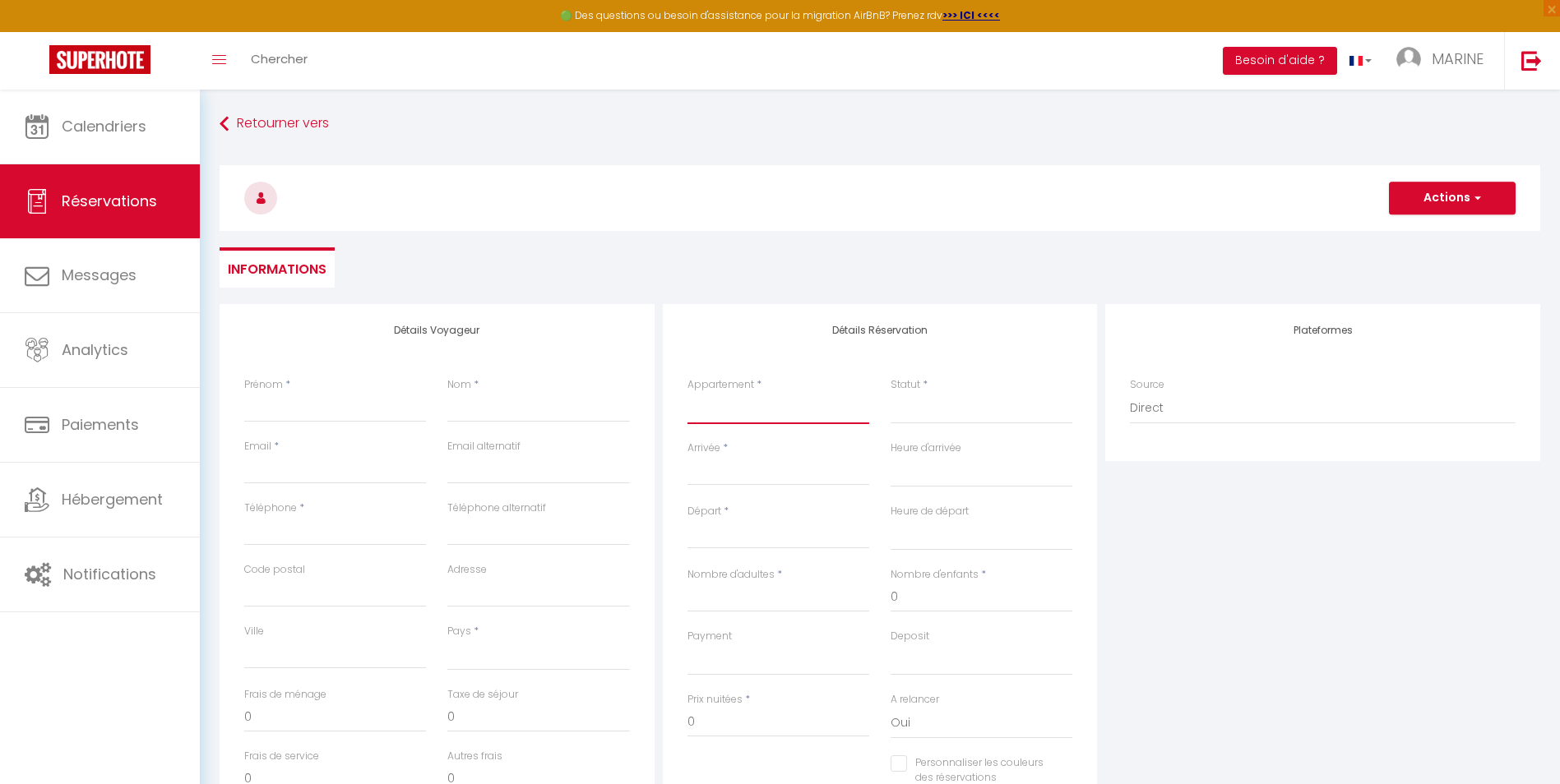
click at [759, 417] on select "Appartement cosy avec balcon et place de parking Appart avec balcon, parking, p…" at bounding box center [778, 408] width 182 height 31
select select "49348"
click at [688, 393] on select "Appartement cosy avec balcon et place de parking Appart avec balcon, parking, p…" at bounding box center [778, 408] width 182 height 31
select select
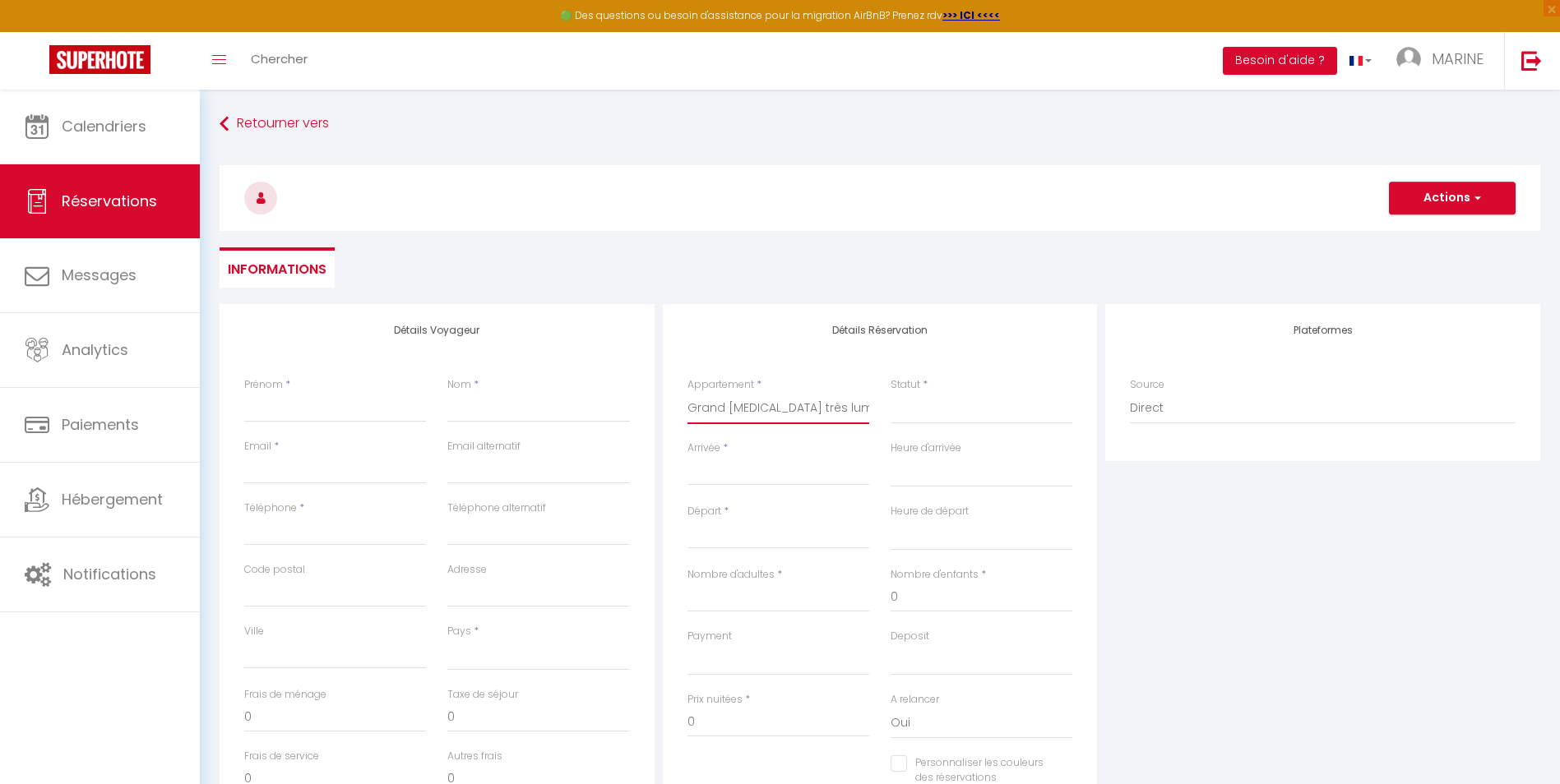
select select
checkbox input "false"
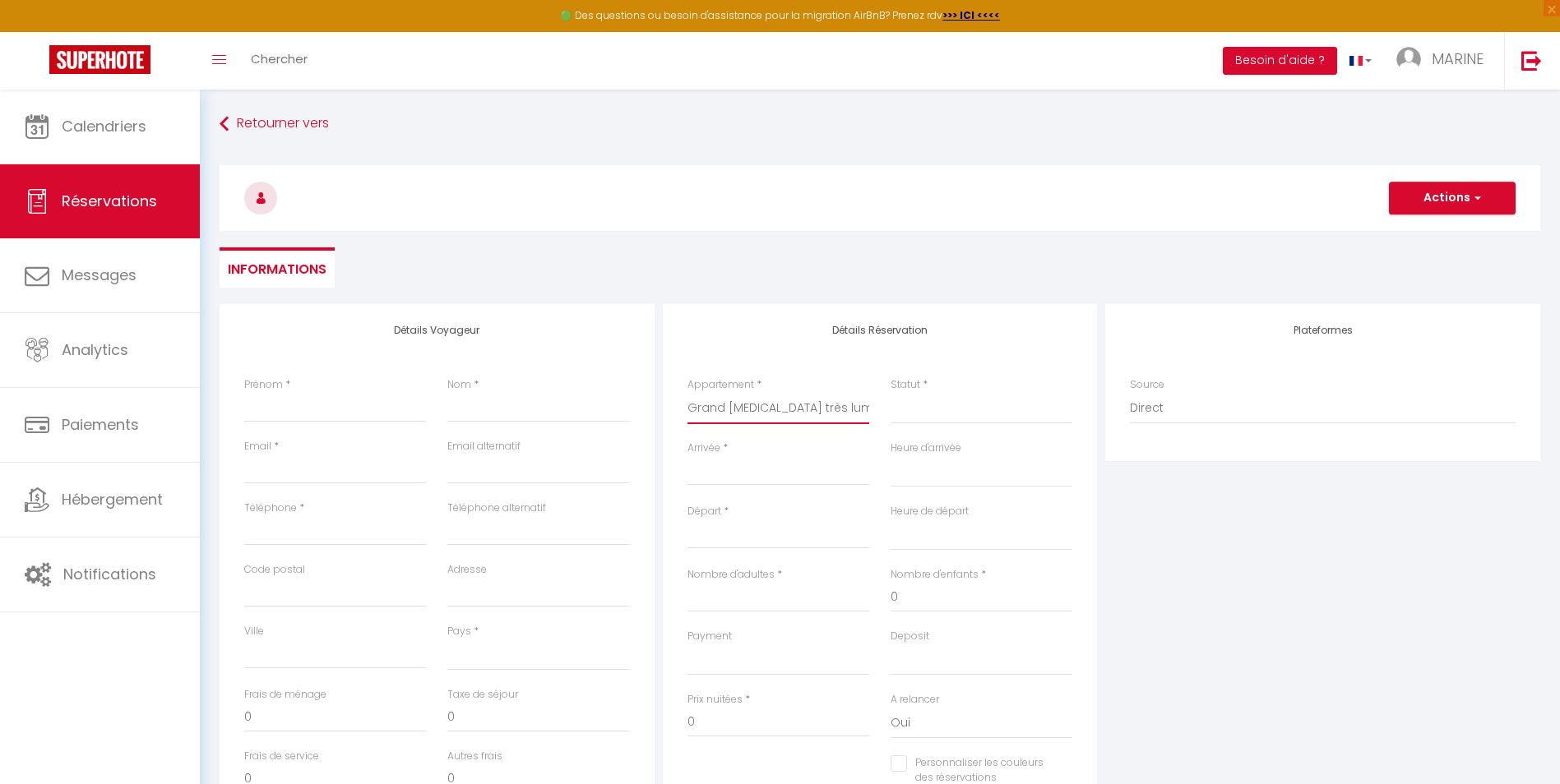
select select
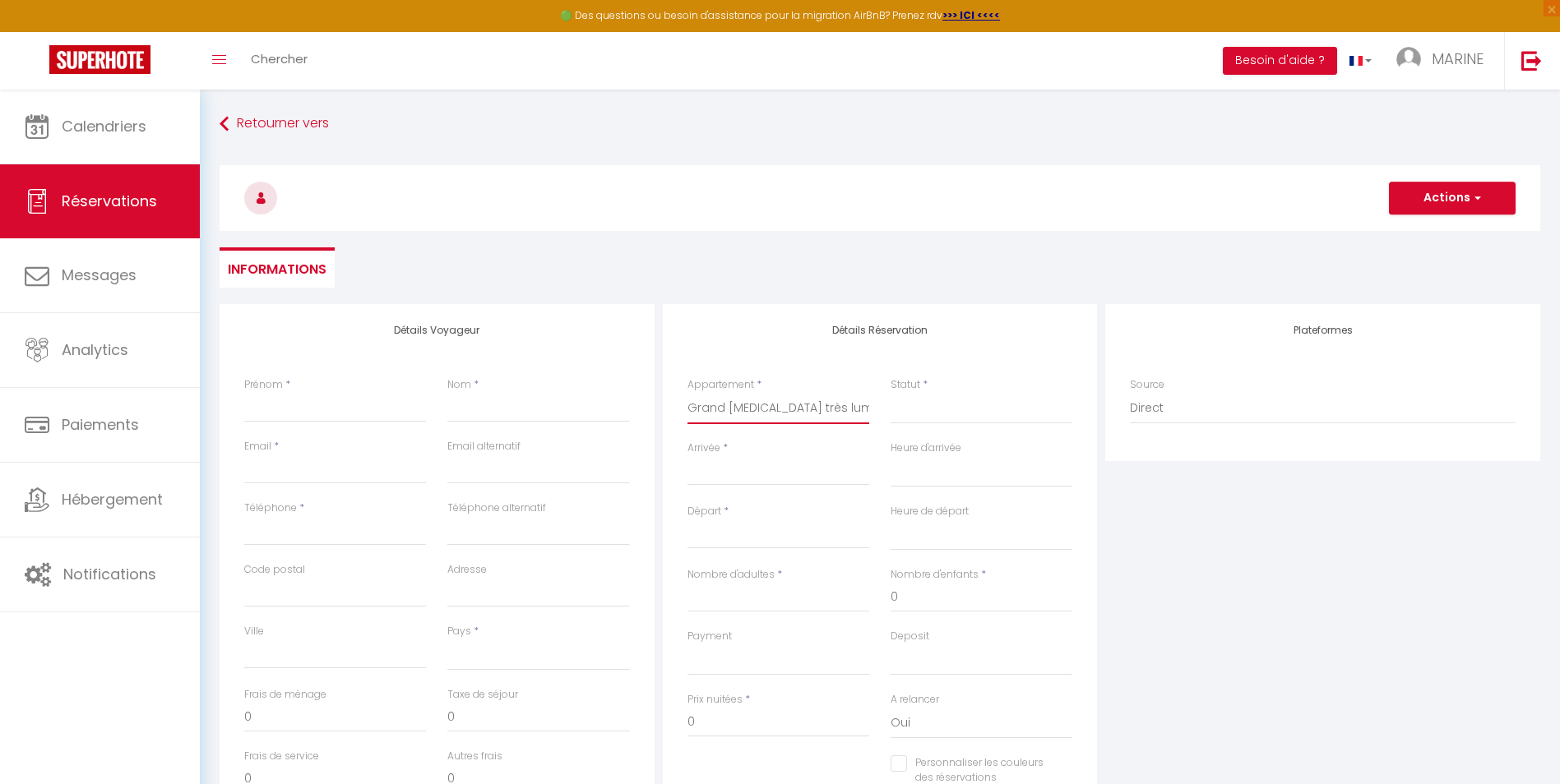
select select
checkbox input "false"
click at [932, 412] on select "Confirmé Non Confirmé [PERSON_NAME] par le voyageur No Show Request" at bounding box center [982, 408] width 182 height 31
select select "1"
click at [891, 393] on select "Confirmé Non Confirmé [PERSON_NAME] par le voyageur No Show Request" at bounding box center [982, 408] width 182 height 31
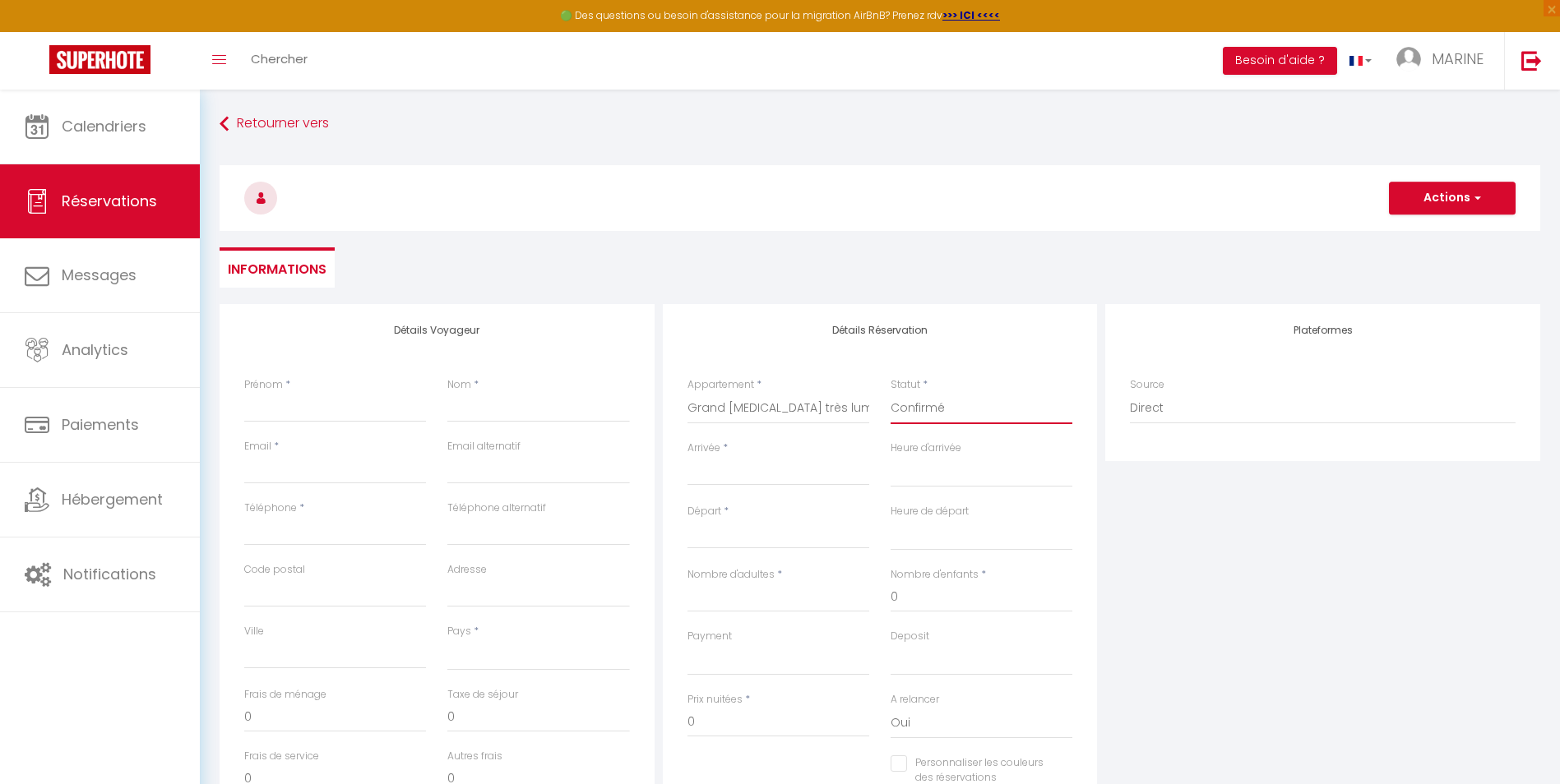
select select
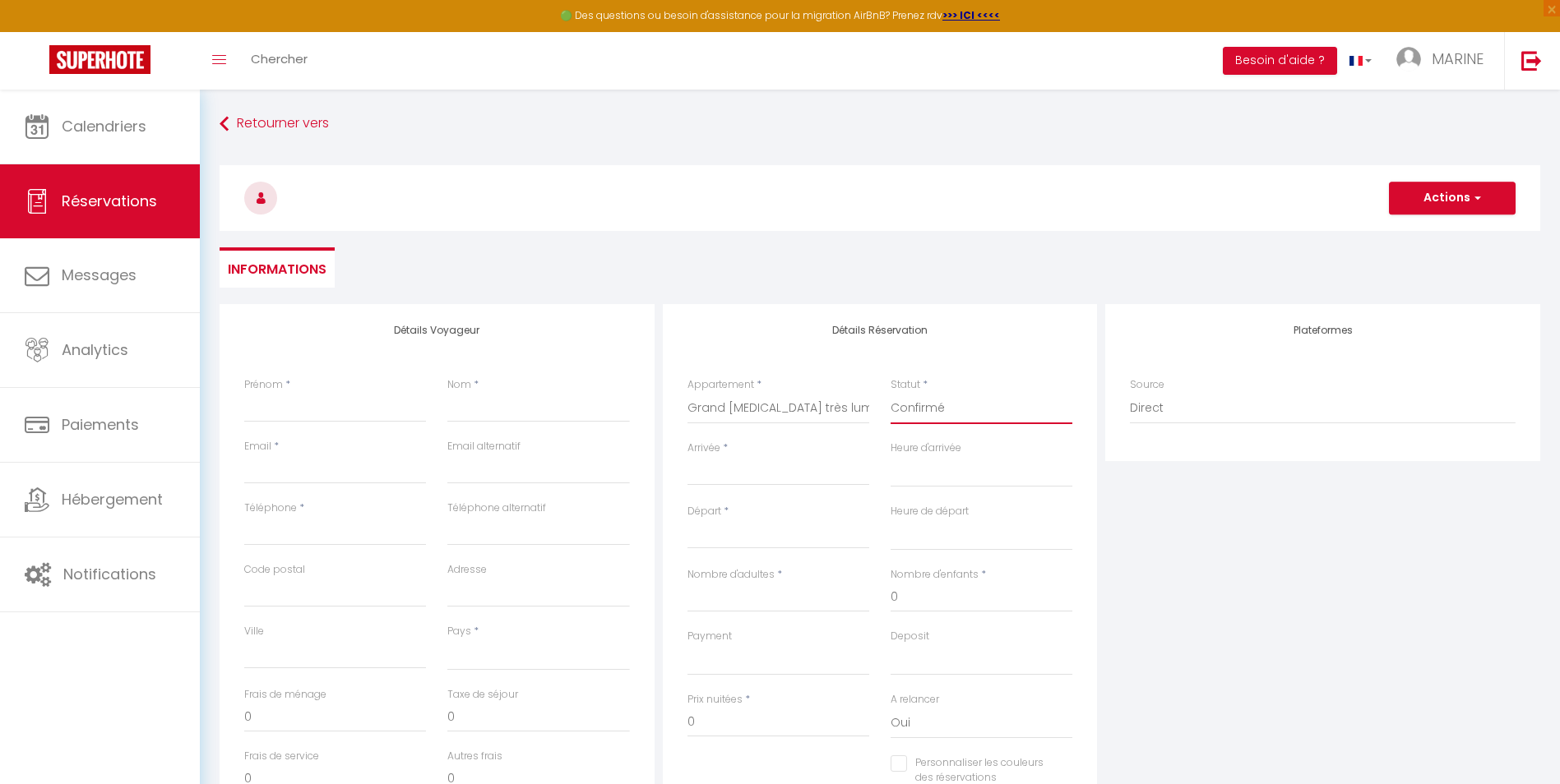
checkbox input "false"
click at [806, 472] on input "Arrivée" at bounding box center [778, 472] width 182 height 21
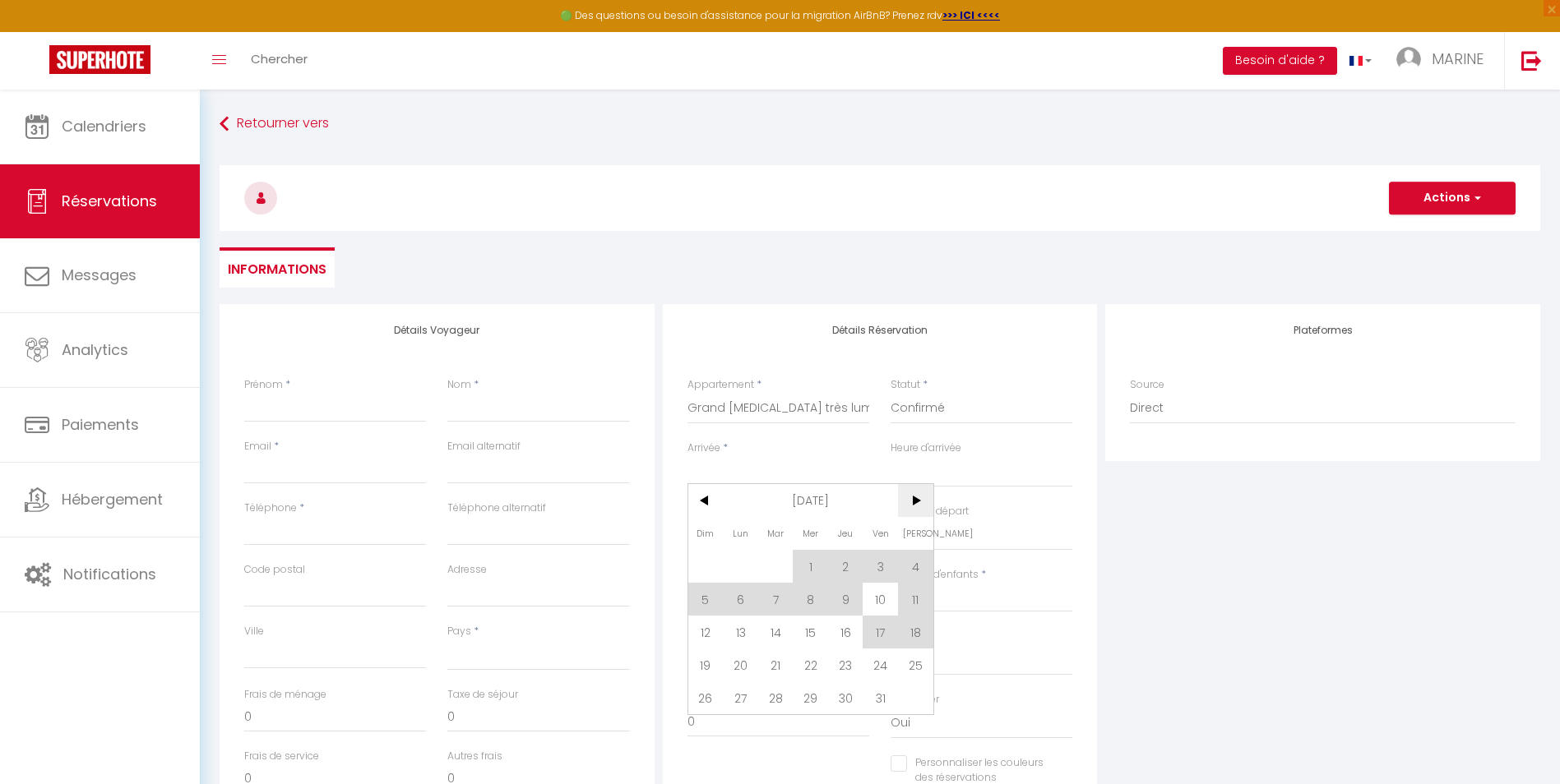
click at [906, 504] on span ">" at bounding box center [916, 500] width 36 height 33
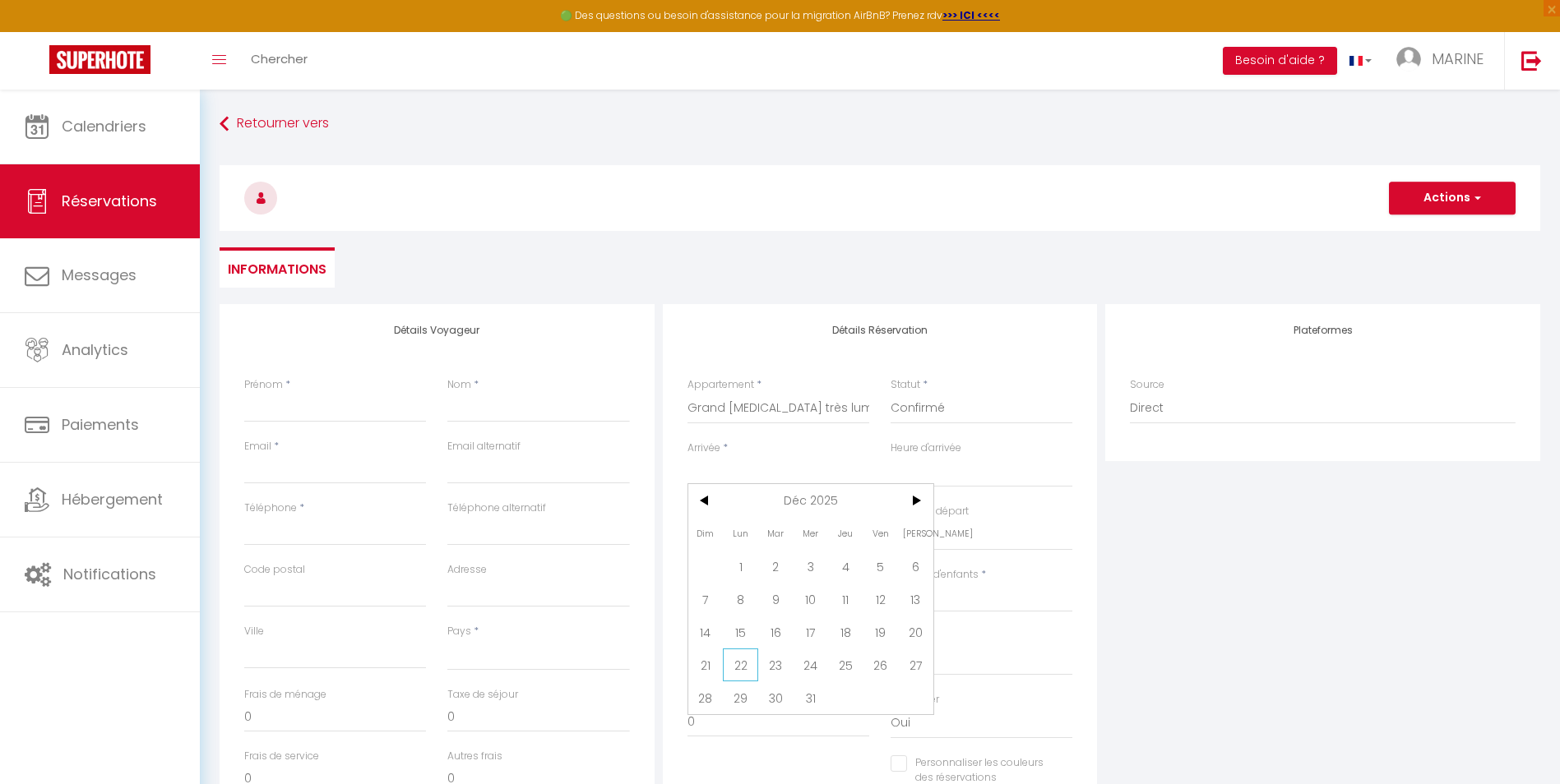
click at [741, 665] on span "22" at bounding box center [740, 665] width 36 height 33
select select
type input "Lun 22 Décembre 2025"
select select
type input "[DATE] Décembre 2025"
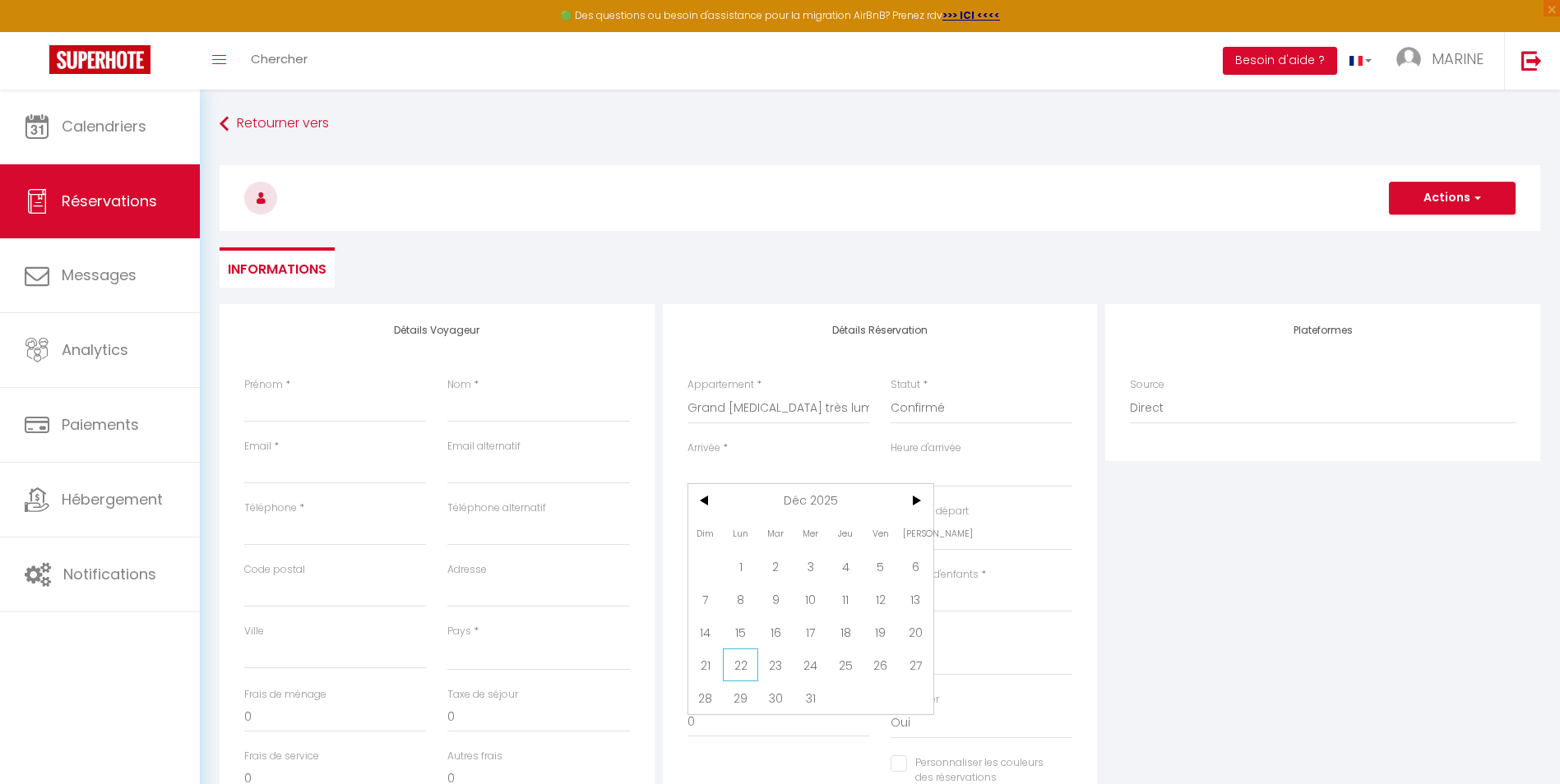
select select
checkbox input "false"
click at [842, 542] on input "[DATE] Décembre 2025" at bounding box center [778, 535] width 182 height 21
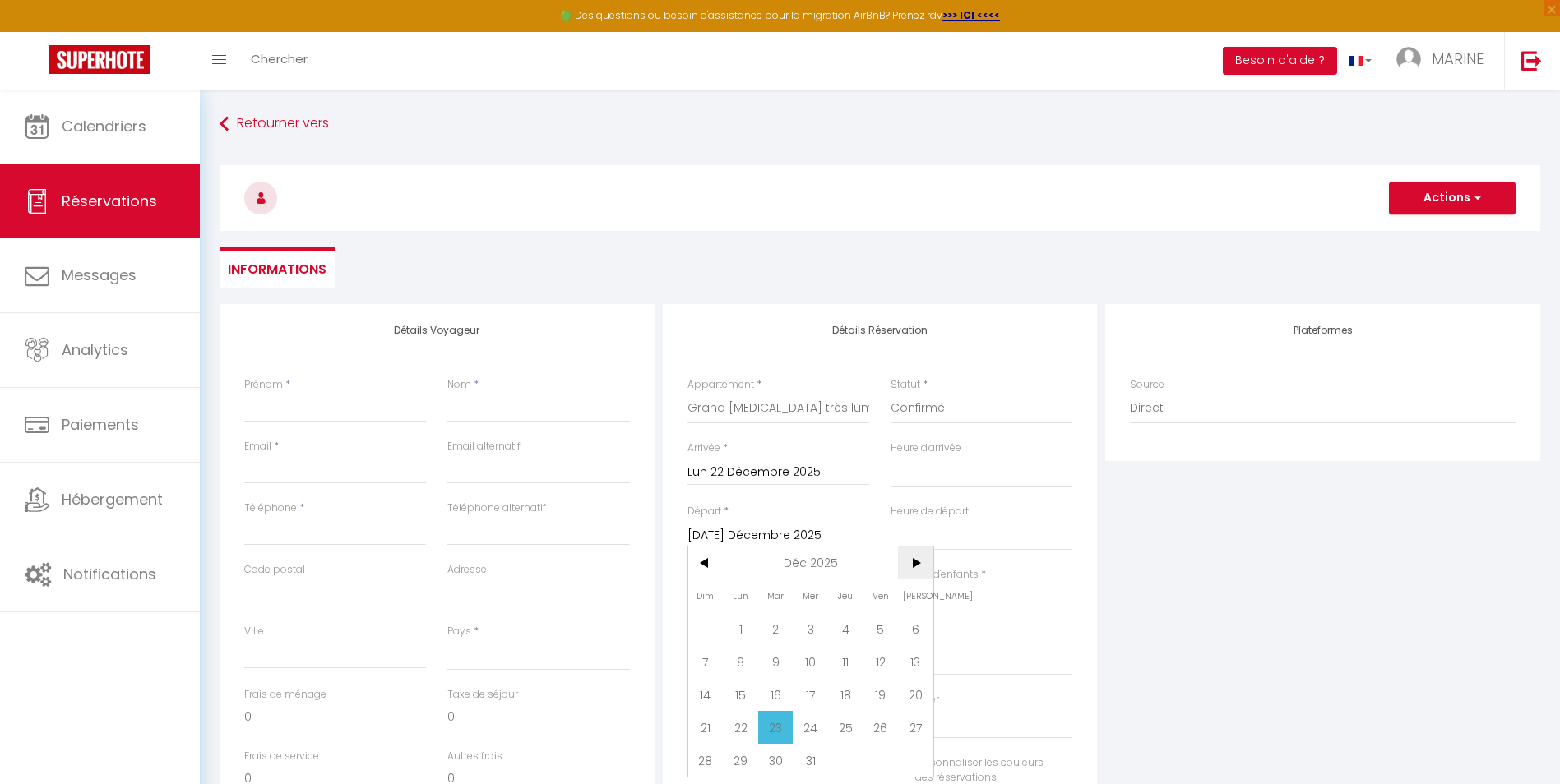
click at [909, 566] on span ">" at bounding box center [916, 563] width 36 height 33
click at [712, 565] on span "<" at bounding box center [706, 563] width 36 height 33
click at [921, 731] on span "27" at bounding box center [916, 727] width 36 height 33
select select
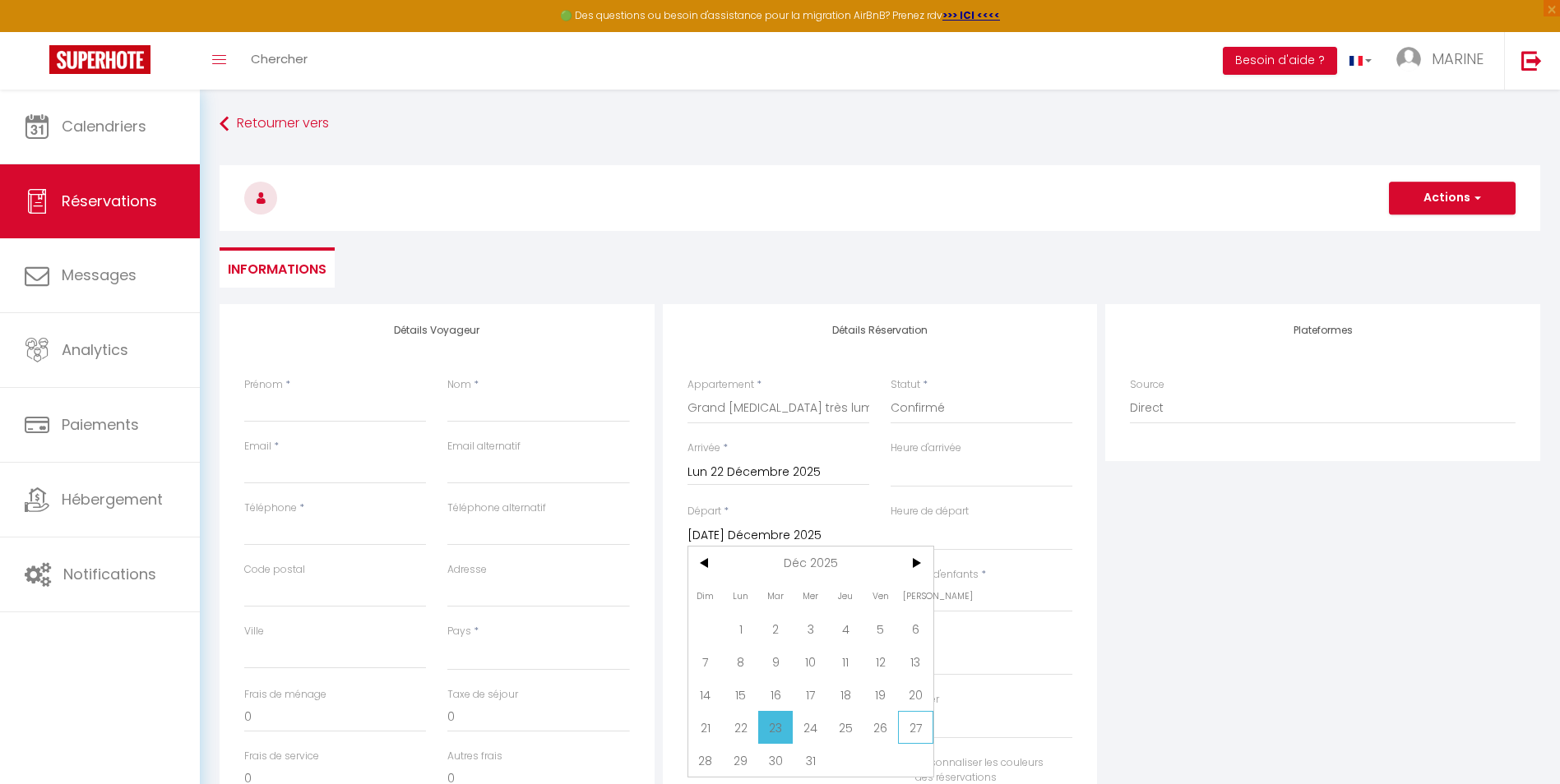
type input "[PERSON_NAME] 27 Décembre 2025"
select select
checkbox input "false"
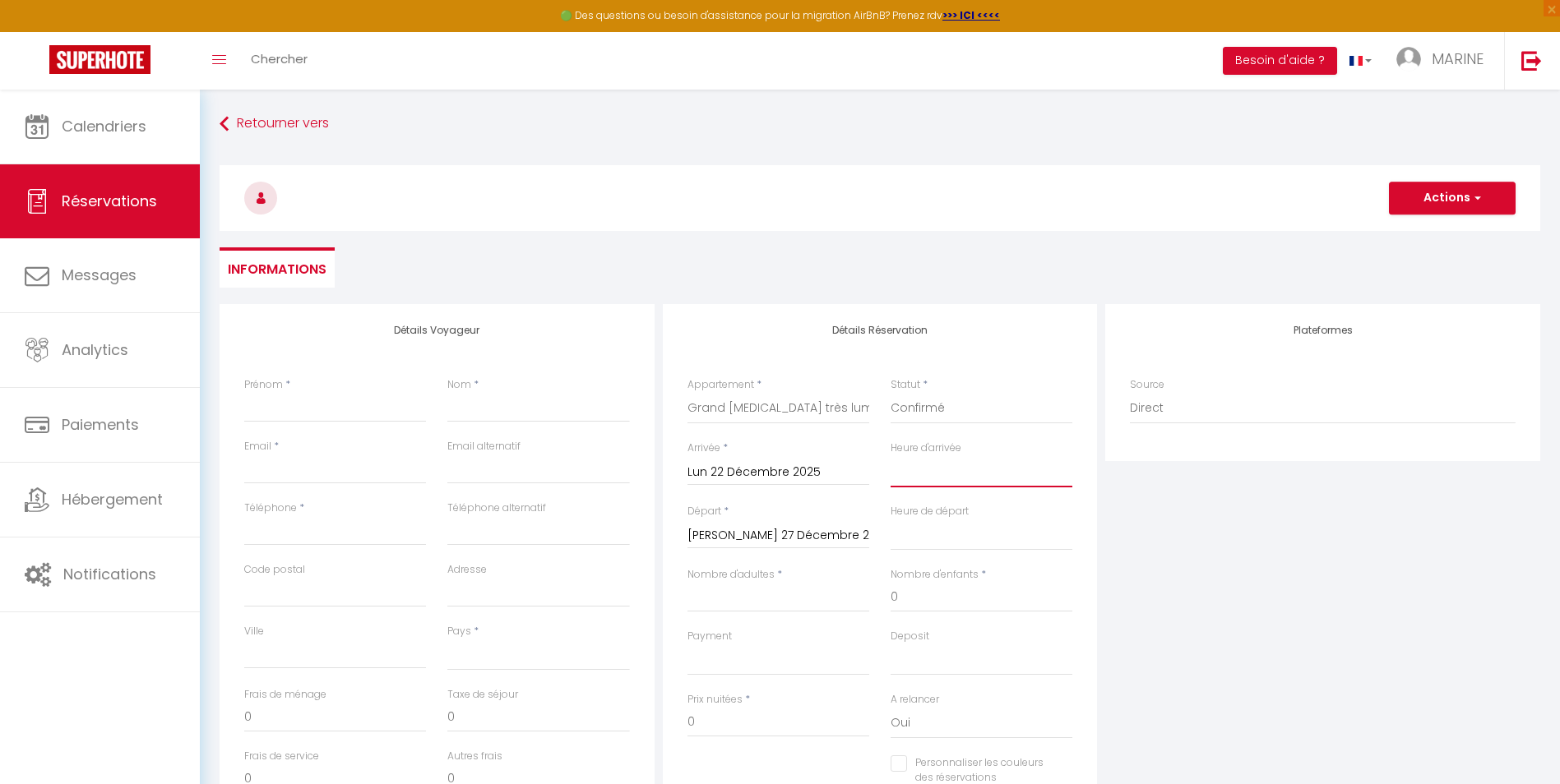
click at [905, 475] on select "00:00 00:30 01:00 01:30 02:00 02:30 03:00 03:30 04:00 04:30 05:00 05:30 06:00 0…" at bounding box center [982, 472] width 182 height 31
select select "15:00"
click at [891, 456] on select "00:00 00:30 01:00 01:30 02:00 02:30 03:00 03:30 04:00 04:30 05:00 05:30 06:00 0…" at bounding box center [982, 472] width 182 height 31
select select
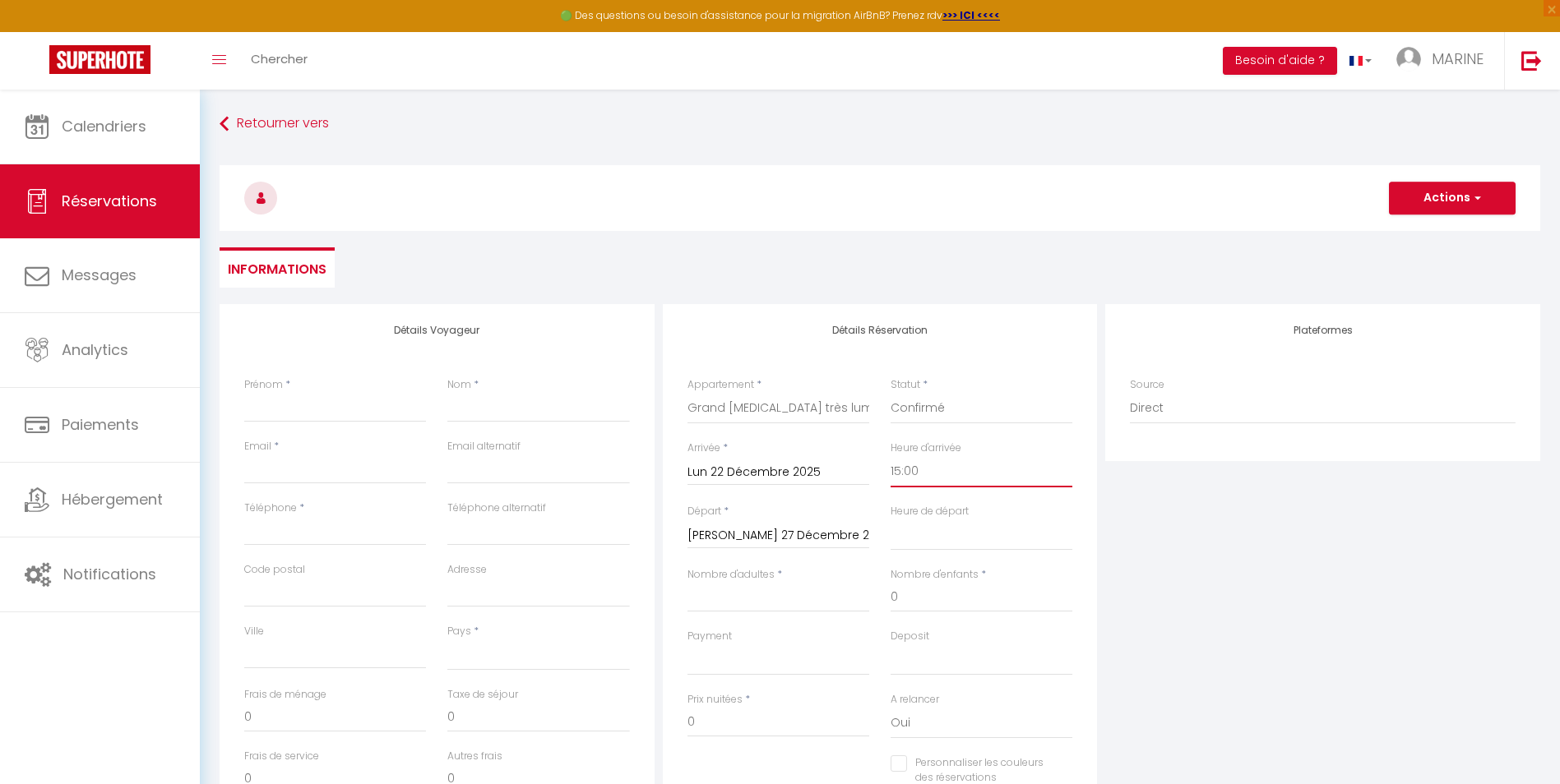
select select
checkbox input "false"
click at [930, 541] on select "00:00 00:30 01:00 01:30 02:00 02:30 03:00 03:30 04:00 04:30 05:00 05:30 06:00 0…" at bounding box center [982, 535] width 182 height 31
select select "10:30"
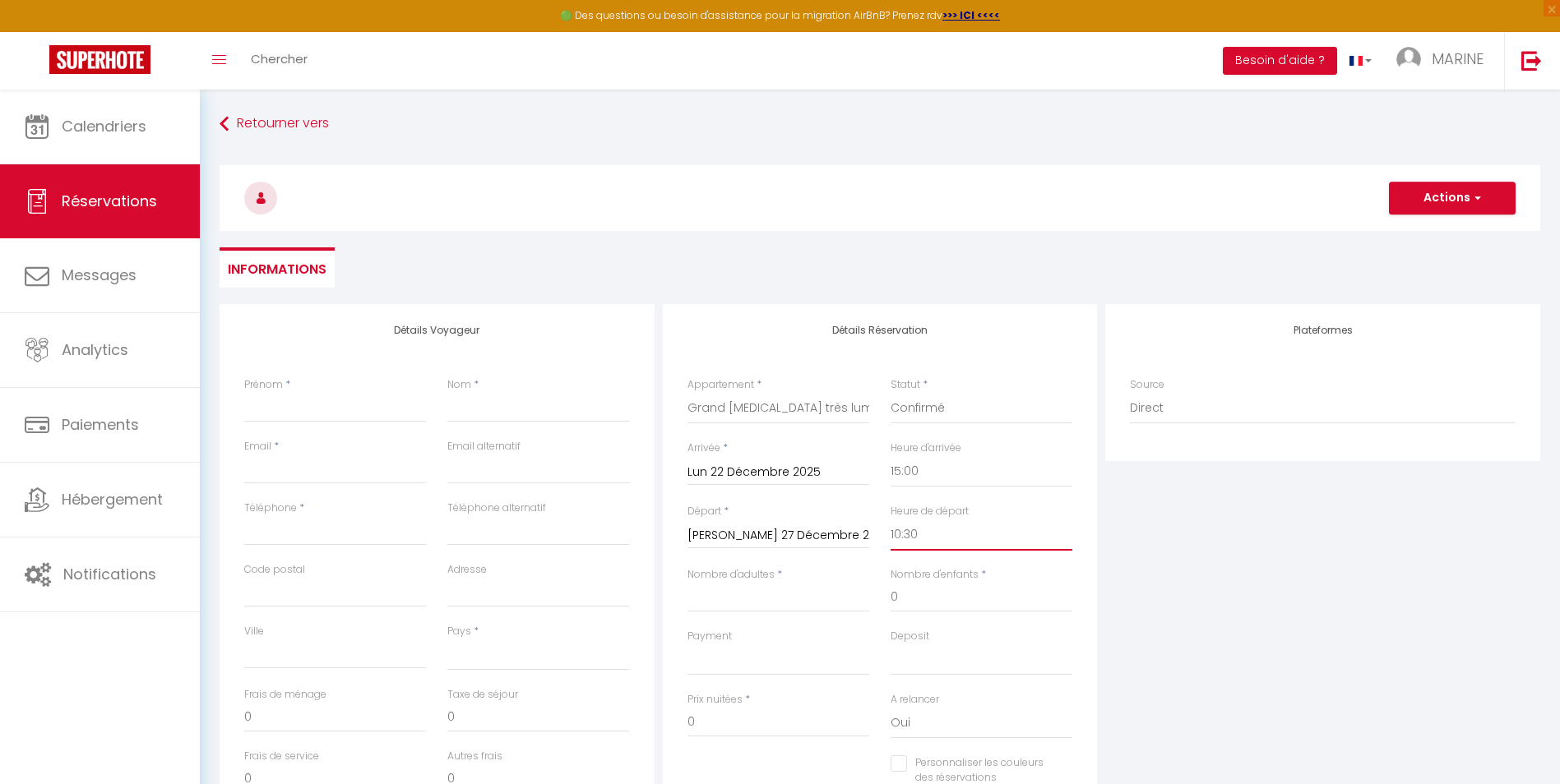
select select
checkbox input "false"
click at [919, 544] on select "00:00 00:30 01:00 01:30 02:00 02:30 03:00 03:30 04:00 04:30 05:00 05:30 06:00 0…" at bounding box center [982, 535] width 182 height 31
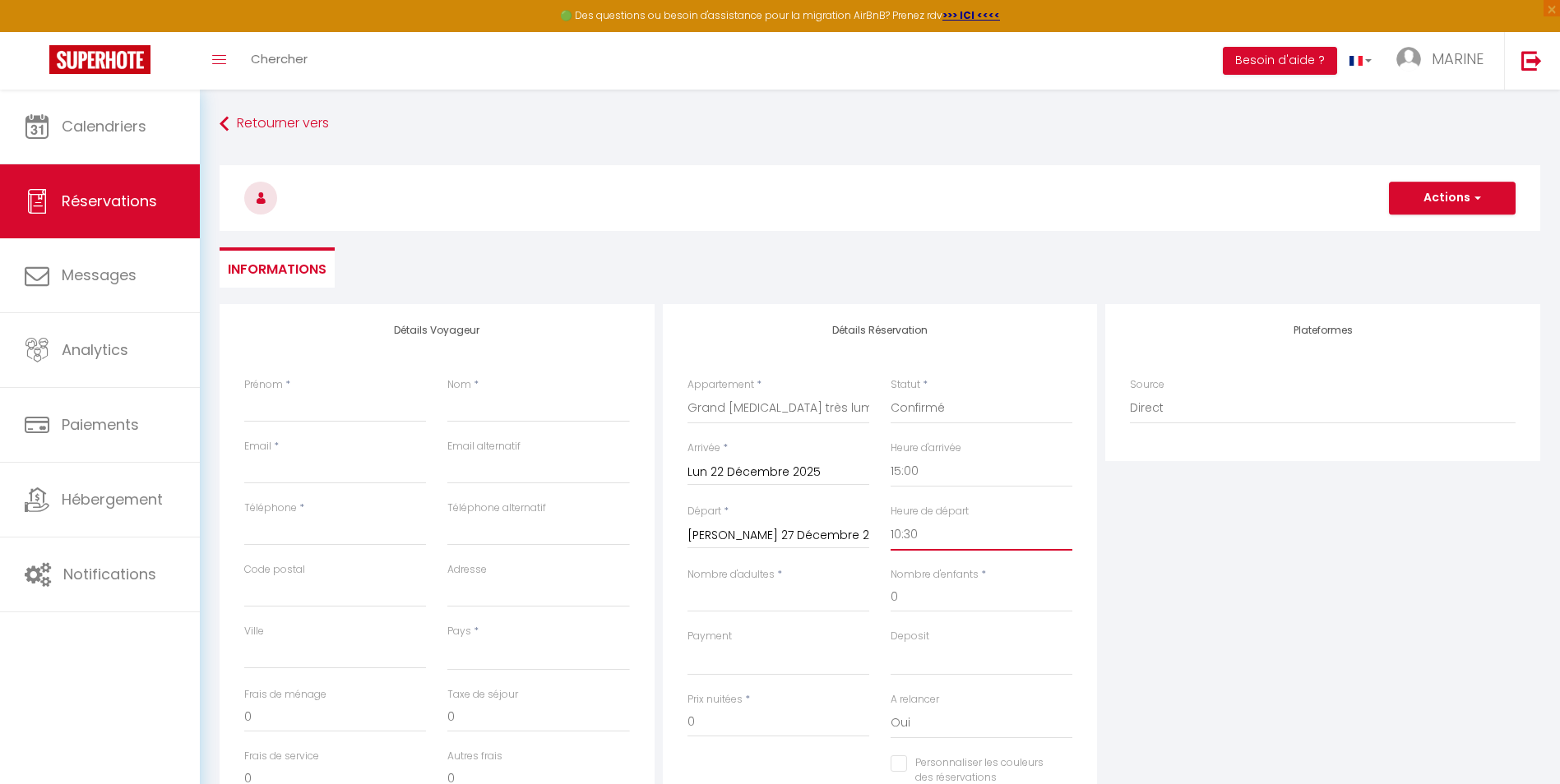
select select "11:00"
click at [891, 520] on select "00:00 00:30 01:00 01:30 02:00 02:30 03:00 03:30 04:00 04:30 05:00 05:30 06:00 0…" at bounding box center [982, 535] width 182 height 31
select select
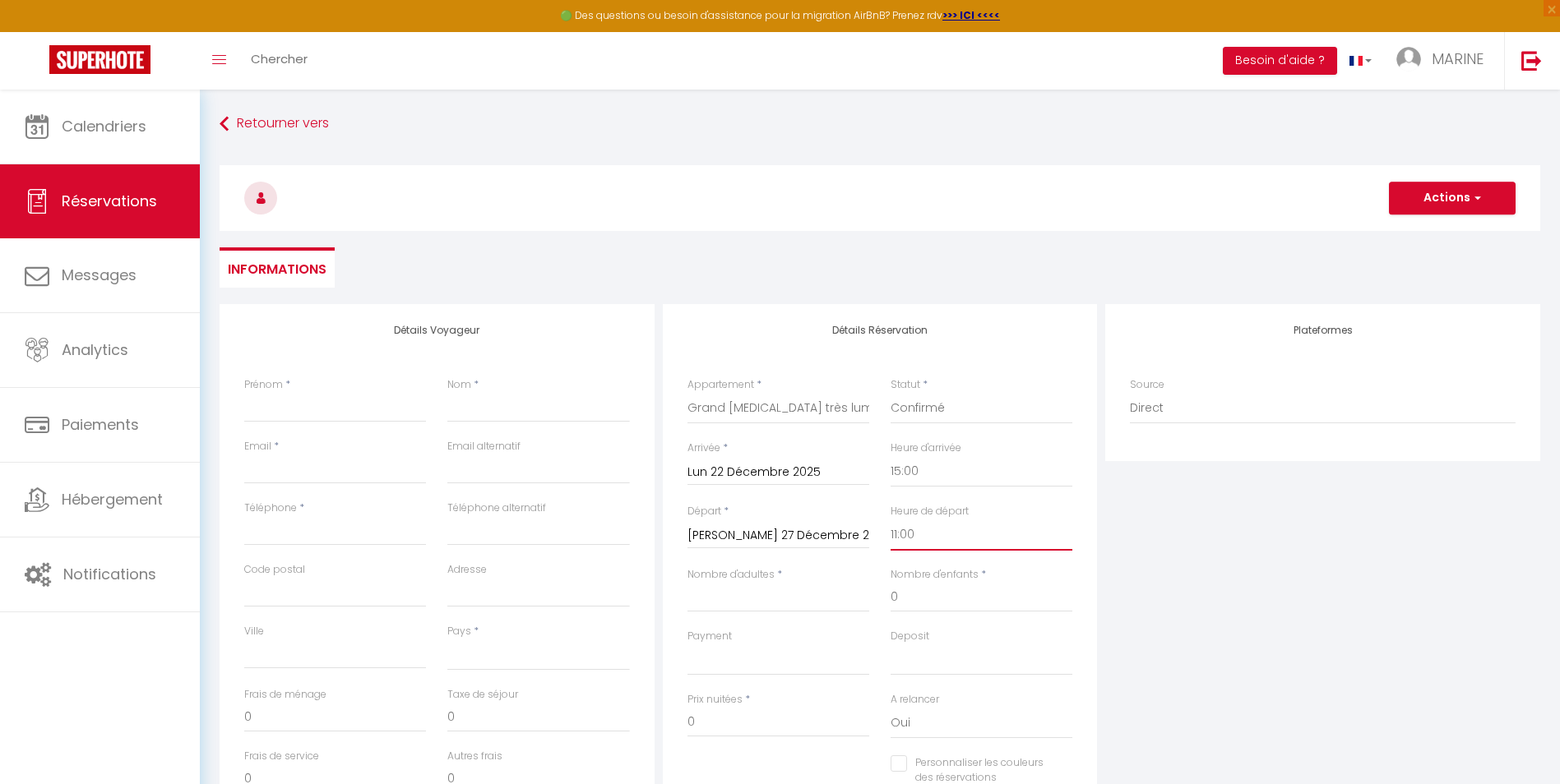
checkbox input "false"
click at [269, 411] on input "Prénom" at bounding box center [335, 407] width 182 height 30
type input "M"
select select
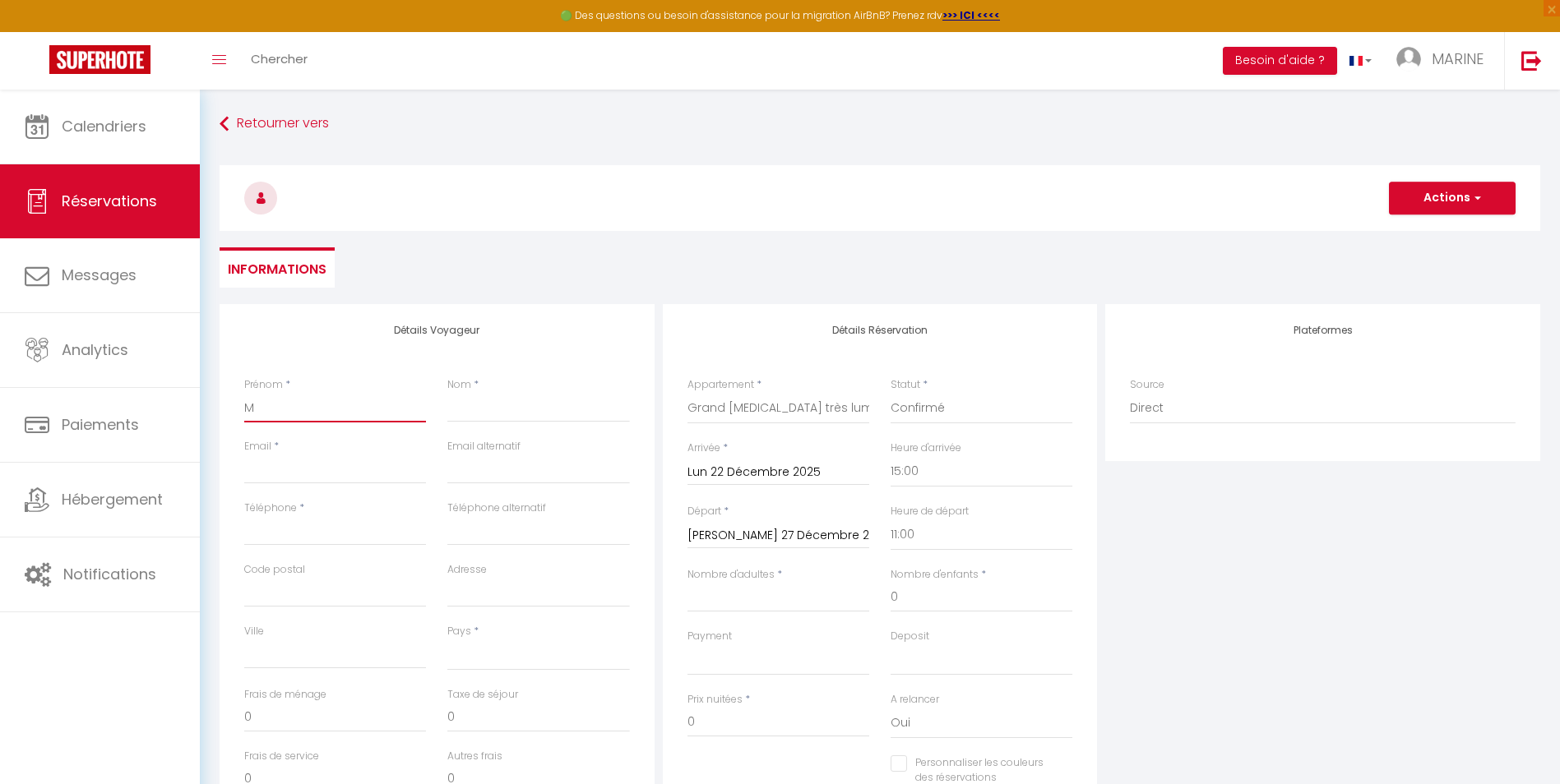
select select
checkbox input "false"
type input "Mé"
select select
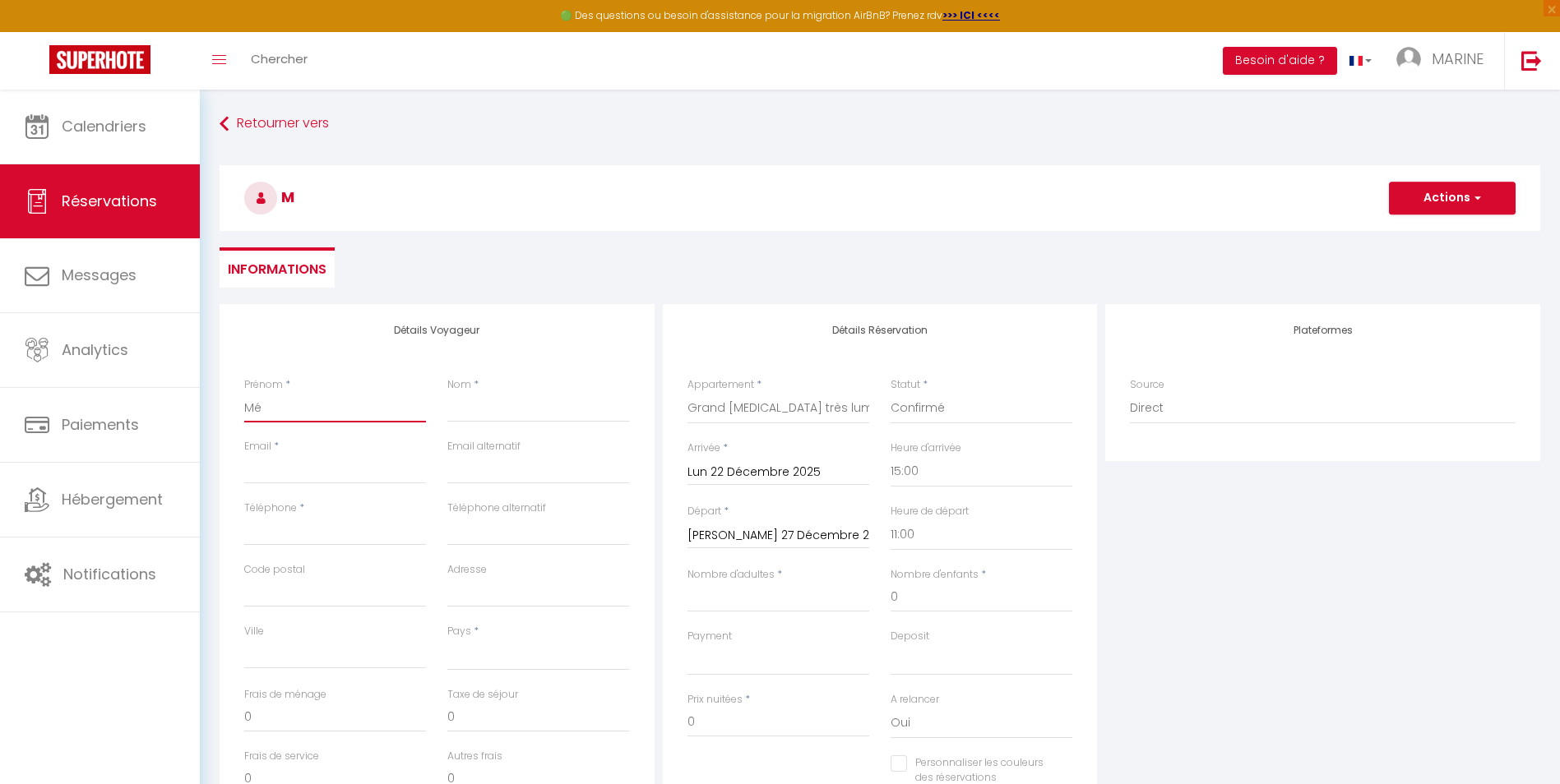
select select
checkbox input "false"
type input "[PERSON_NAME]"
select select
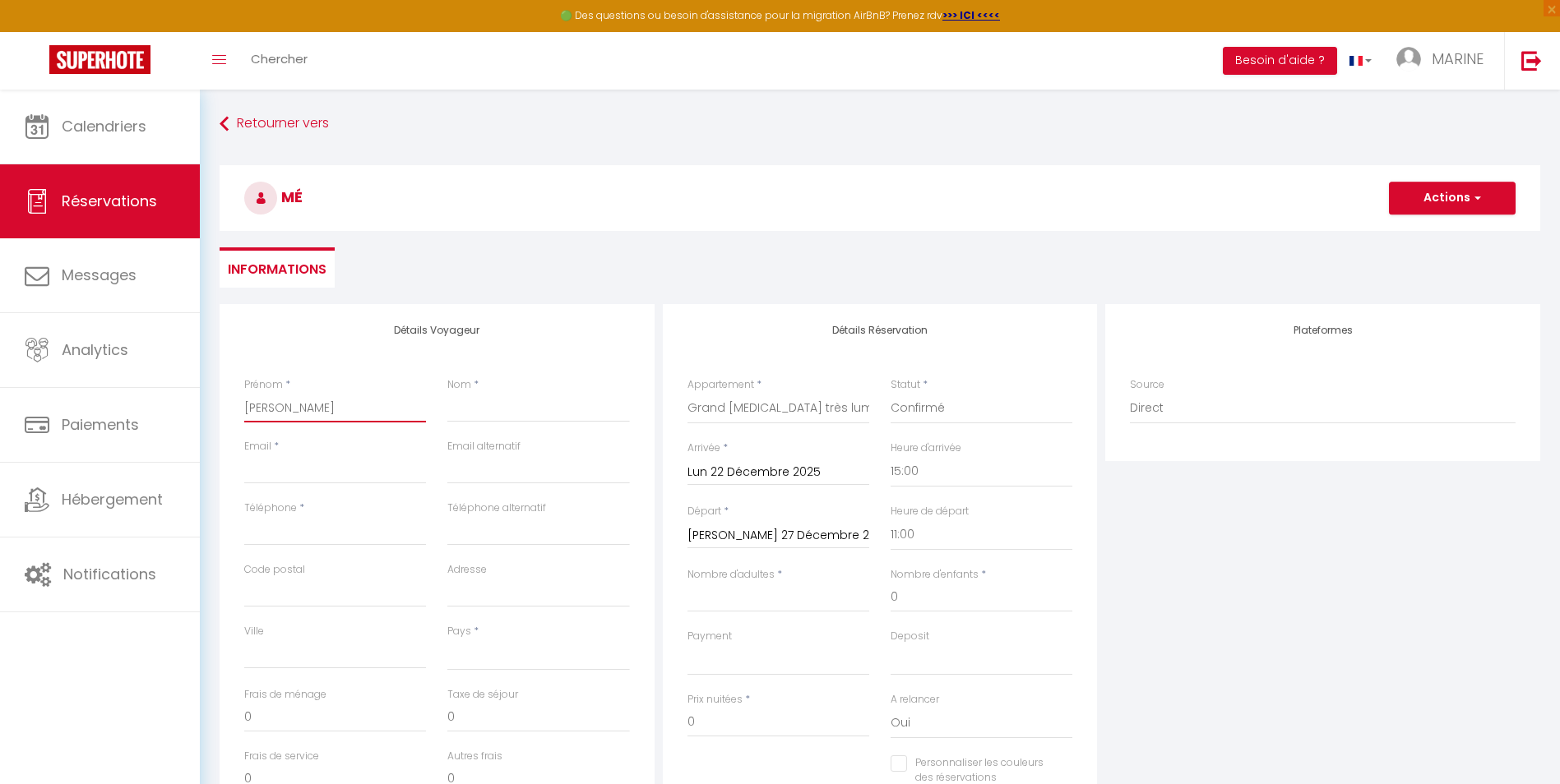
select select
checkbox input "false"
type input "Méla"
select select
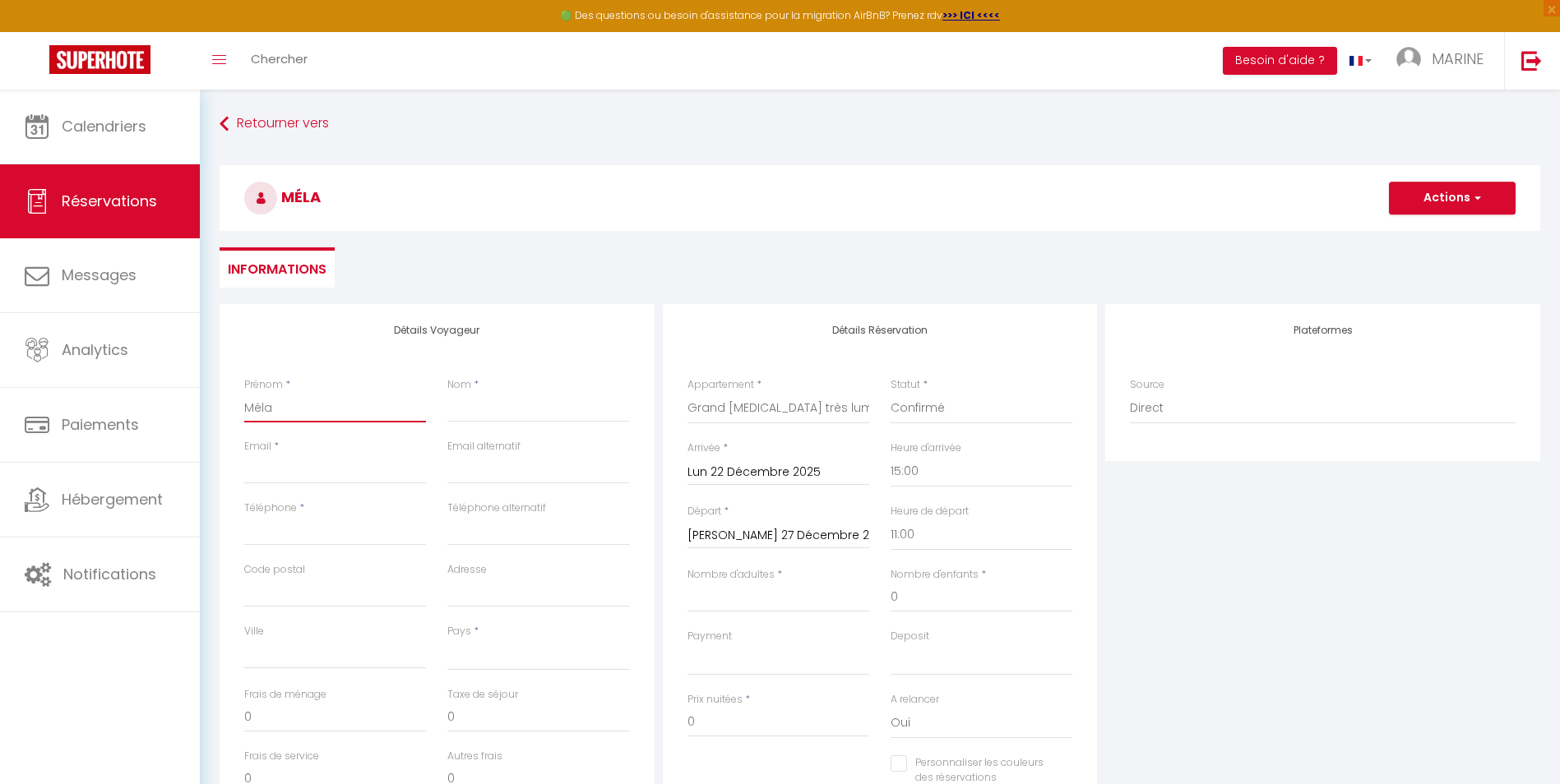
select select
checkbox input "false"
type input "Mélan"
select select
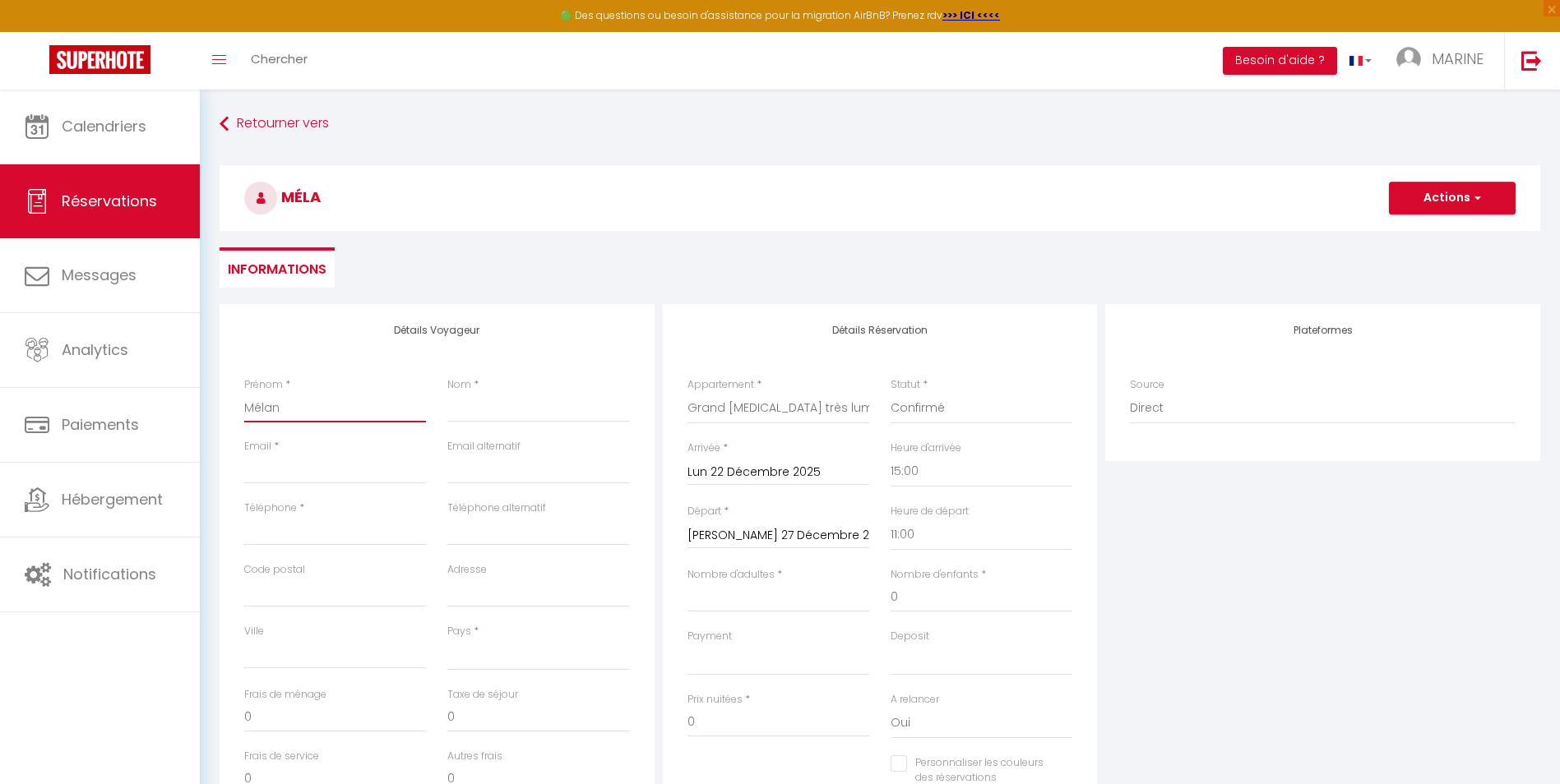
select select
checkbox input "false"
type input "[PERSON_NAME]"
select select
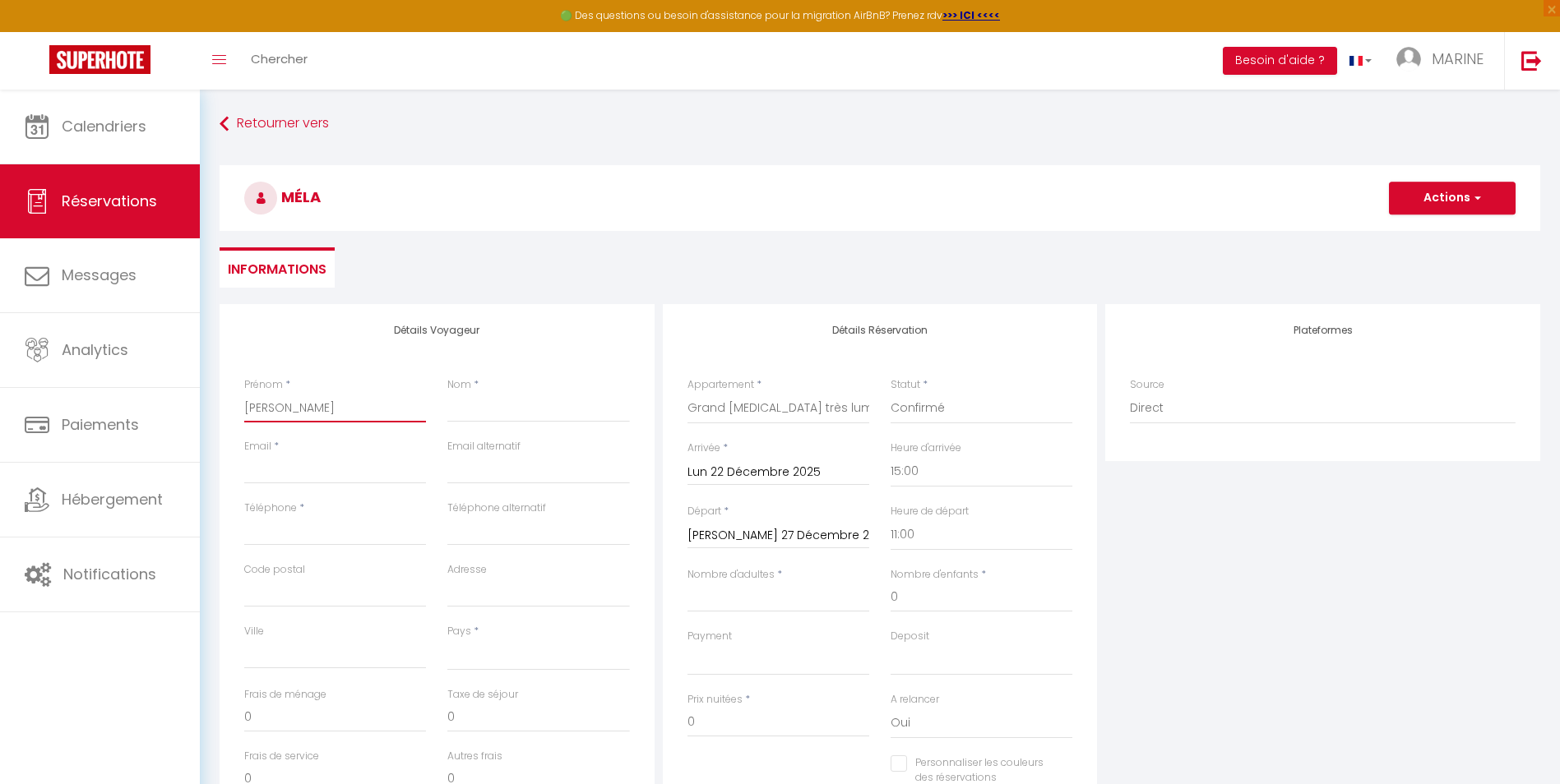
select select
checkbox input "false"
type input "[PERSON_NAME]"
select select
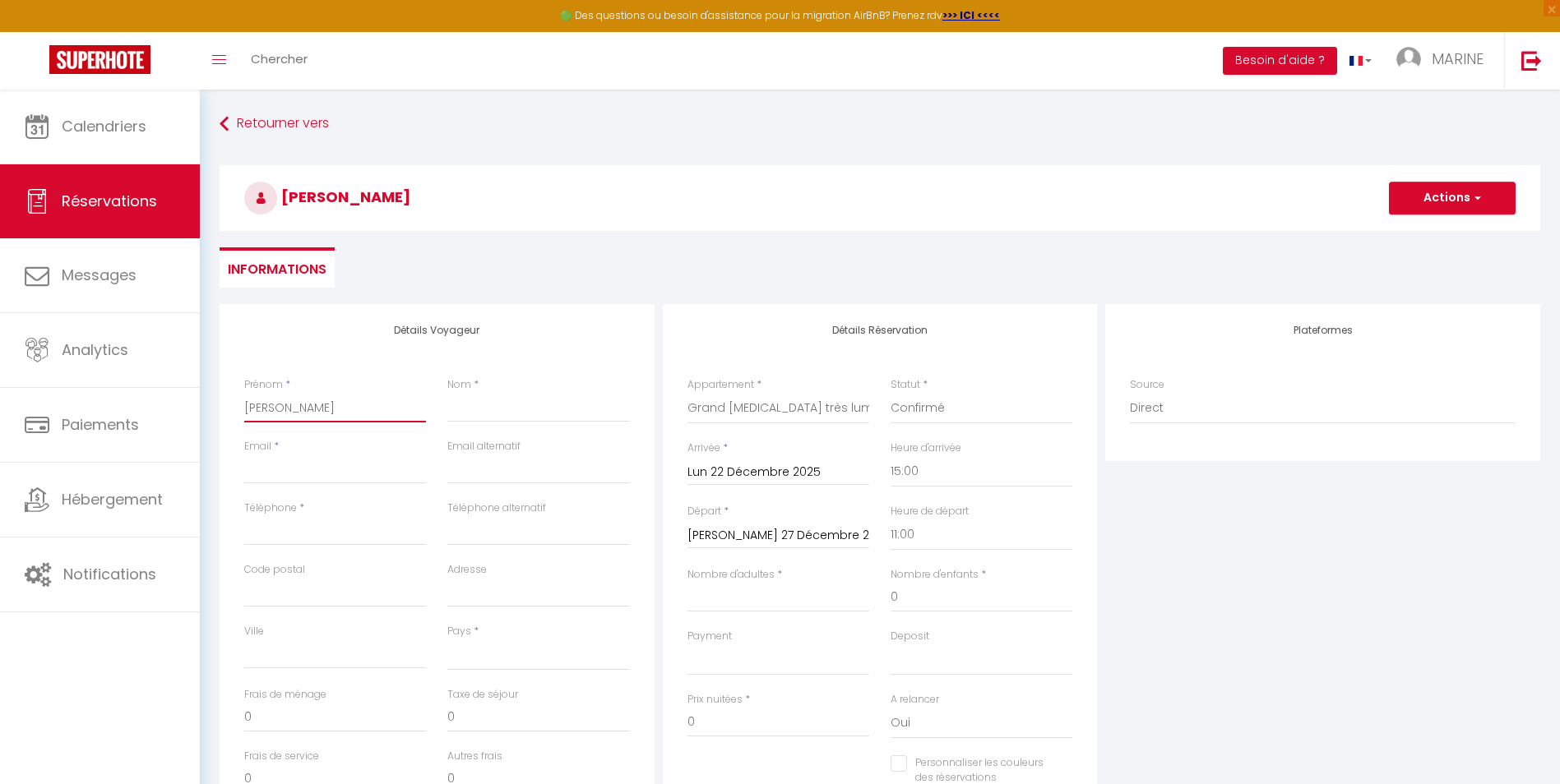
select select
checkbox input "false"
type input "[PERSON_NAME]"
type input "C"
select select
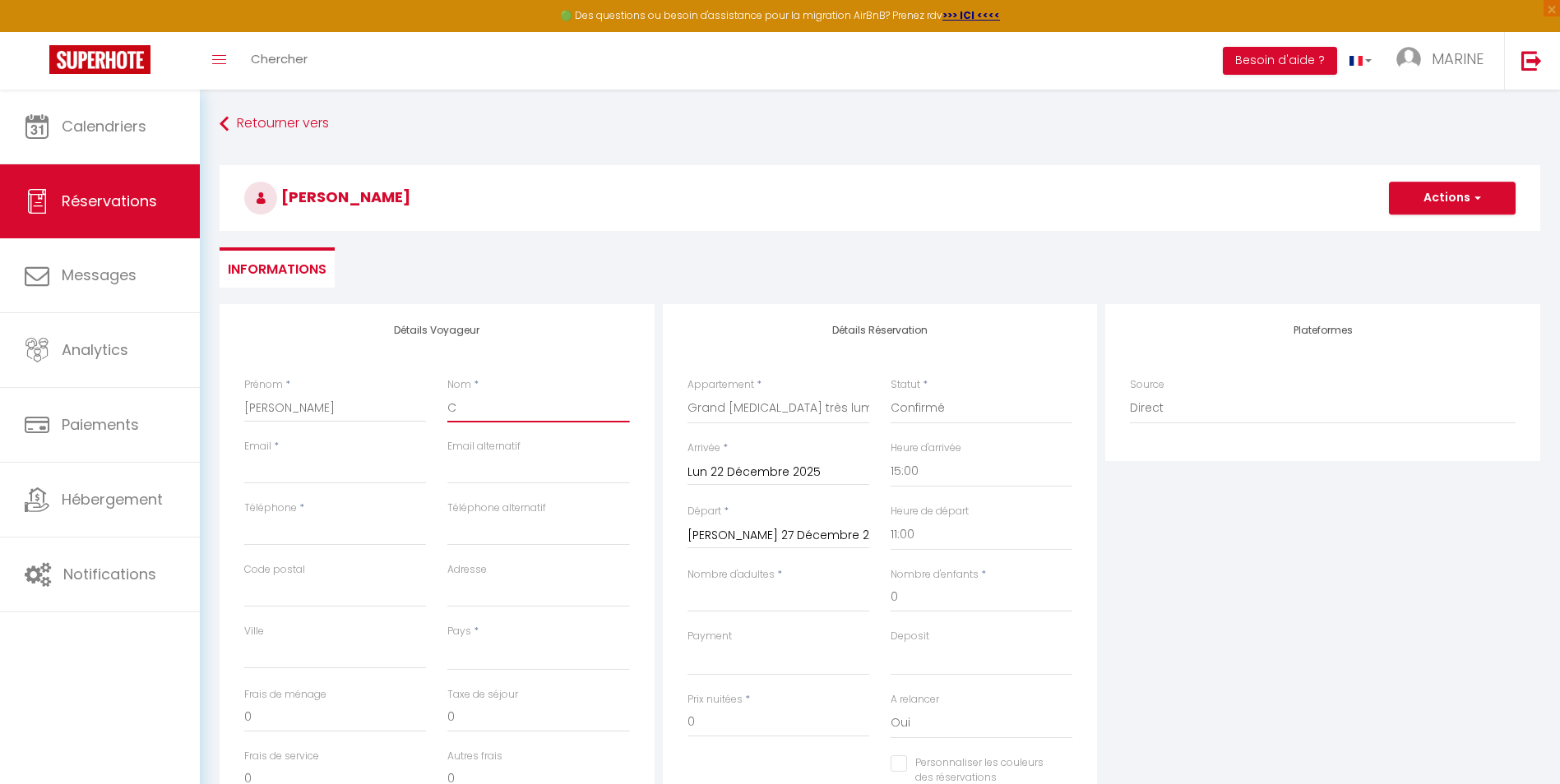
select select
checkbox input "false"
type input "CA"
select select
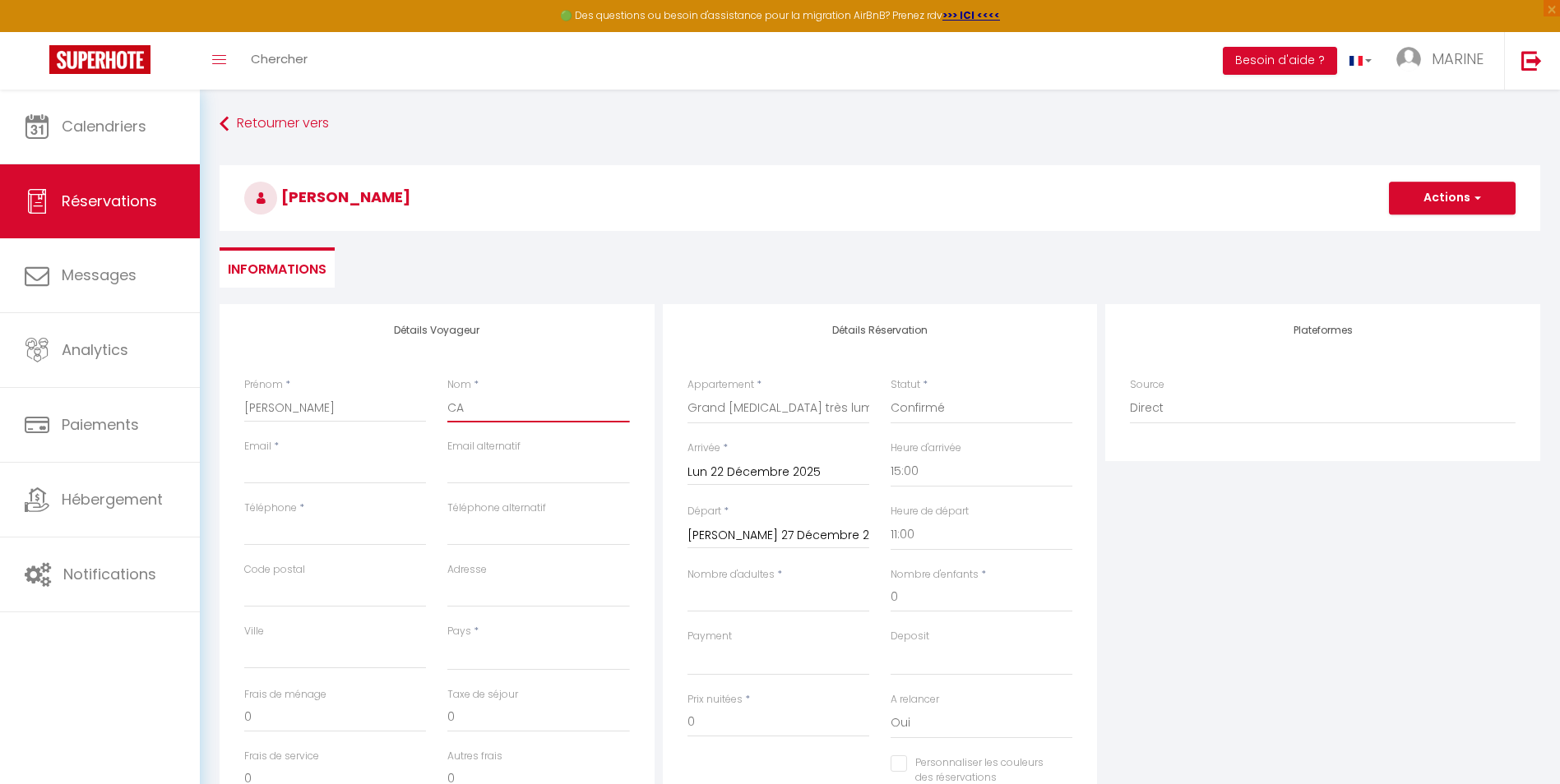
select select
checkbox input "false"
type input "CAR"
select select
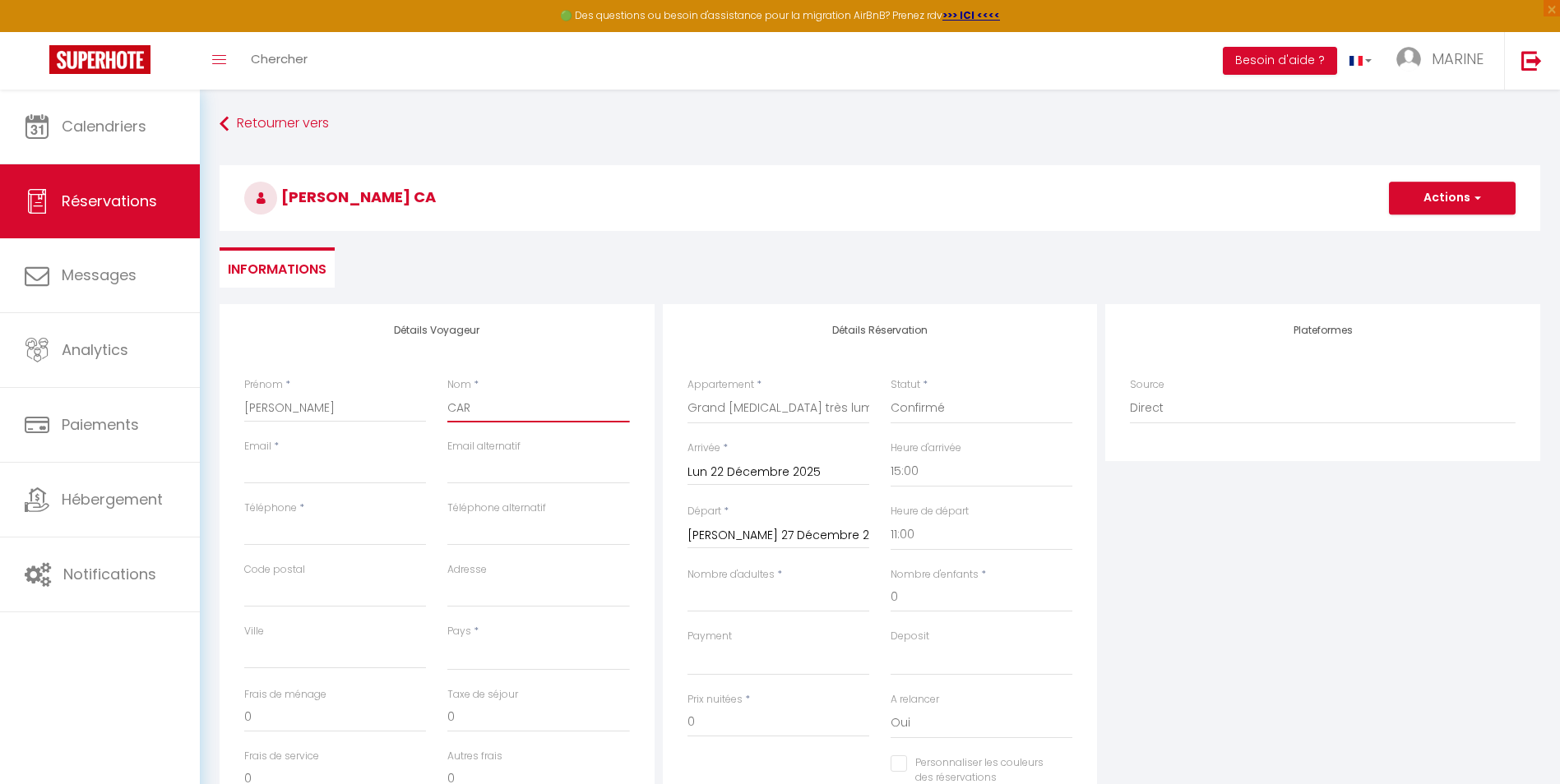
select select
checkbox input "false"
type input "CARV"
select select
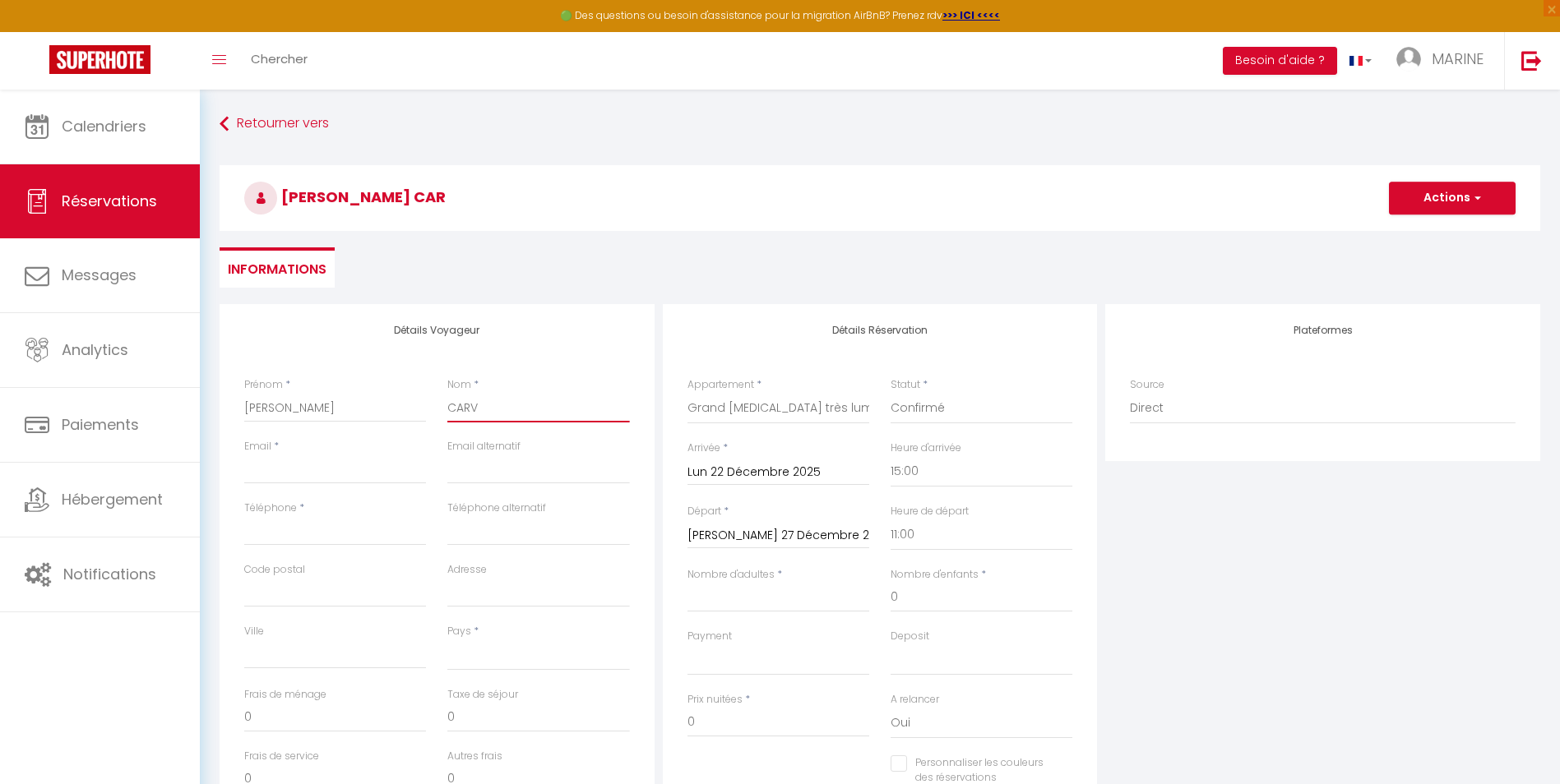
select select
checkbox input "false"
type input "CARVA"
select select
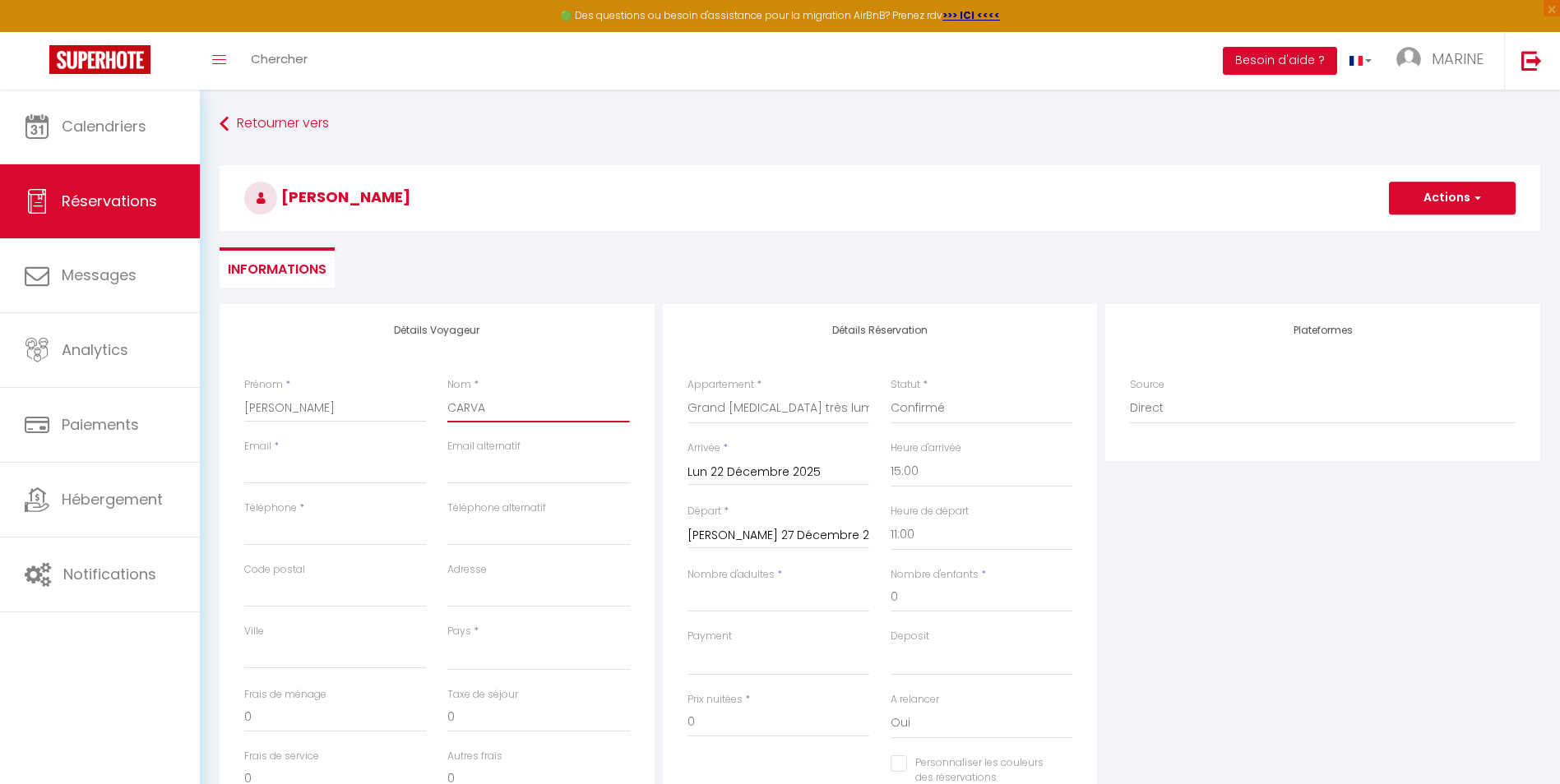
select select
checkbox input "false"
type input "CARVAL"
select select
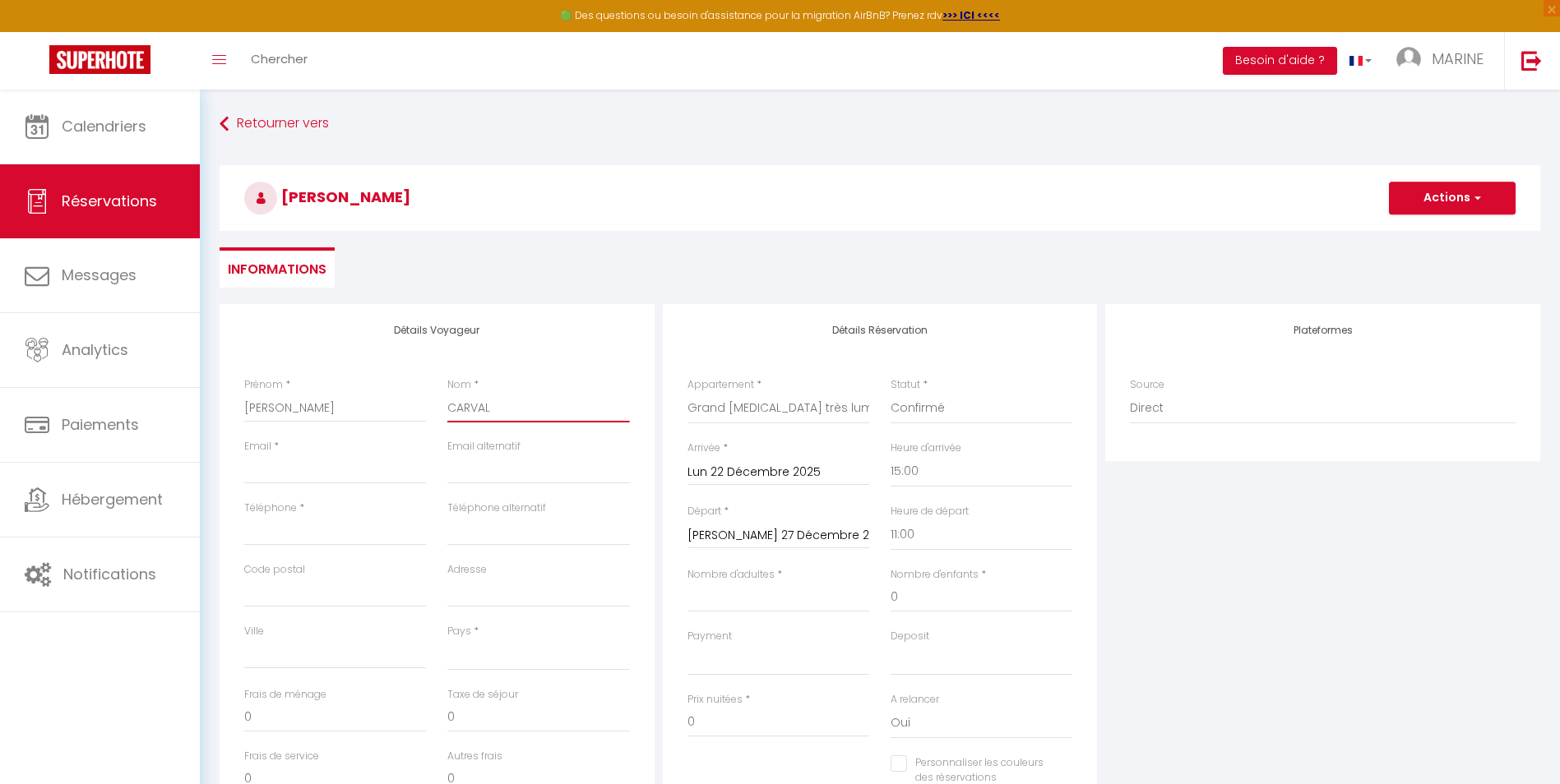
select select
checkbox input "false"
type input "CARVALH"
select select
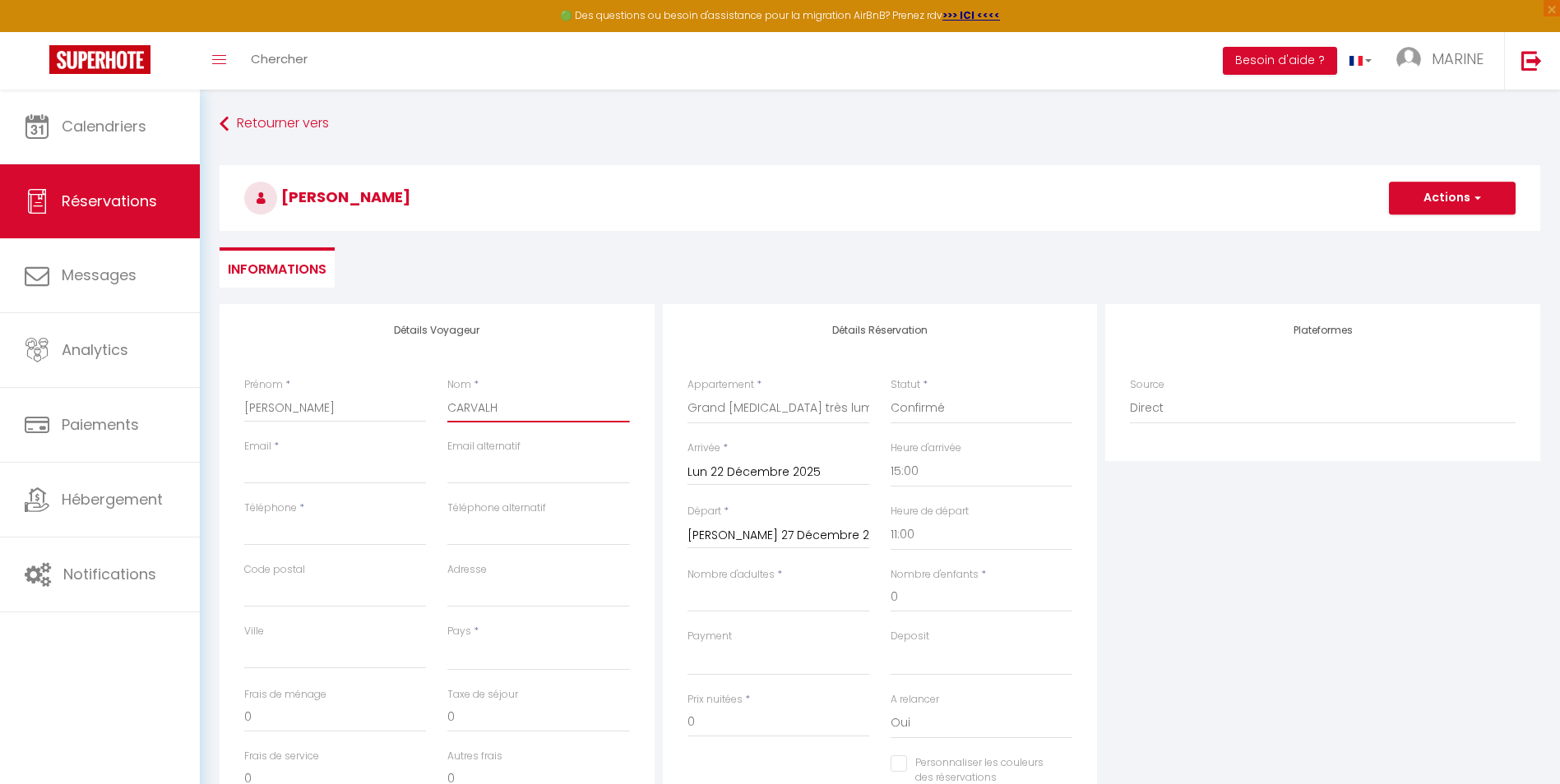
select select
click at [492, 656] on select "[GEOGRAPHIC_DATA] [GEOGRAPHIC_DATA] [GEOGRAPHIC_DATA] [GEOGRAPHIC_DATA] [GEOGRA…" at bounding box center [538, 654] width 182 height 31
click at [447, 639] on select "[GEOGRAPHIC_DATA] [GEOGRAPHIC_DATA] [GEOGRAPHIC_DATA] [GEOGRAPHIC_DATA] [GEOGRA…" at bounding box center [538, 654] width 182 height 31
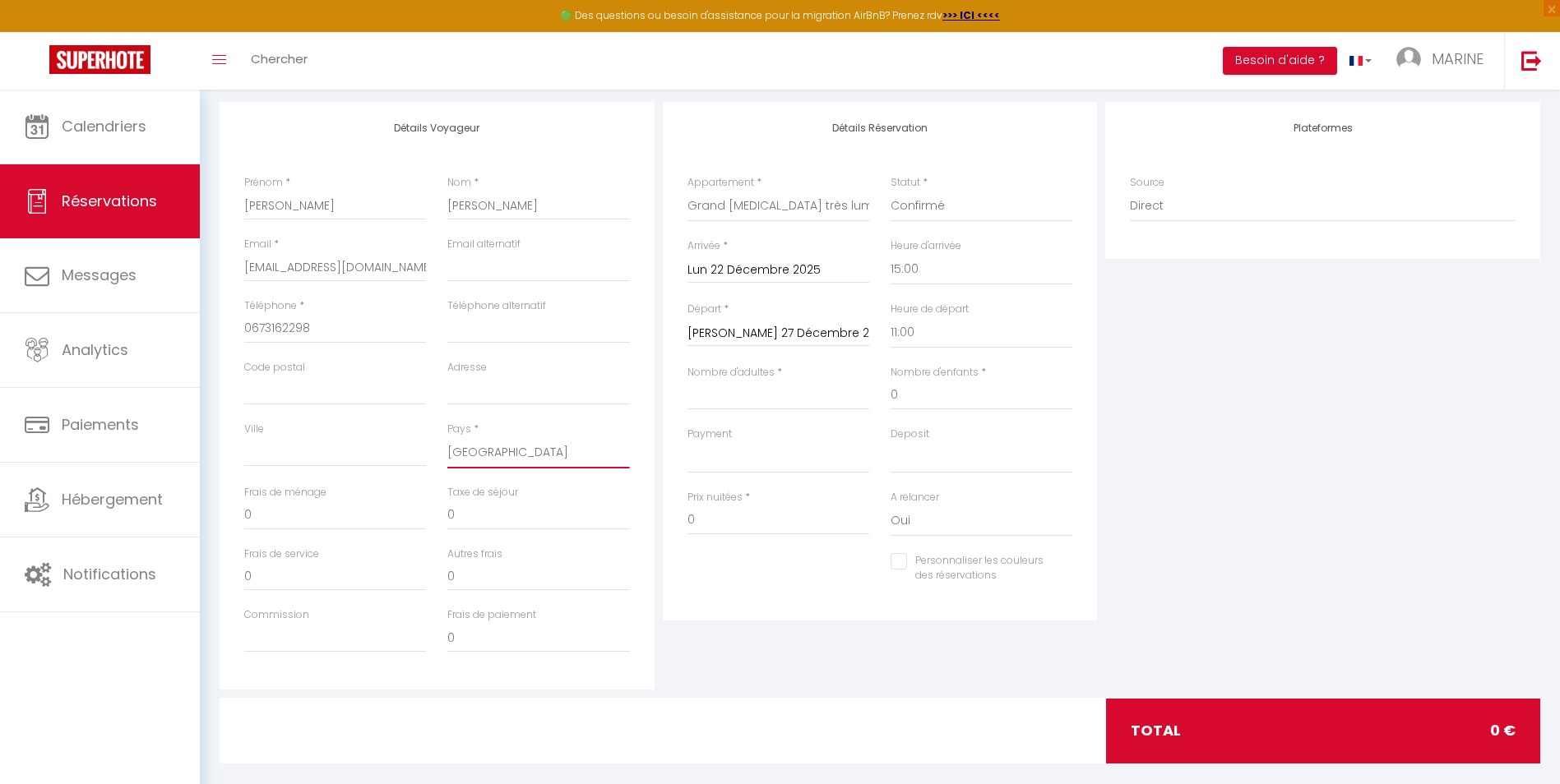
scroll to position [223, 0]
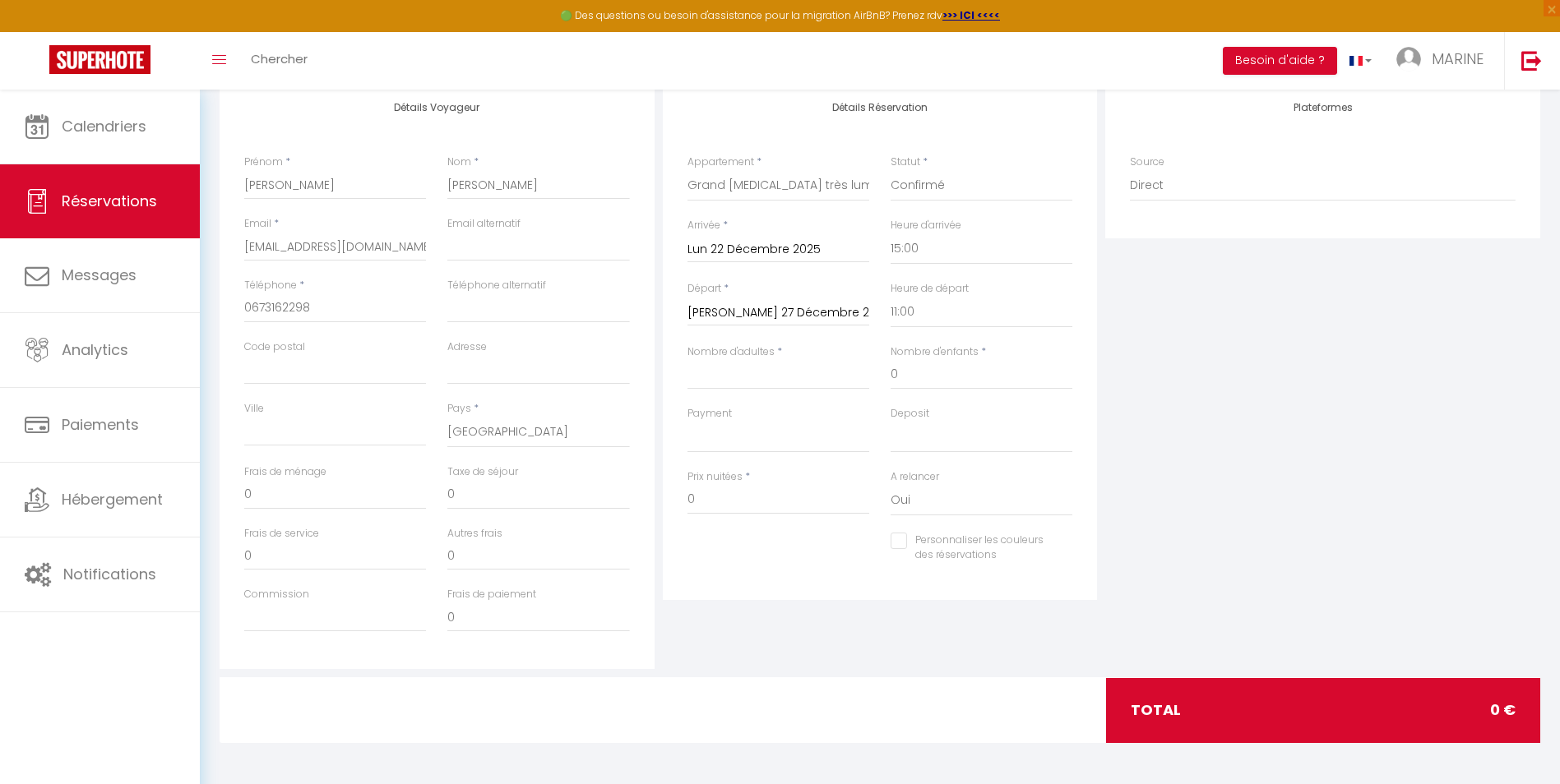
click at [1324, 452] on div "Plateformes Source Direct [DOMAIN_NAME] [DOMAIN_NAME] Chalet montagne Expedia G…" at bounding box center [1322, 375] width 443 height 588
click at [750, 439] on select "OK KO" at bounding box center [778, 437] width 182 height 31
click at [688, 422] on select "OK KO" at bounding box center [778, 437] width 182 height 31
click at [904, 439] on select "OK KO" at bounding box center [982, 437] width 182 height 31
click at [891, 422] on select "OK KO" at bounding box center [982, 437] width 182 height 31
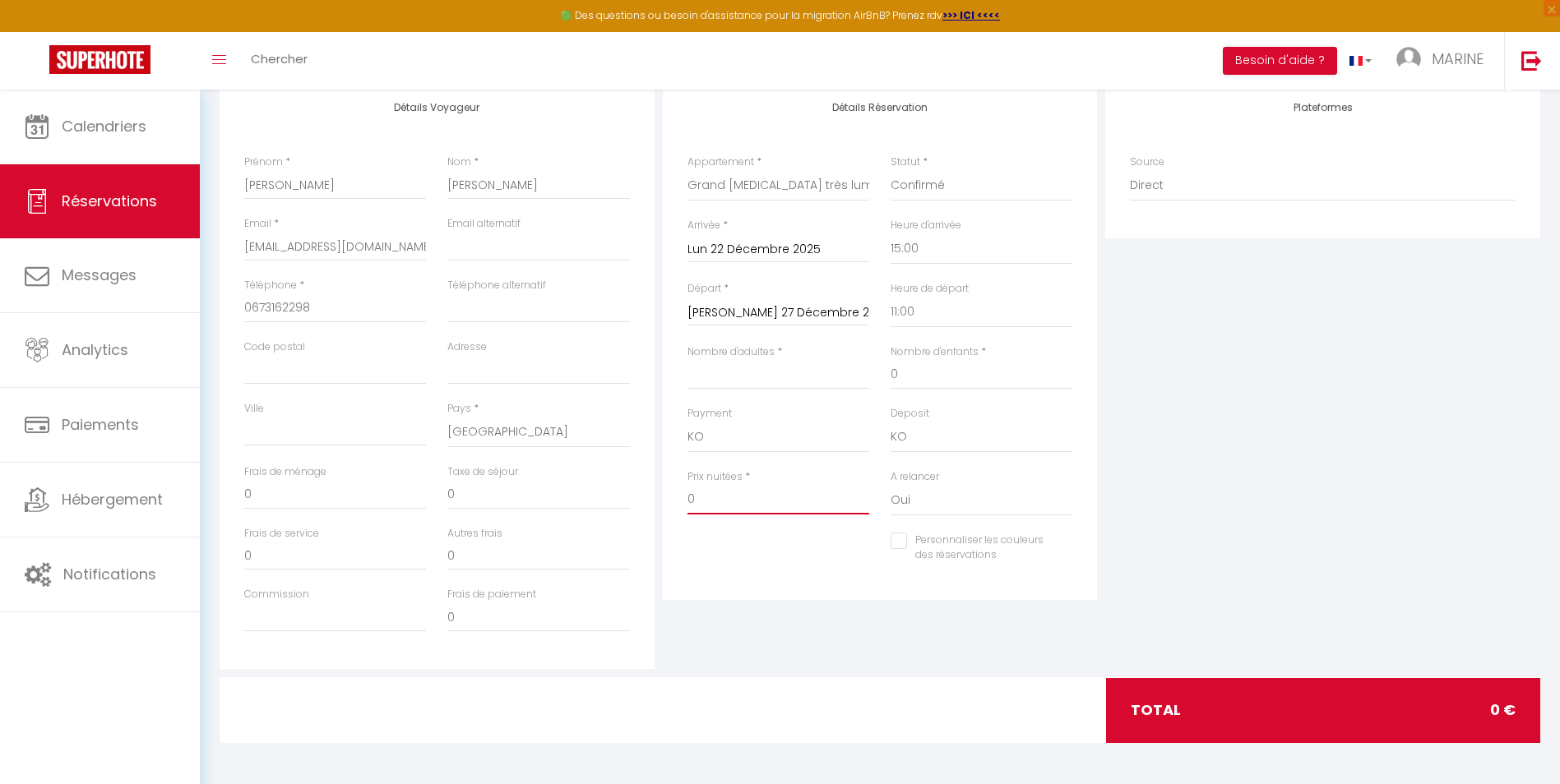
drag, startPoint x: 711, startPoint y: 502, endPoint x: 647, endPoint y: 500, distance: 64.0
click at [647, 500] on div "Détails Voyageur Prénom * [PERSON_NAME] Nom * [PERSON_NAME] Email * [EMAIL_ADDR…" at bounding box center [879, 375] width 1329 height 588
click at [808, 556] on div "Personnaliser les couleurs des réservations #D7092E" at bounding box center [880, 556] width 407 height 47
click at [943, 505] on select "Oui Non" at bounding box center [982, 500] width 182 height 31
click at [891, 485] on select "Oui Non" at bounding box center [982, 500] width 182 height 31
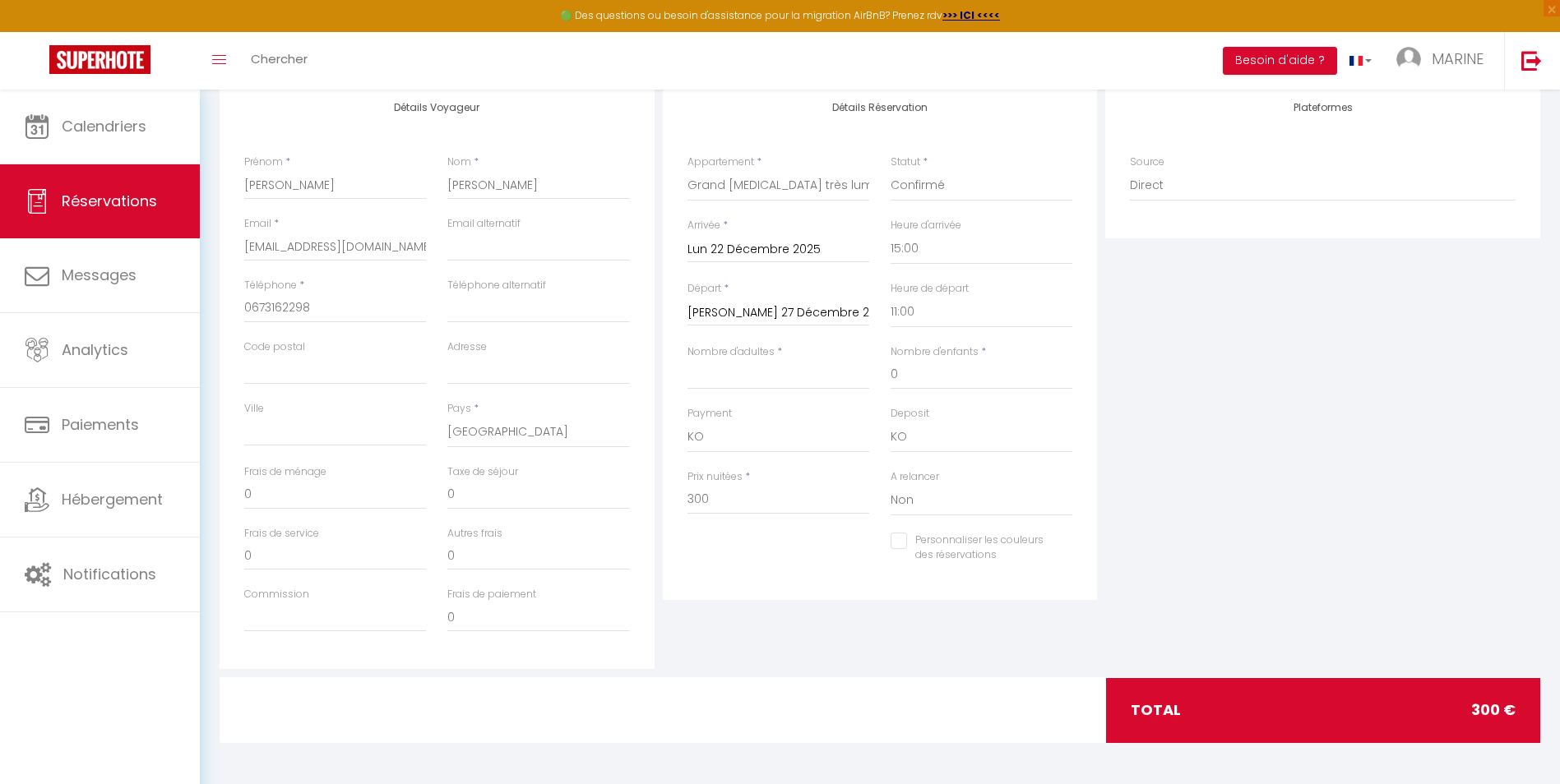
click at [1171, 450] on div "Plateformes Source Direct [DOMAIN_NAME] [DOMAIN_NAME] Chalet montagne Expedia G…" at bounding box center [1322, 375] width 443 height 588
click at [712, 387] on div "Nombre d'adultes *" at bounding box center [778, 375] width 203 height 62
click at [719, 373] on input "Nombre d'adultes" at bounding box center [778, 374] width 182 height 30
click at [713, 506] on input "380" at bounding box center [778, 500] width 182 height 30
click at [739, 560] on div "Personnaliser les couleurs des réservations #D7092E" at bounding box center [880, 556] width 407 height 47
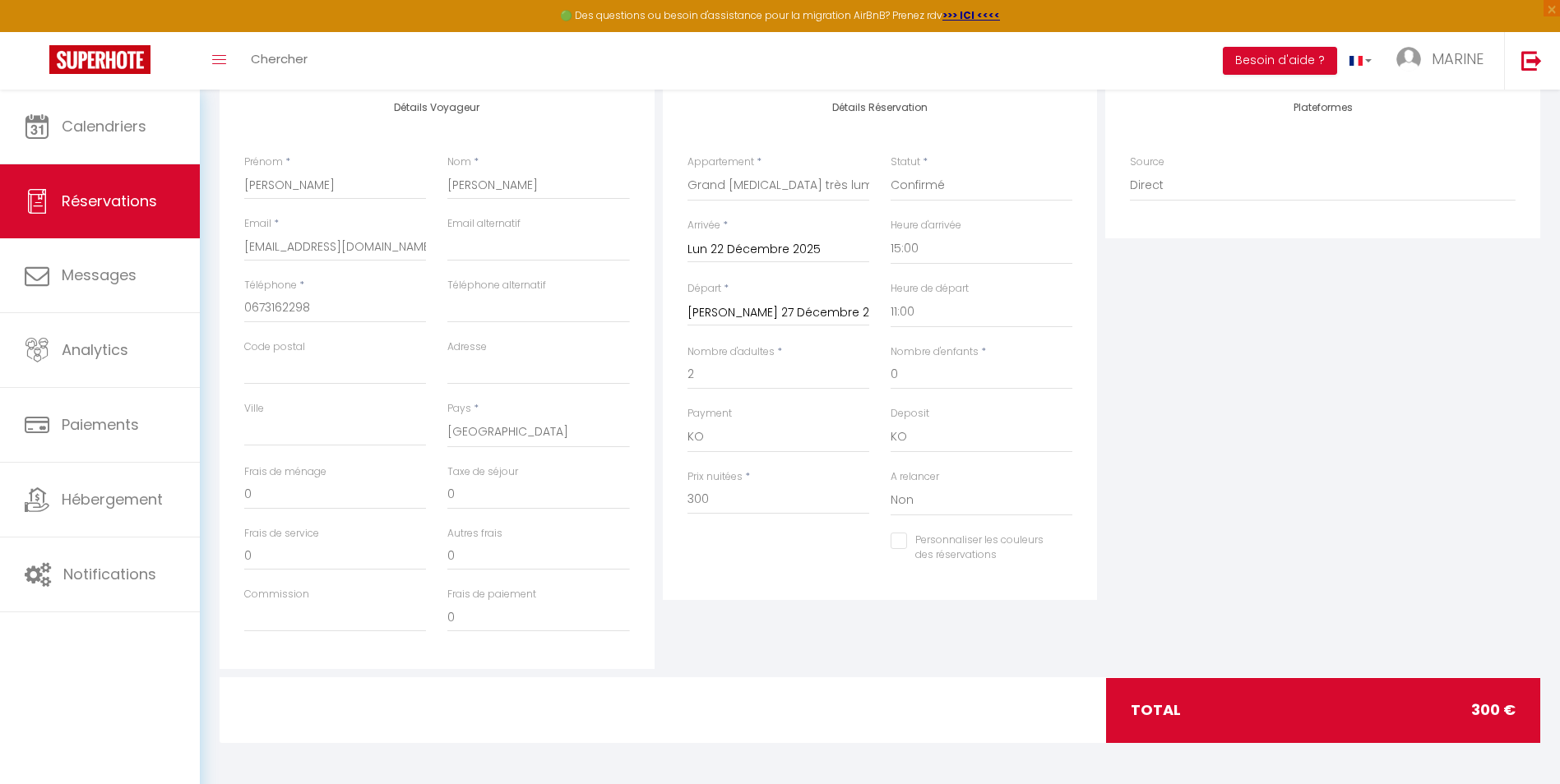
click at [1247, 448] on div "Plateformes Source Direct [DOMAIN_NAME] [DOMAIN_NAME] Chalet montagne Expedia G…" at bounding box center [1322, 375] width 443 height 588
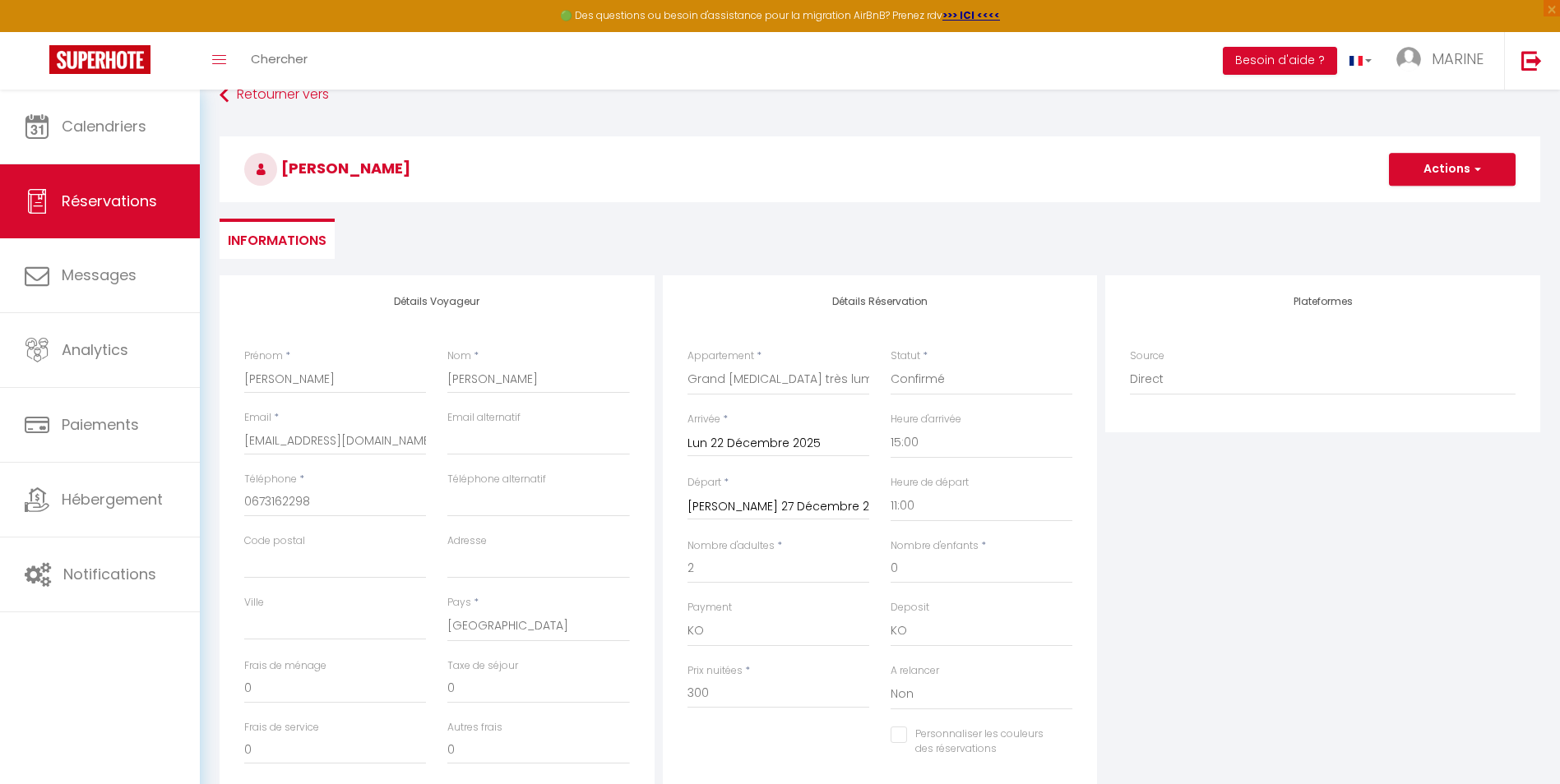
scroll to position [0, 0]
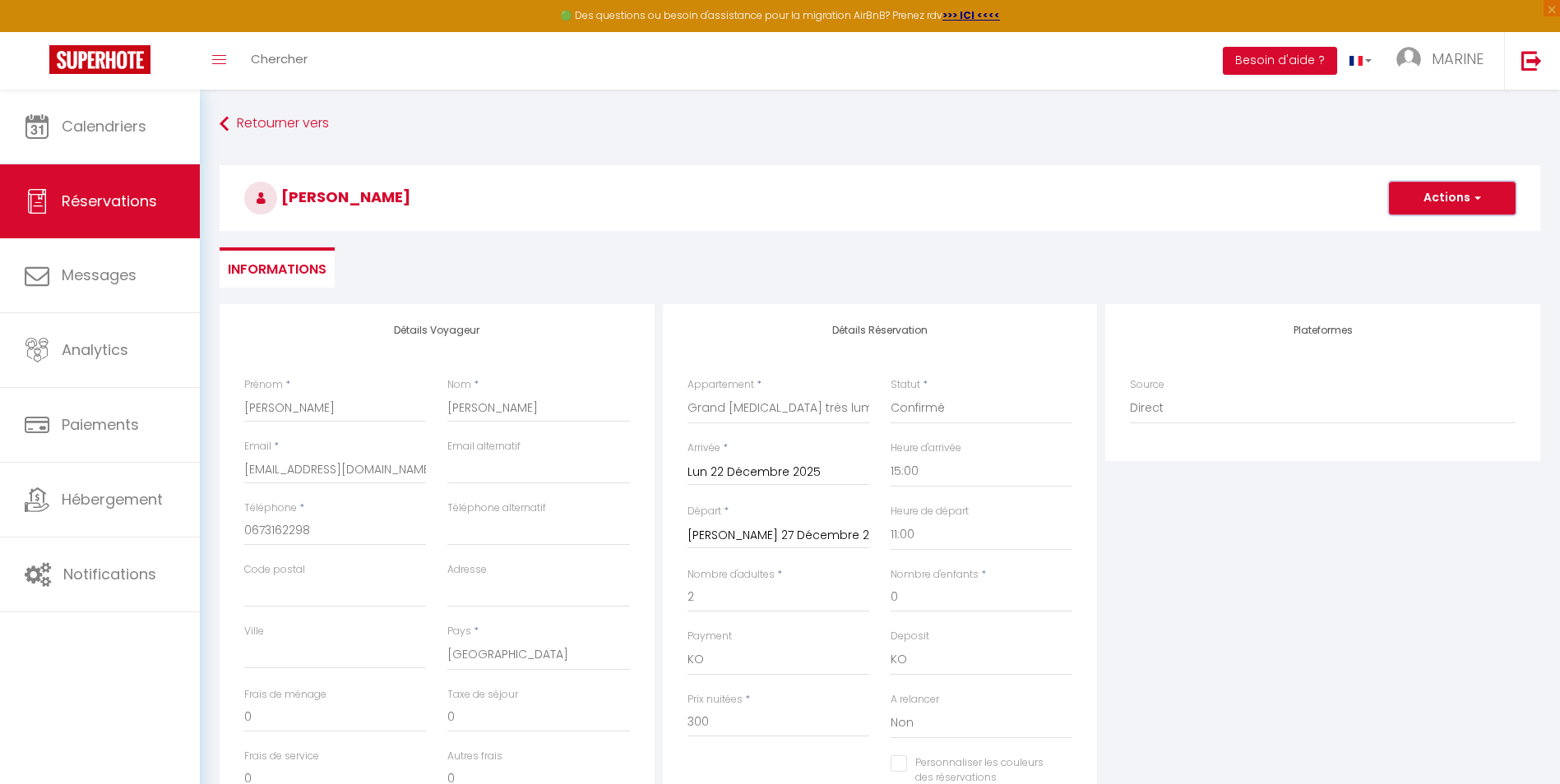
click at [1436, 198] on button "Actions" at bounding box center [1452, 198] width 127 height 33
click at [1420, 235] on link "Enregistrer" at bounding box center [1436, 234] width 130 height 21
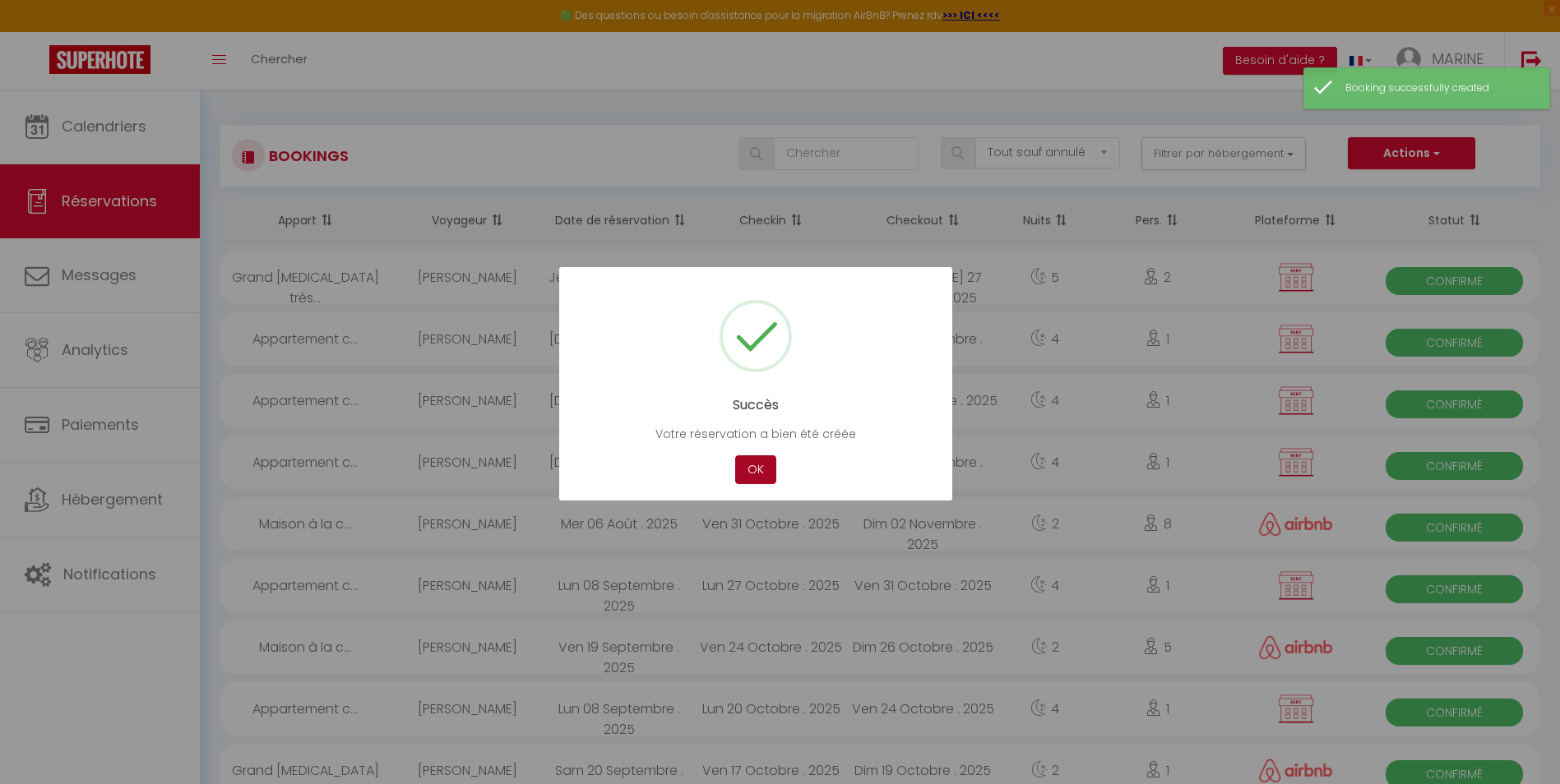
click at [756, 475] on button "OK" at bounding box center [755, 470] width 41 height 29
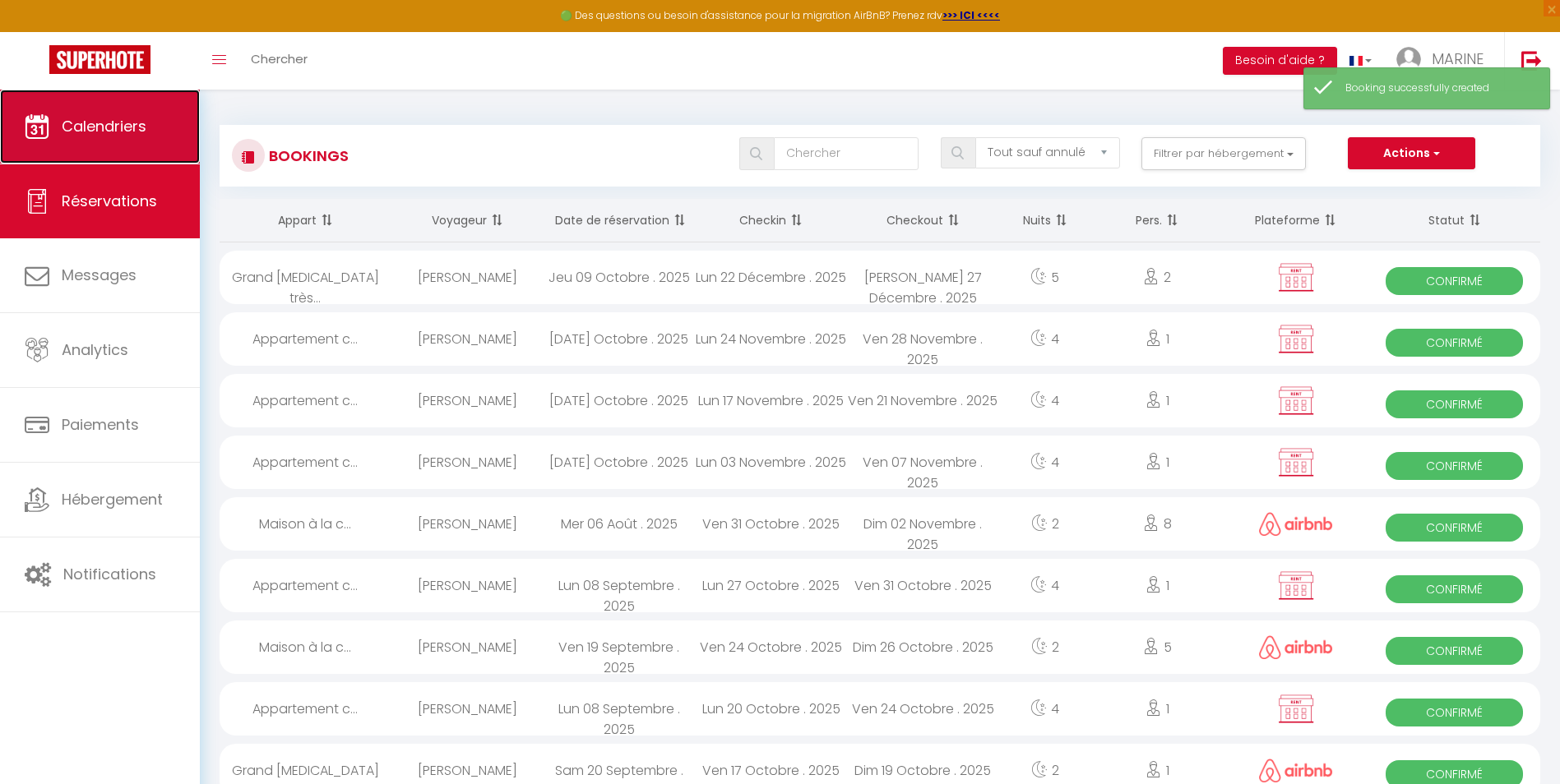
click at [63, 116] on span "Calendriers" at bounding box center [104, 126] width 85 height 20
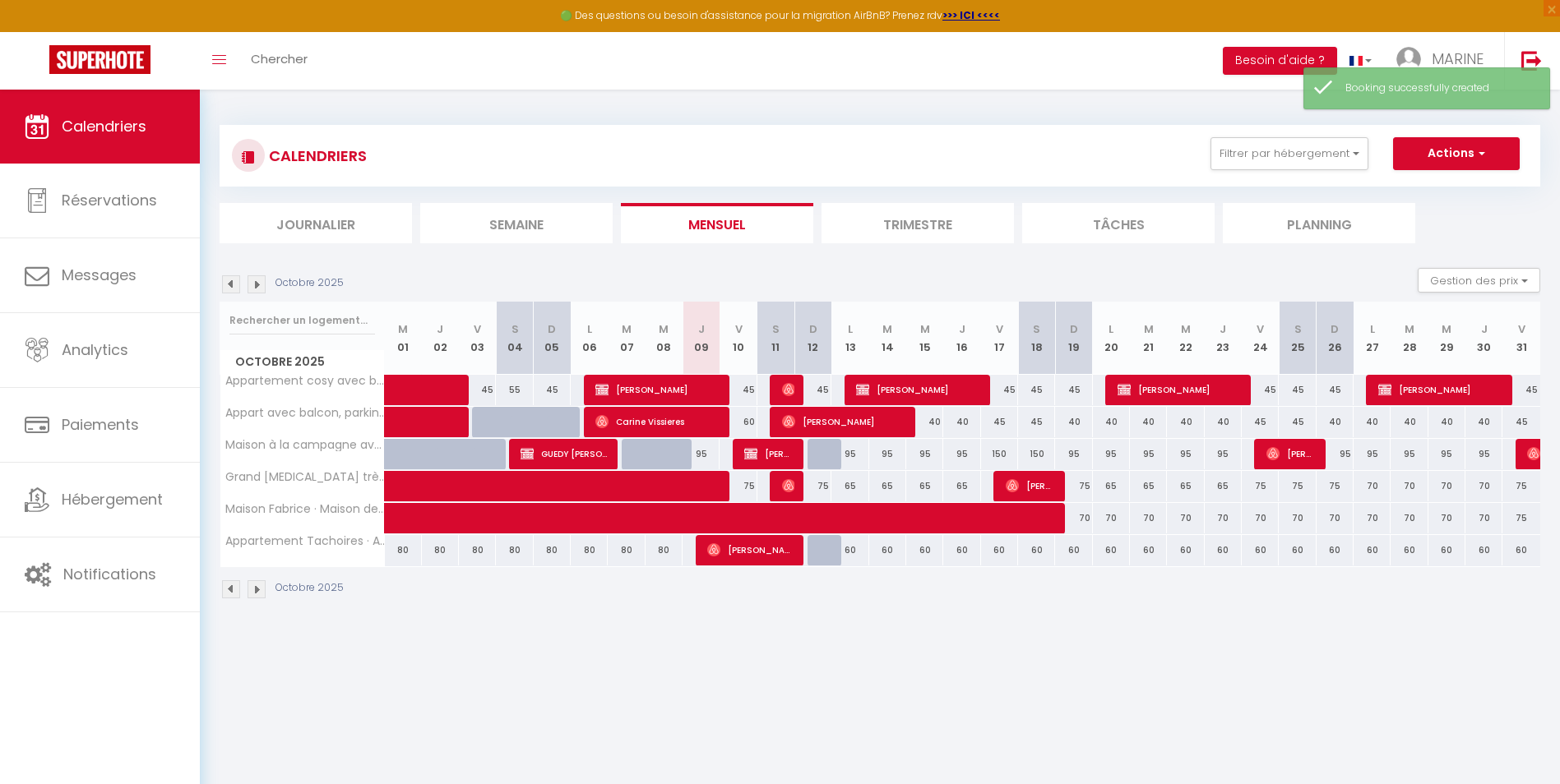
click at [257, 284] on img at bounding box center [256, 284] width 18 height 18
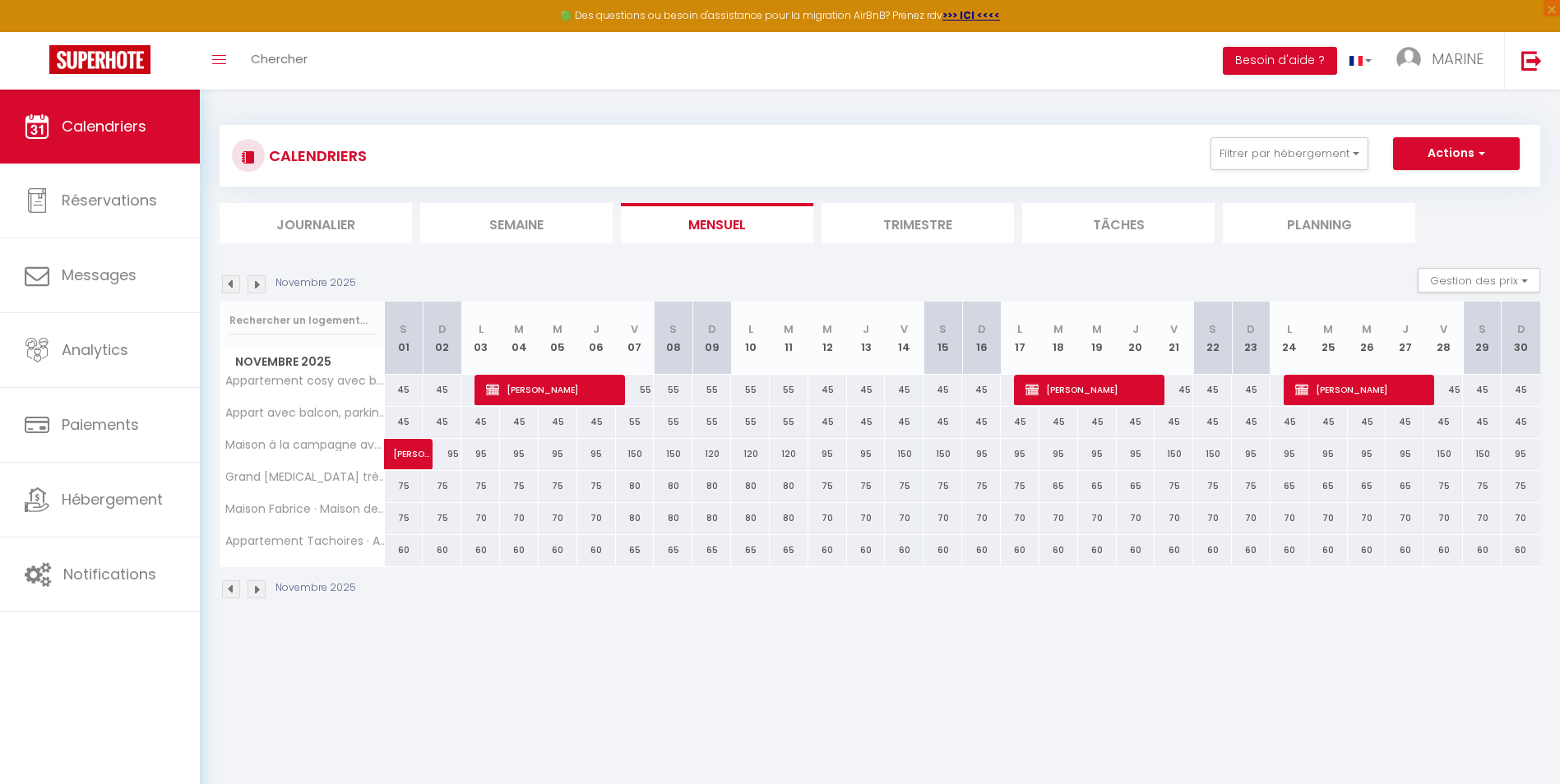
click at [257, 284] on img at bounding box center [256, 284] width 18 height 18
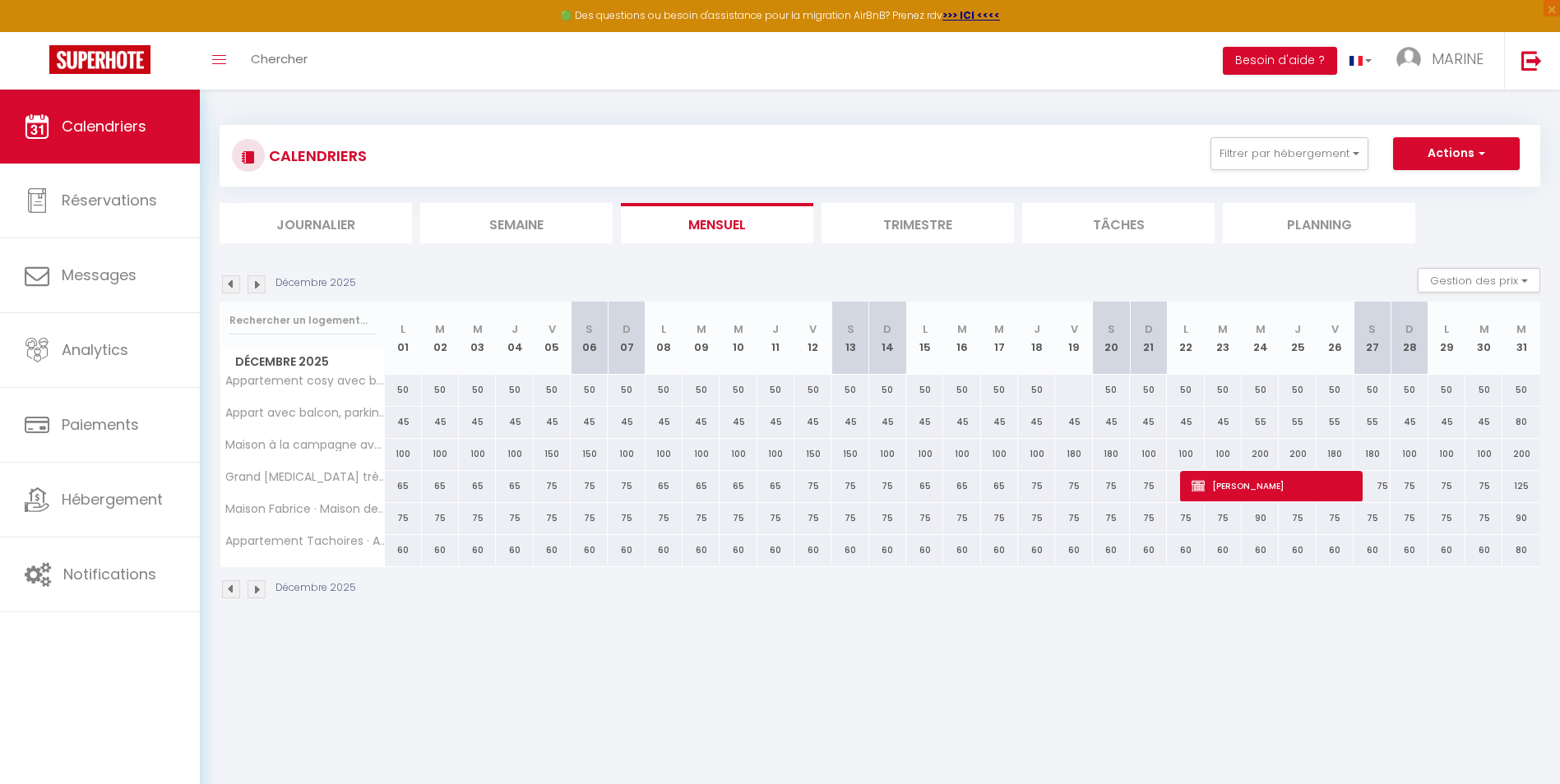
click at [227, 283] on img at bounding box center [230, 284] width 18 height 18
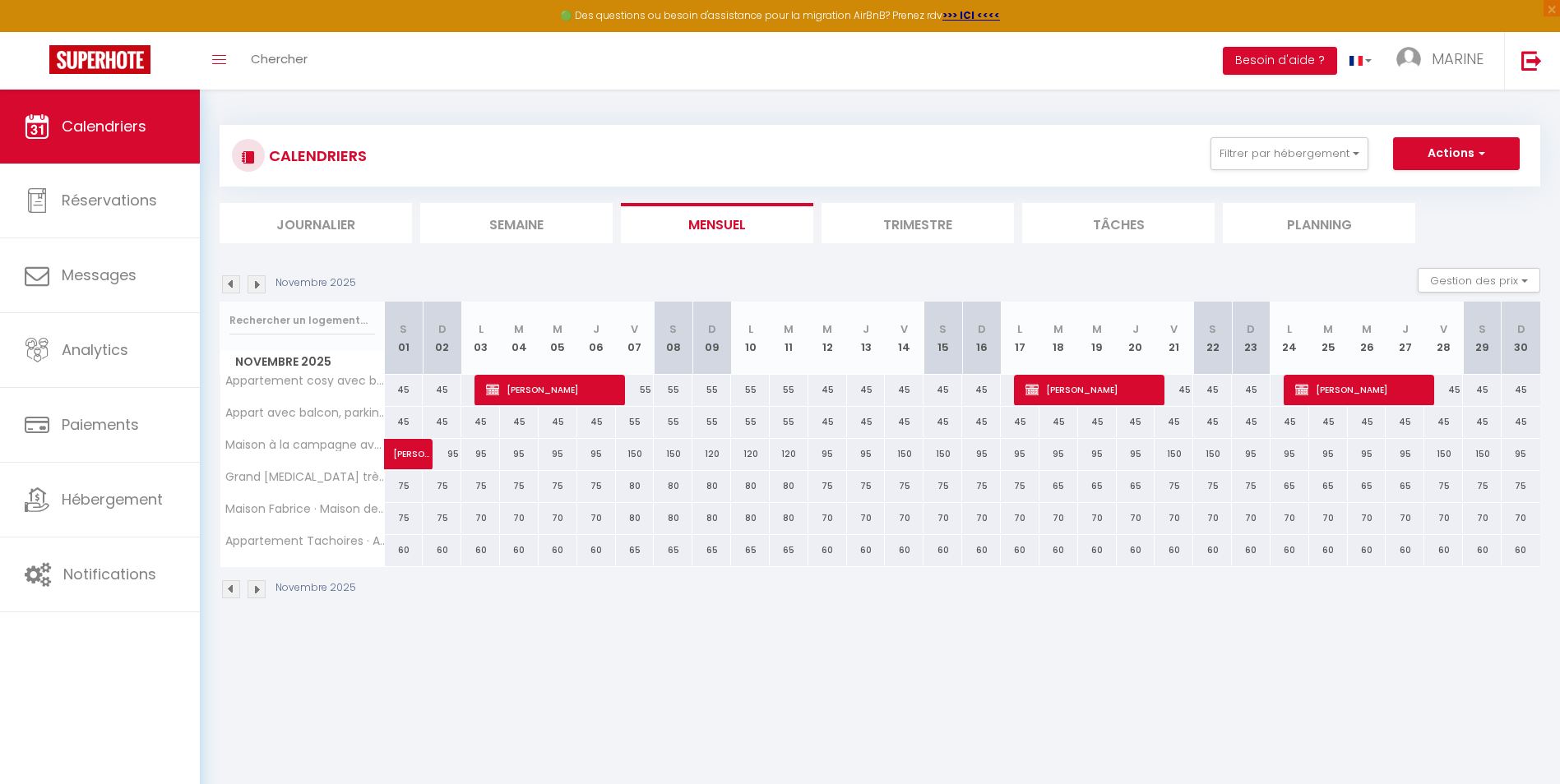
click at [227, 283] on img at bounding box center [230, 284] width 18 height 18
